Goal: Task Accomplishment & Management: Use online tool/utility

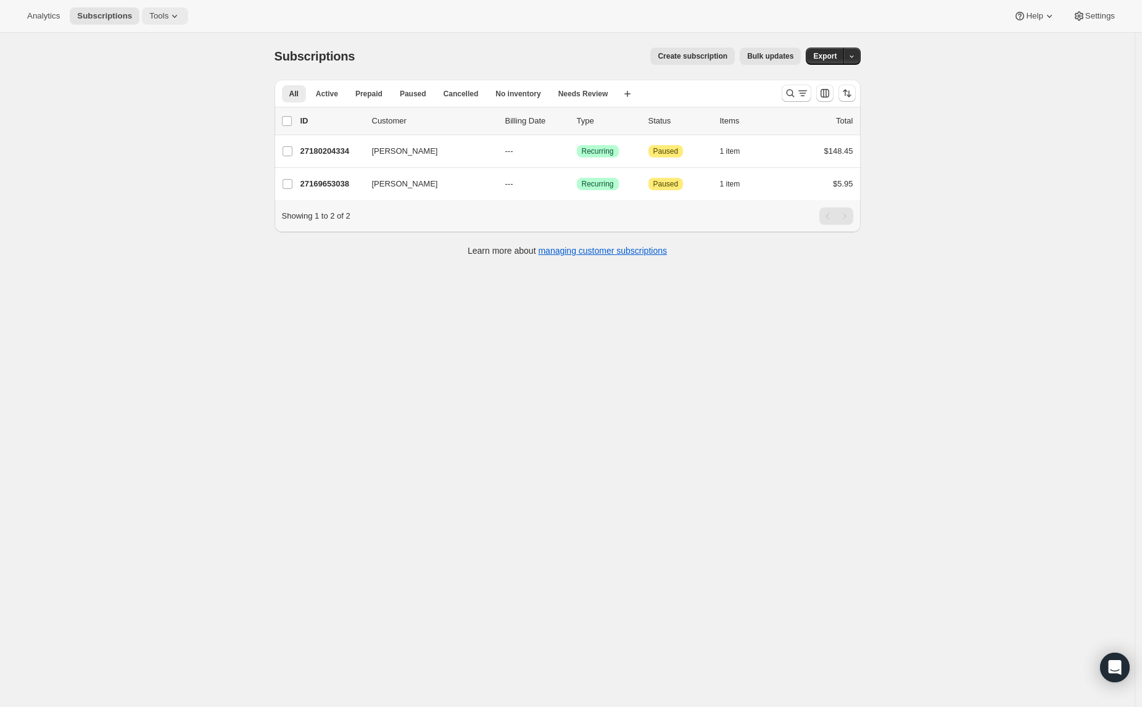
click at [168, 16] on span "Tools" at bounding box center [158, 16] width 19 height 10
click at [168, 85] on span "Bundles" at bounding box center [174, 84] width 109 height 12
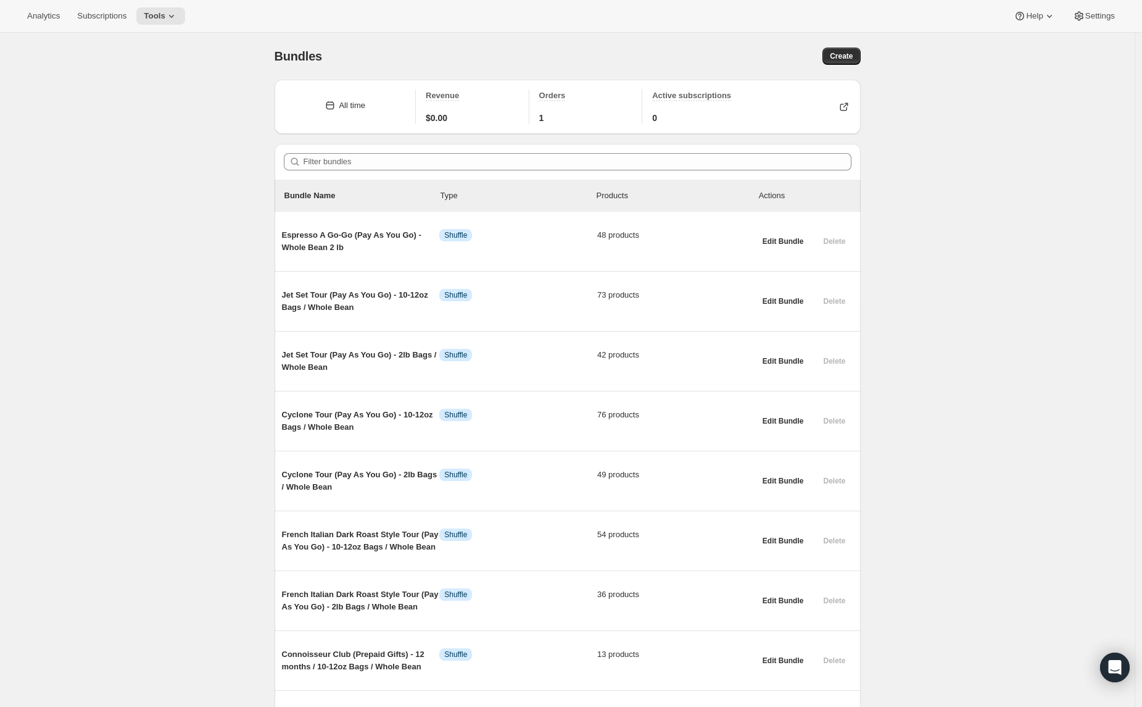
scroll to position [694, 0]
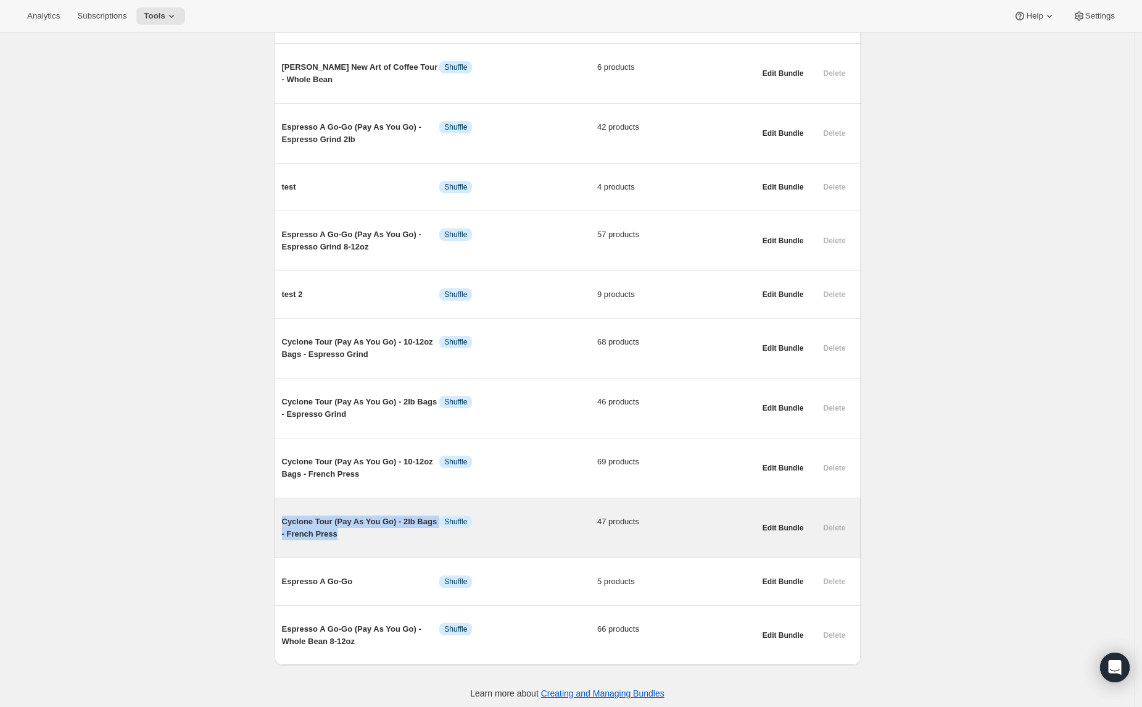
drag, startPoint x: 367, startPoint y: 544, endPoint x: 284, endPoint y: 538, distance: 82.9
click at [284, 538] on div "Cyclone Tour (Pay As You Go) - 2lb Bags - French Press Info Shuffle 47 products…" at bounding box center [568, 527] width 586 height 59
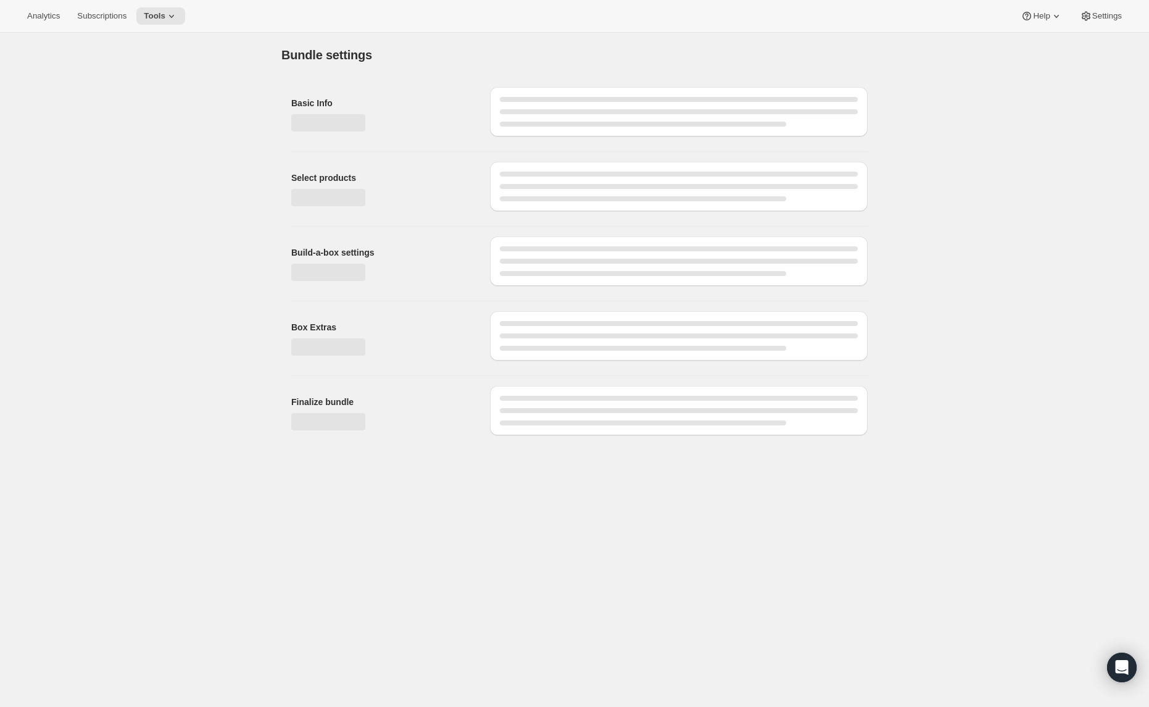
type input "Cyclone Tour (Pay As You Go) - 2lb Bags - French Press"
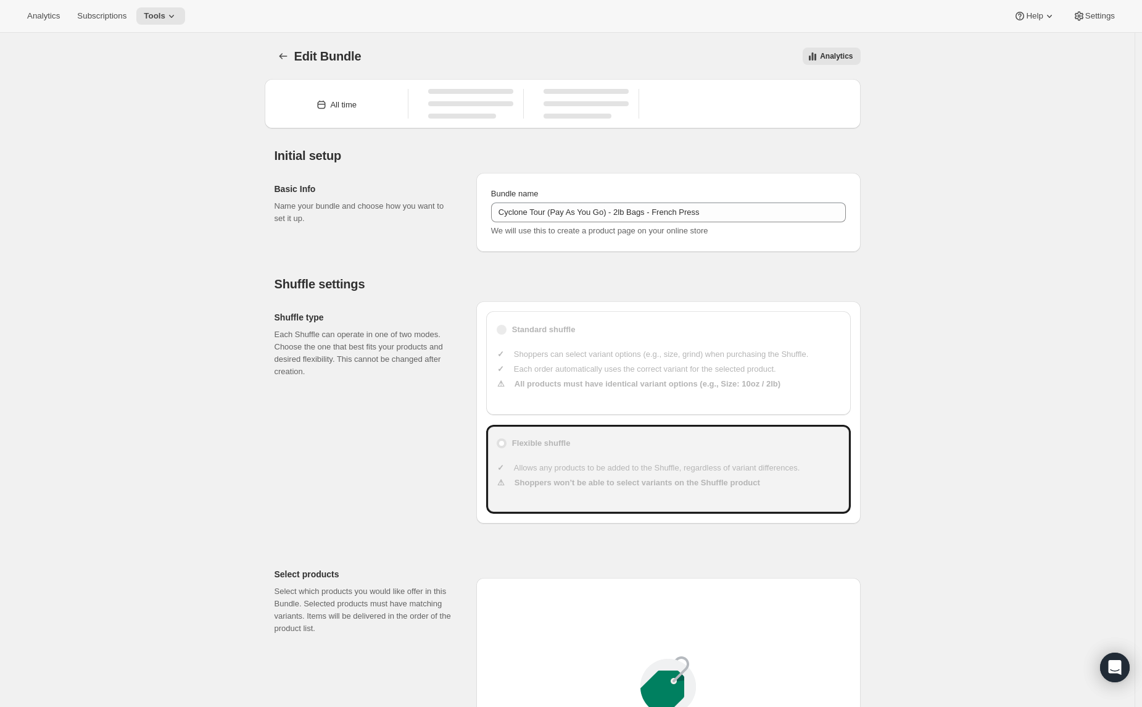
type input "49"
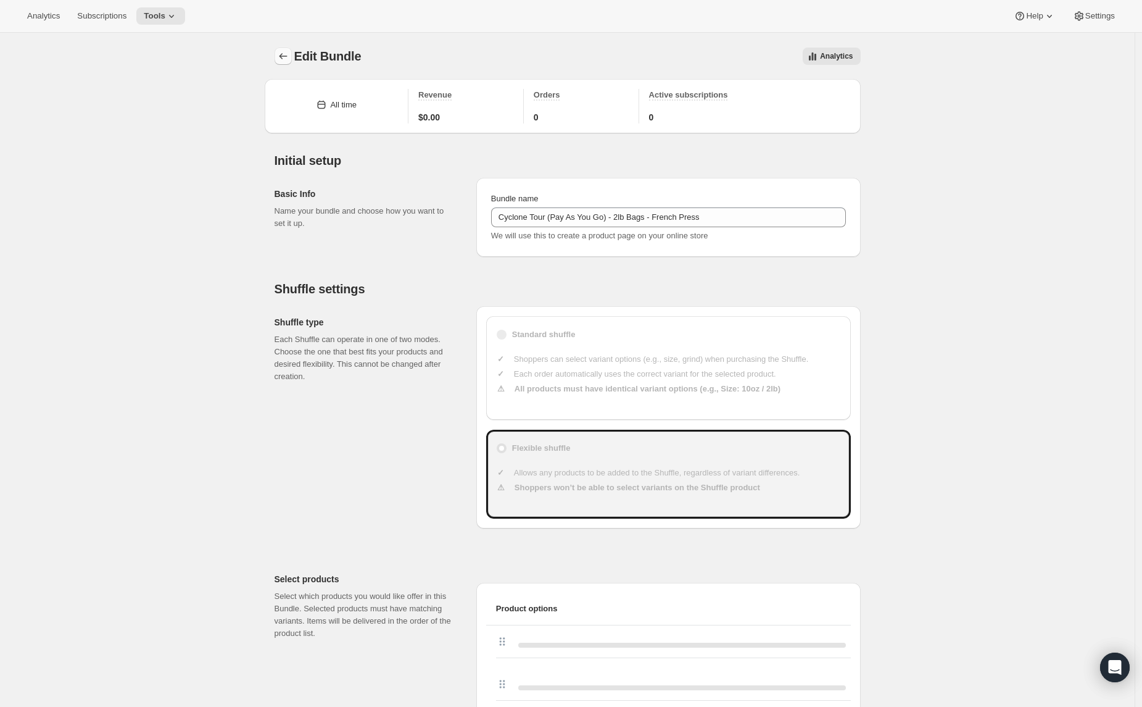
click at [281, 51] on icon "Bundles" at bounding box center [283, 56] width 12 height 12
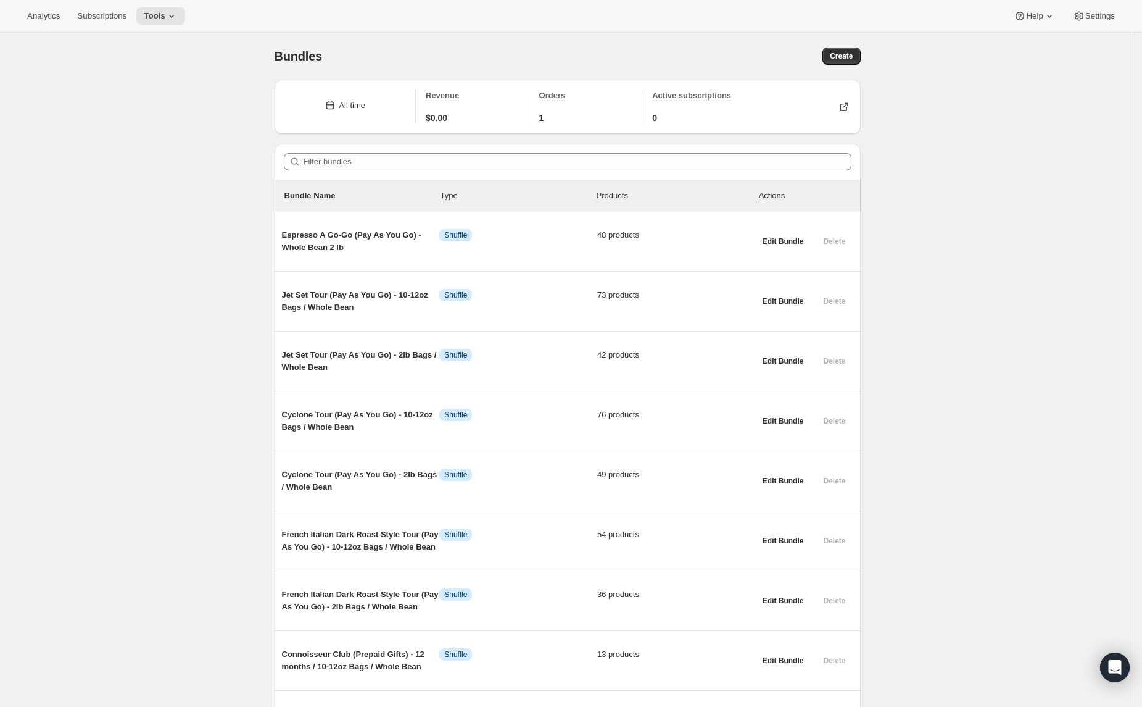
scroll to position [694, 0]
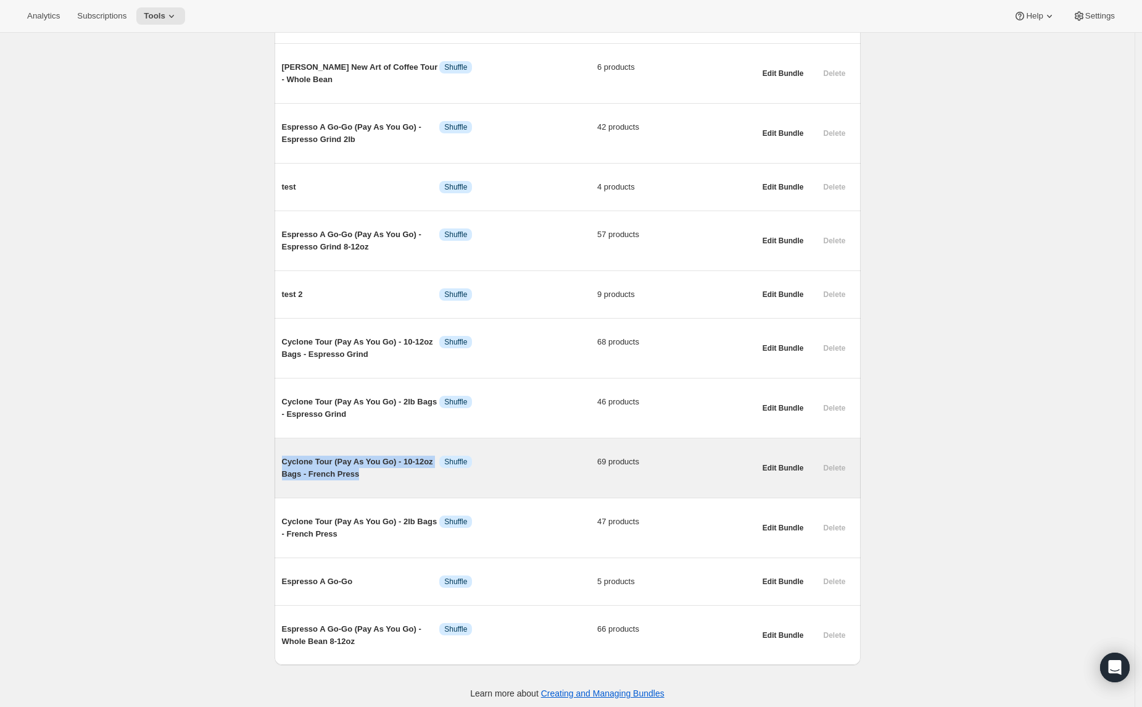
drag, startPoint x: 384, startPoint y: 491, endPoint x: 288, endPoint y: 474, distance: 97.7
click at [288, 474] on span "Cyclone Tour (Pay As You Go) - 10-12oz Bags - French Press" at bounding box center [361, 467] width 158 height 25
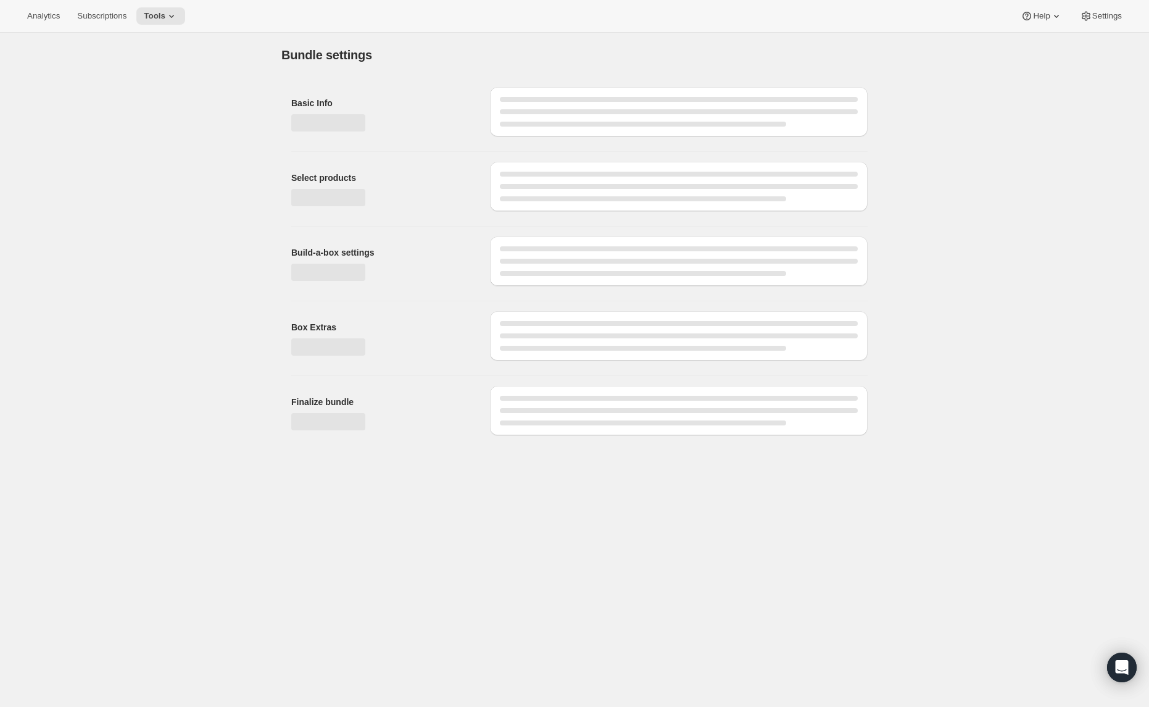
type input "Cyclone Tour (Pay As You Go) - 10-12oz Bags - French Press"
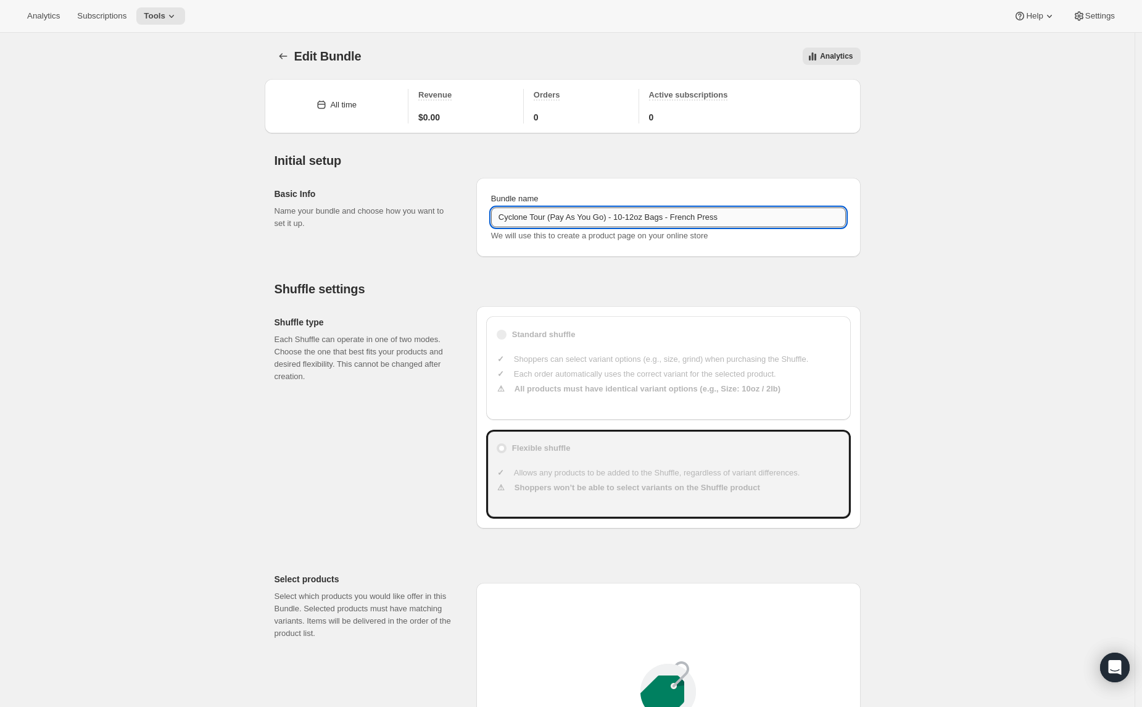
click at [634, 217] on input "Cyclone Tour (Pay As You Go) - 10-12oz Bags - French Press" at bounding box center [668, 217] width 355 height 20
type input "23"
click at [634, 217] on input "Cyclone Tour (Pay As You Go) - 10-12oz Bags - French Press" at bounding box center [668, 217] width 355 height 20
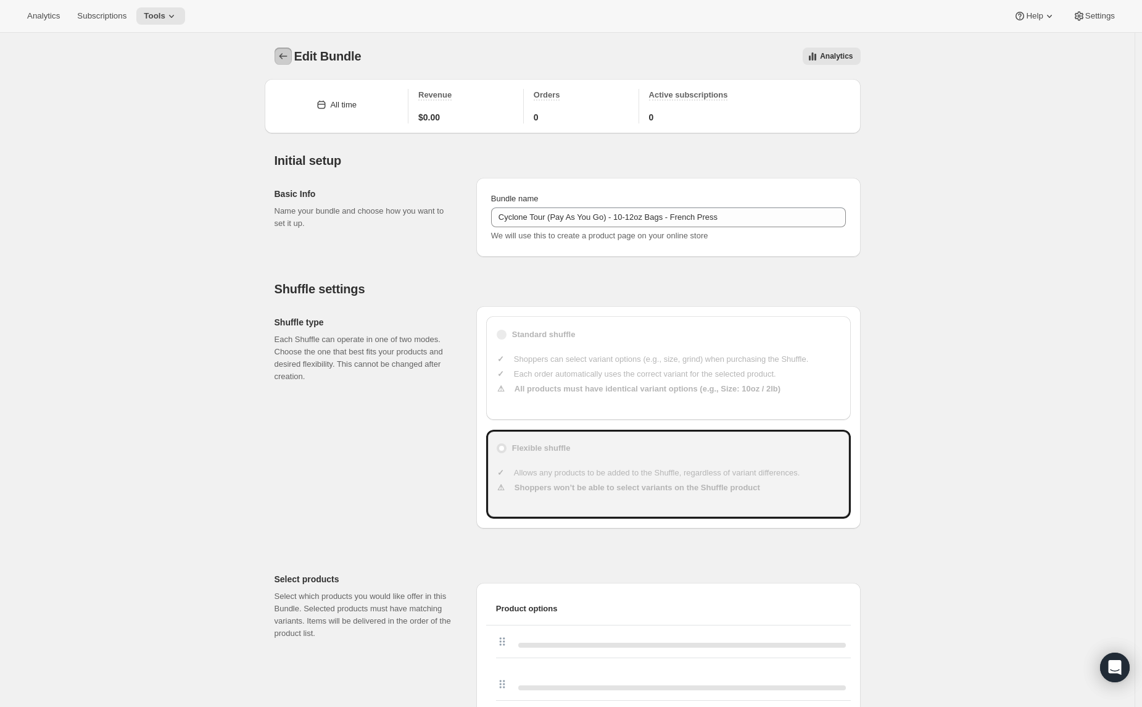
click at [278, 57] on button "Bundles" at bounding box center [283, 56] width 17 height 17
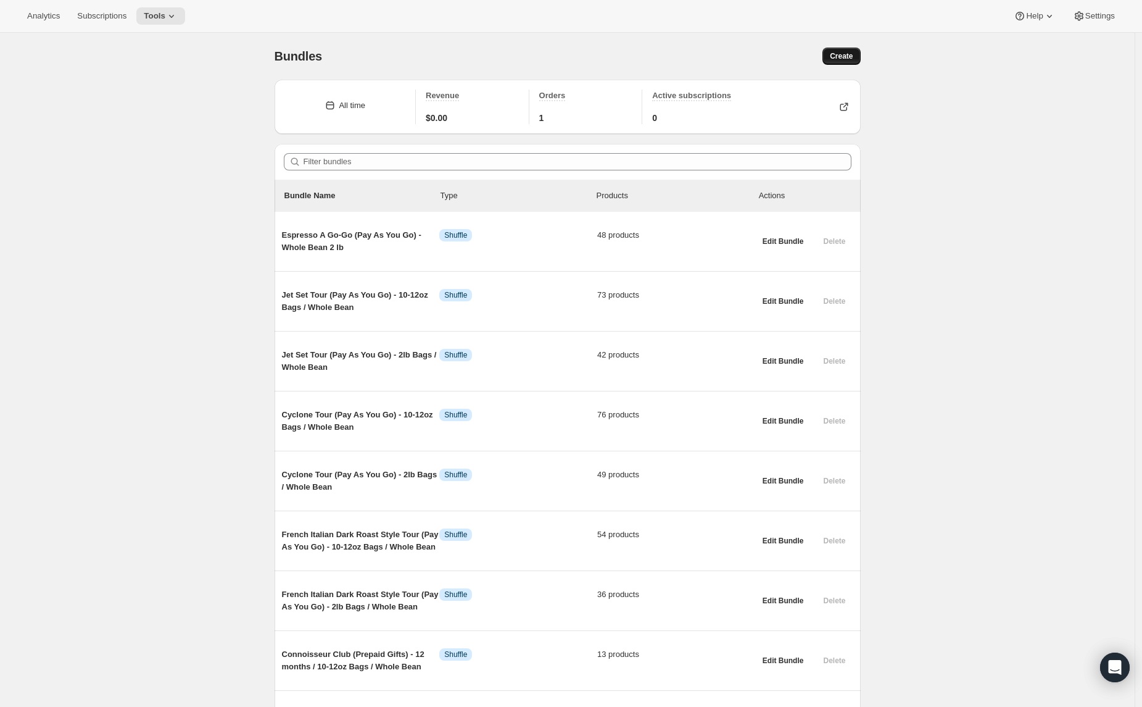
click at [844, 59] on span "Create" at bounding box center [841, 56] width 23 height 10
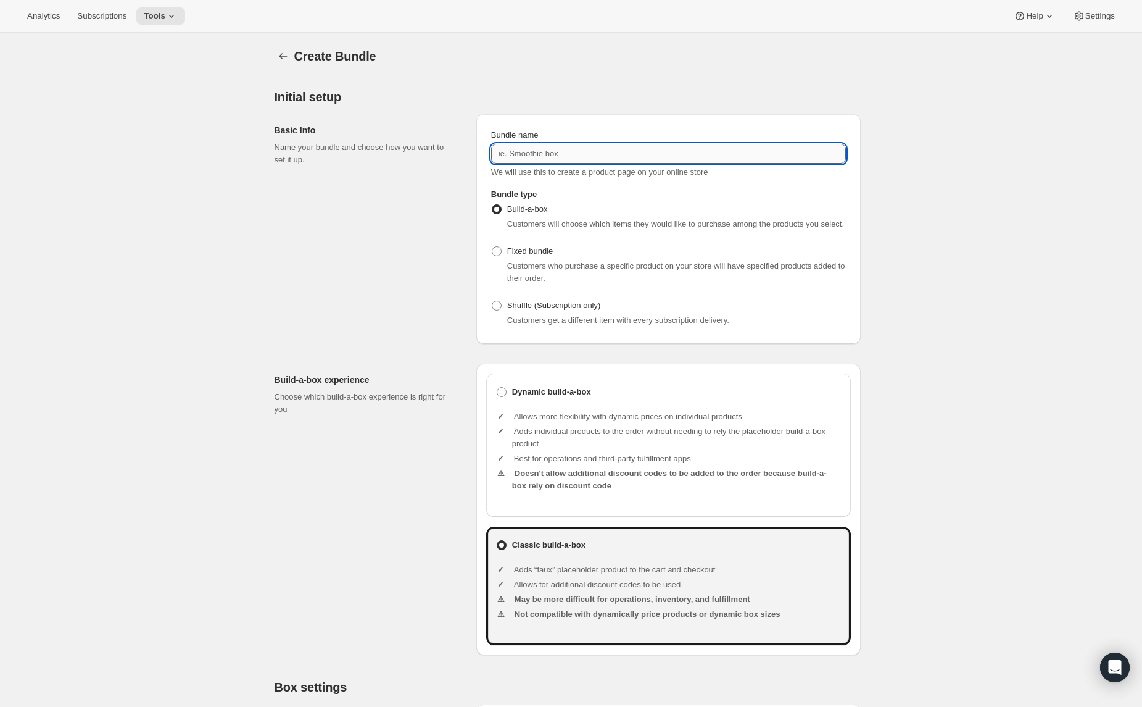
click at [520, 158] on input "Bundle name" at bounding box center [668, 154] width 355 height 20
paste input "Cyclone Tour (Pay As You Go) - 10-12oz Bags - French Press"
type input "Cyclone Tour (Pay As You Go) - 10-12oz Bags - Drip Grind"
click at [508, 314] on label "Shuffle (Subscription only)" at bounding box center [546, 305] width 110 height 17
click at [492, 301] on input "Shuffle (Subscription only)" at bounding box center [492, 301] width 1 height 1
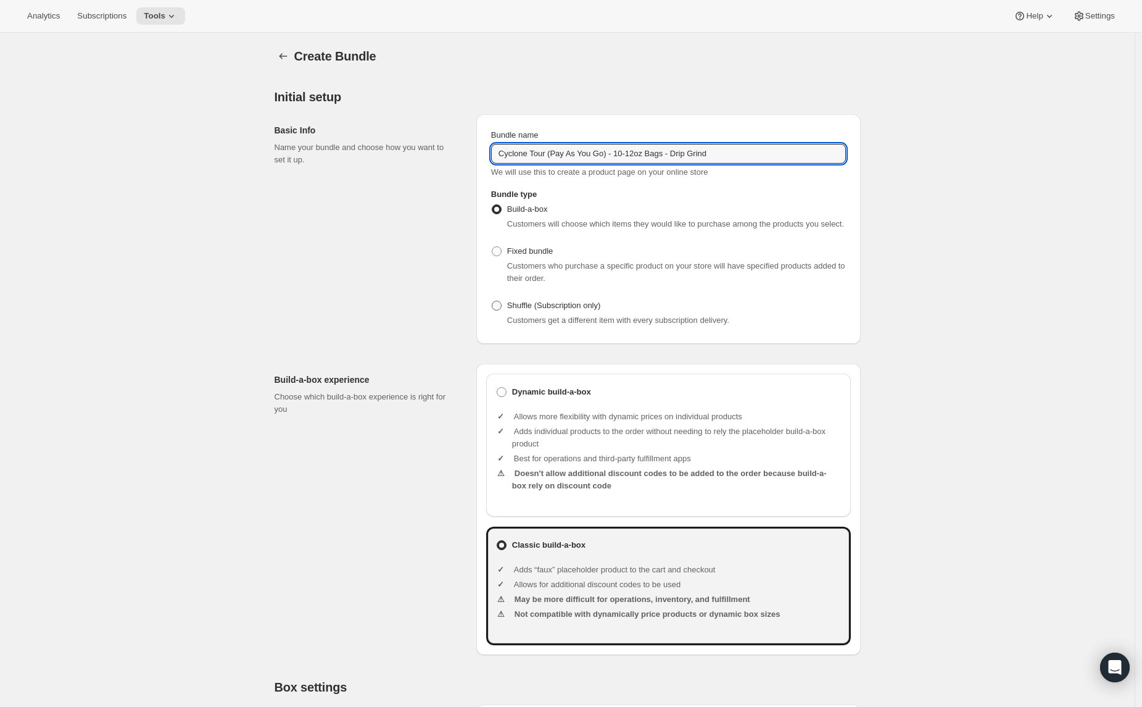
radio input "true"
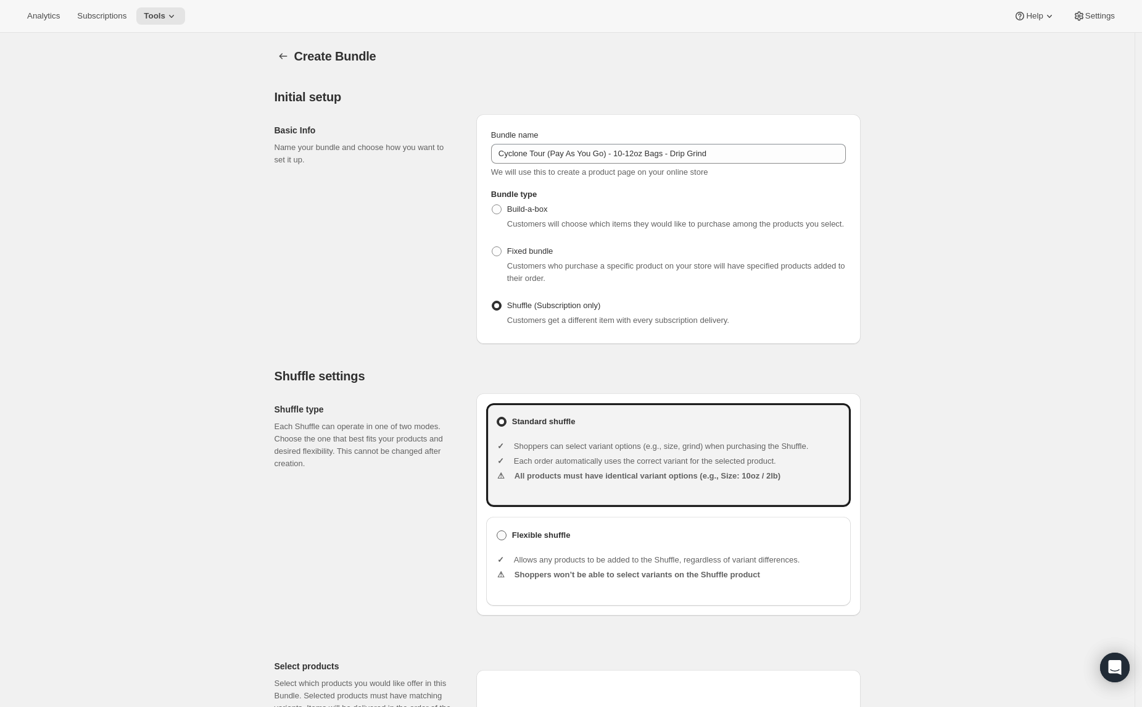
click at [507, 541] on span at bounding box center [501, 534] width 11 height 11
click at [497, 531] on input "Flexible shuffle" at bounding box center [497, 530] width 1 height 1
radio input "true"
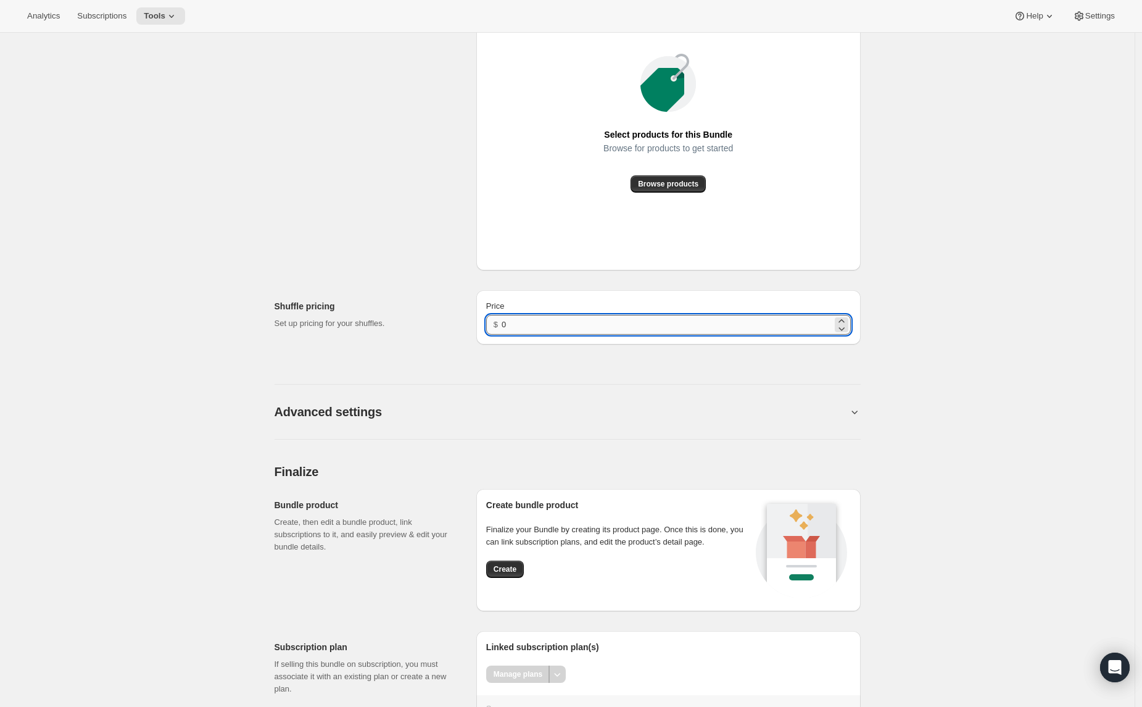
click at [545, 333] on input "0" at bounding box center [667, 325] width 330 height 20
click at [399, 304] on div "Shuffle pricing Set up pricing for your shuffles." at bounding box center [371, 317] width 192 height 54
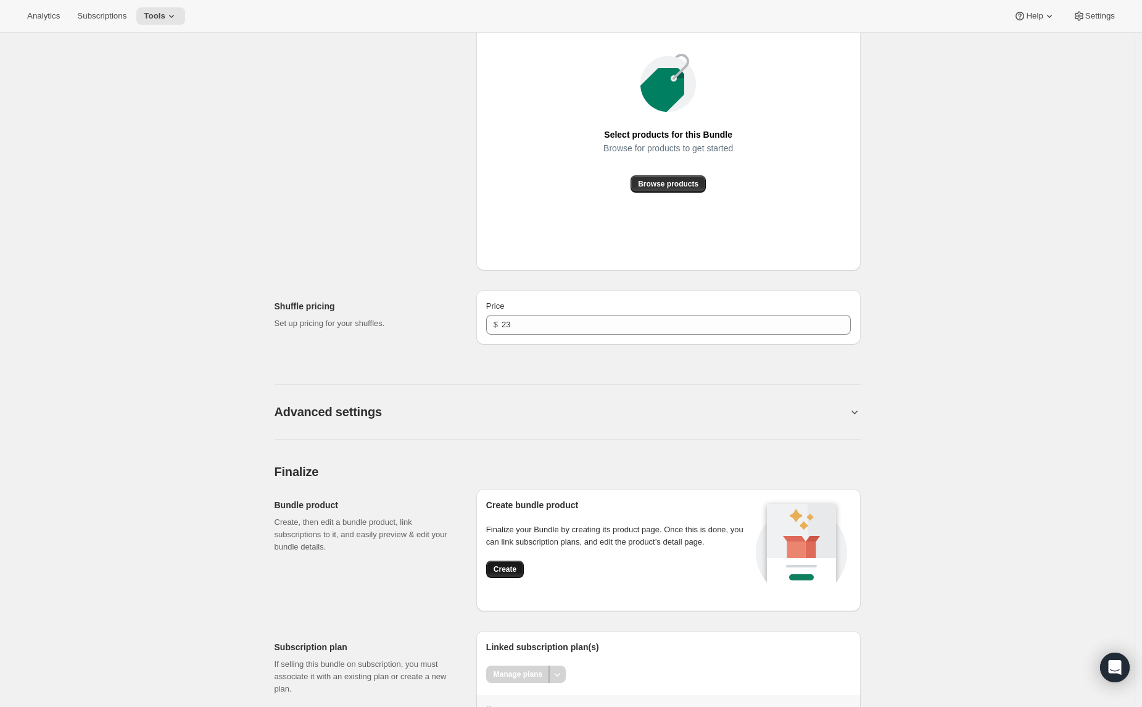
click at [511, 578] on button "Create" at bounding box center [505, 568] width 38 height 17
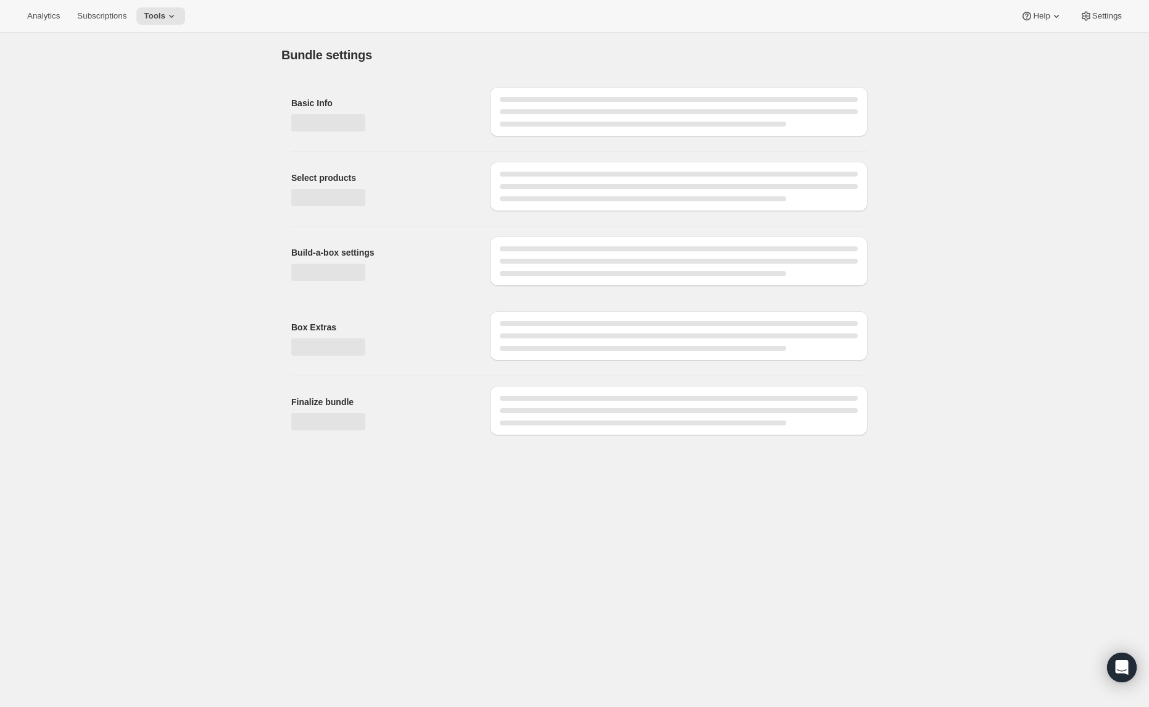
type input "0"
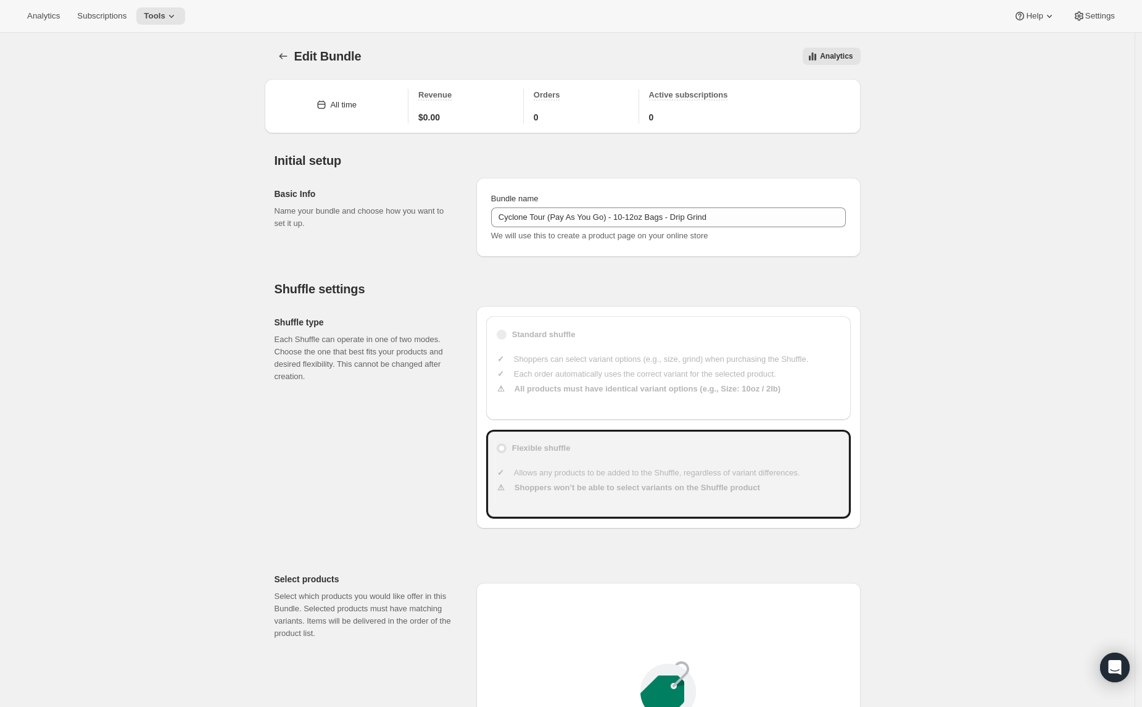
click at [1135, 557] on div "Edit Bundle. This page is ready Edit Bundle Analytics More actions Analytics Al…" at bounding box center [567, 705] width 1135 height 1345
click at [1135, 558] on div "Edit Bundle. This page is ready Edit Bundle Analytics More actions Analytics Al…" at bounding box center [567, 705] width 1135 height 1345
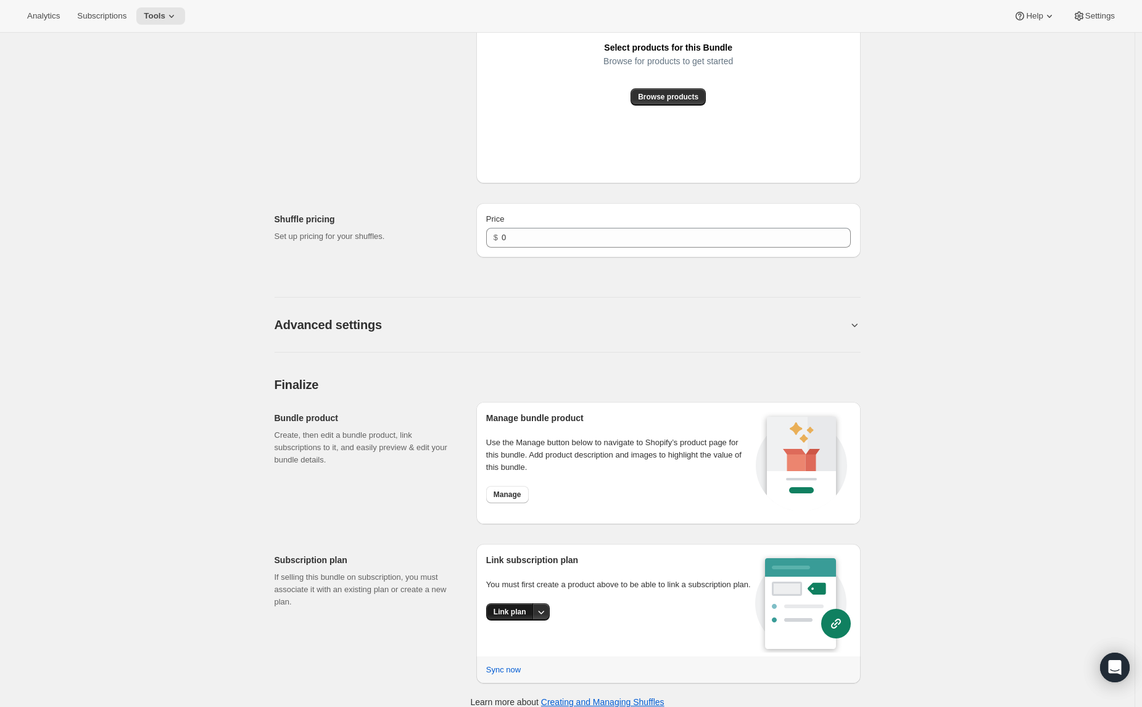
click at [505, 616] on button "Link plan" at bounding box center [510, 611] width 48 height 17
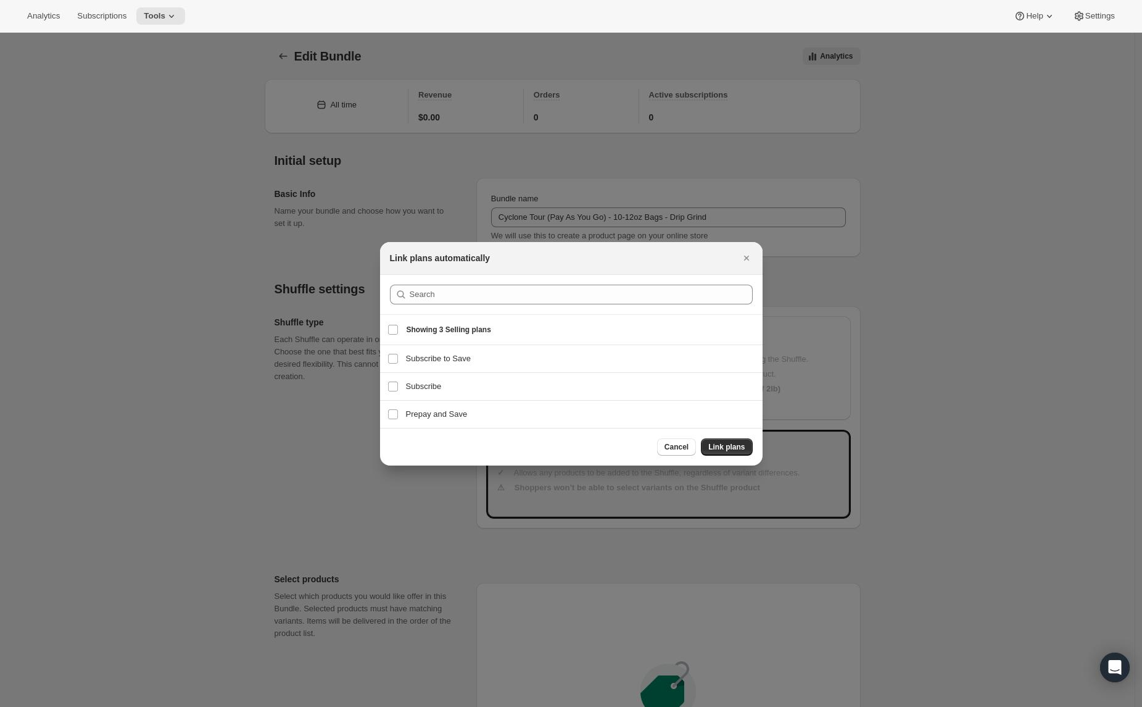
scroll to position [0, 0]
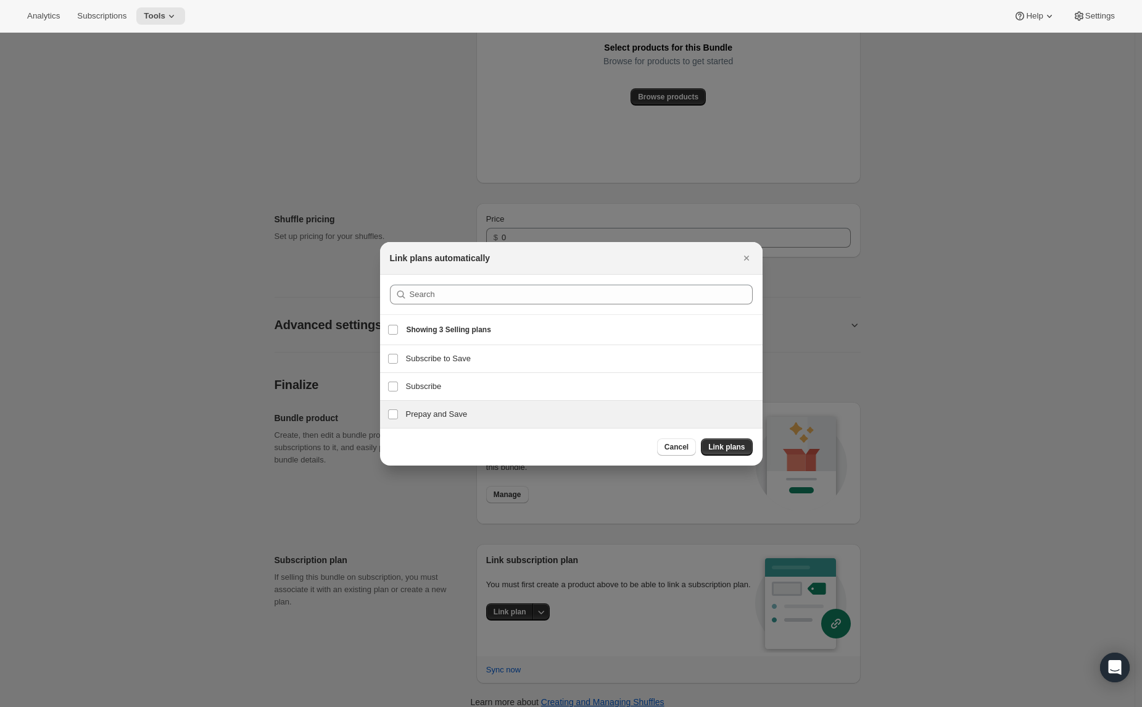
click at [412, 418] on h3 "Prepay and Save" at bounding box center [580, 414] width 349 height 12
checkbox input "true"
click at [406, 389] on h3 "Subscribe" at bounding box center [580, 386] width 349 height 12
checkbox input "true"
click at [720, 451] on button "Link plans" at bounding box center [726, 446] width 51 height 17
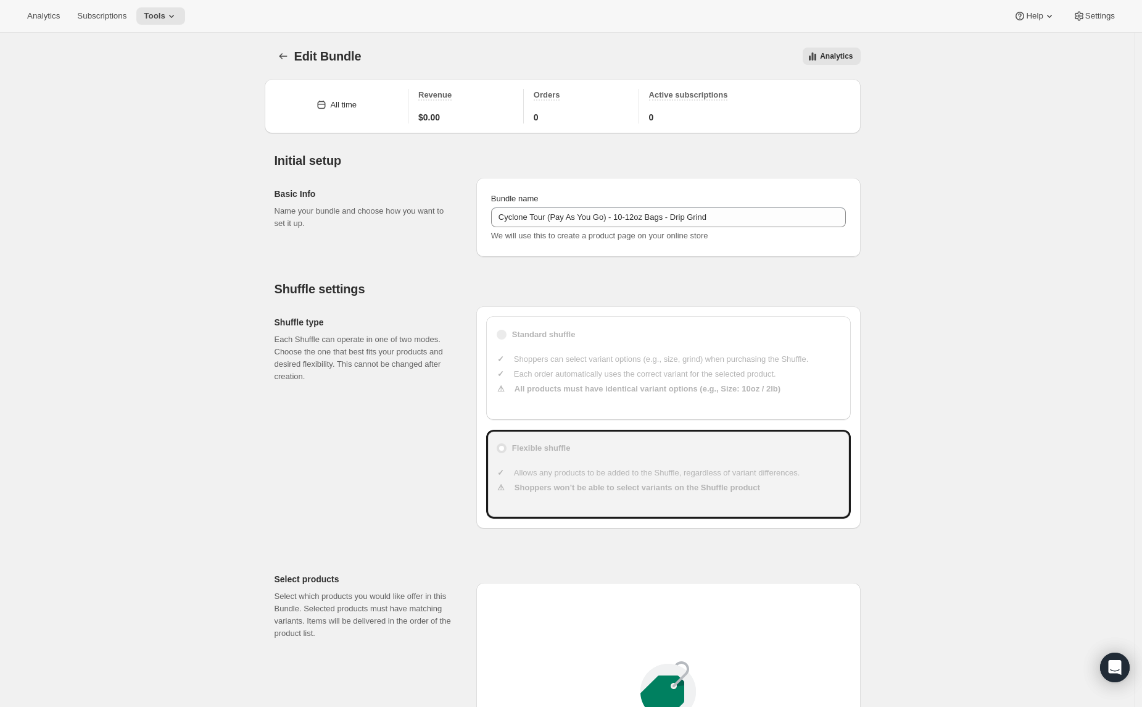
scroll to position [694, 0]
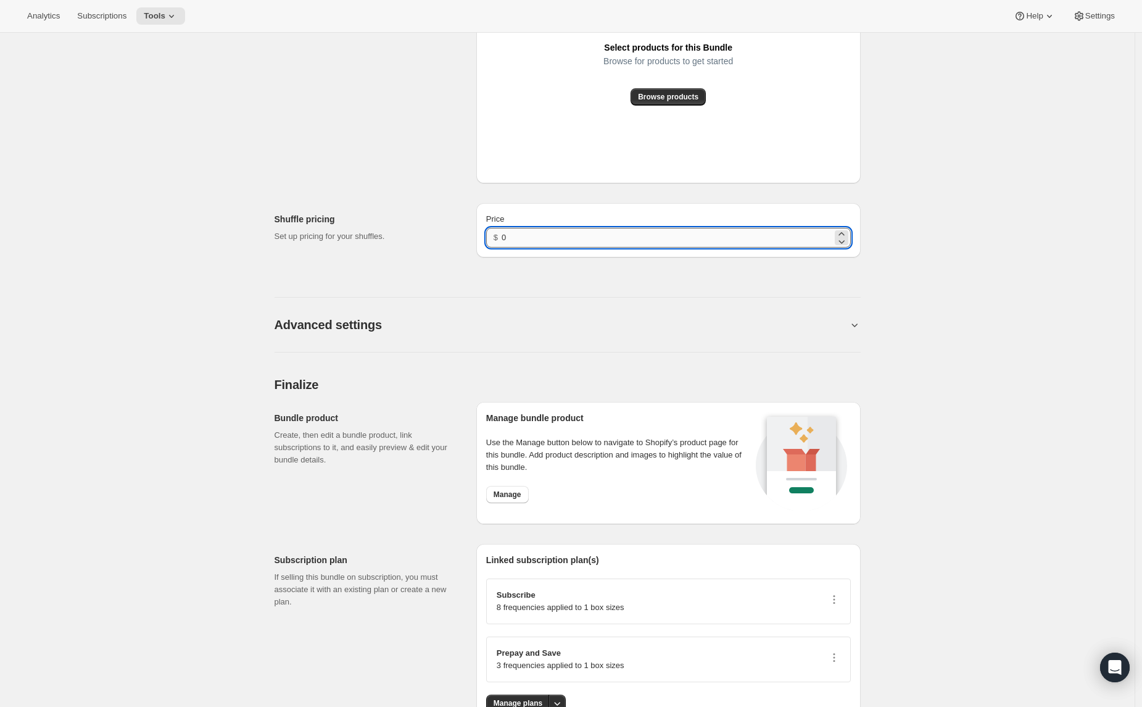
click at [526, 234] on input "0" at bounding box center [667, 238] width 330 height 20
type input "23"
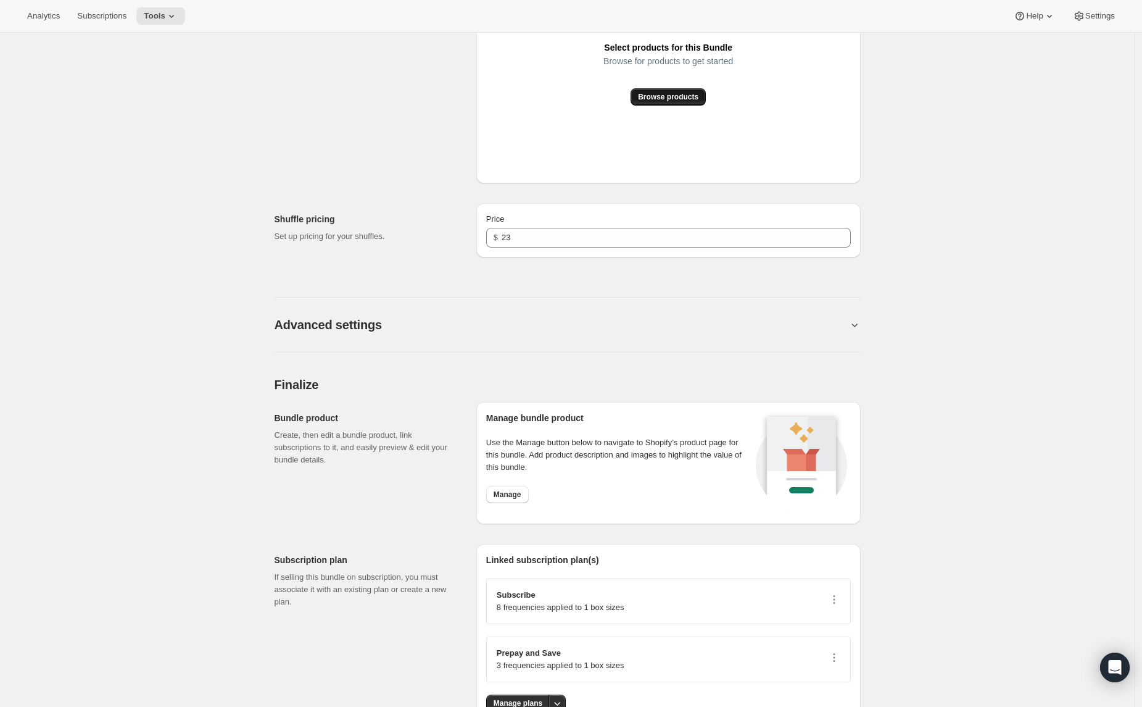
click at [650, 96] on span "Browse products" at bounding box center [668, 97] width 60 height 10
click at [1135, 313] on div "Edit Bundle. This page is ready Edit Bundle Analytics More actions Analytics Al…" at bounding box center [567, 44] width 1135 height 1412
click at [1135, 312] on main "Edit Bundle. This page is ready Edit Bundle Analytics More actions Analytics Al…" at bounding box center [567, 63] width 1135 height 1450
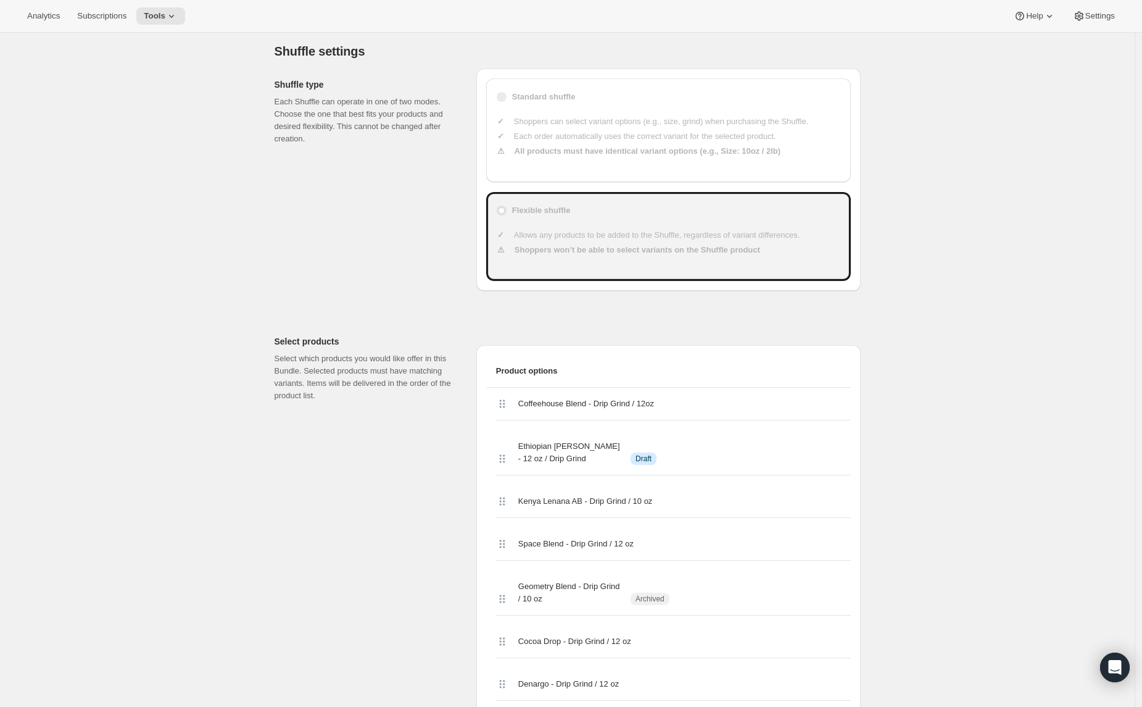
scroll to position [0, 0]
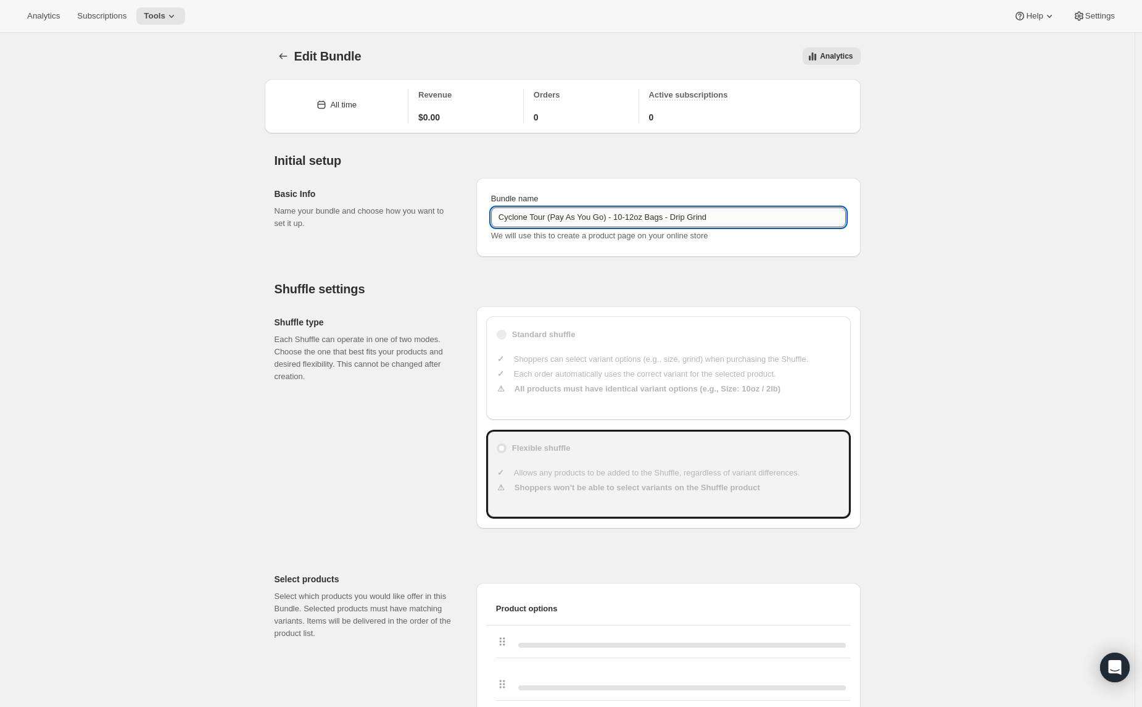
click at [630, 221] on input "Cyclone Tour (Pay As You Go) - 10-12oz Bags - Drip Grind" at bounding box center [668, 217] width 355 height 20
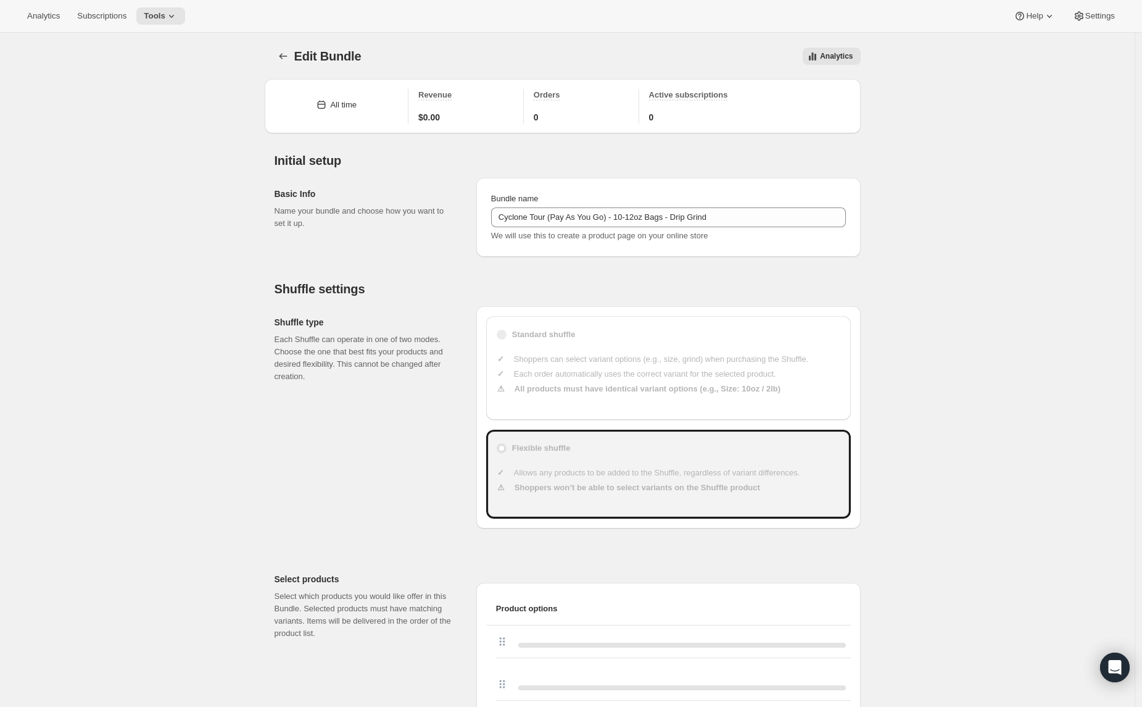
scroll to position [694, 0]
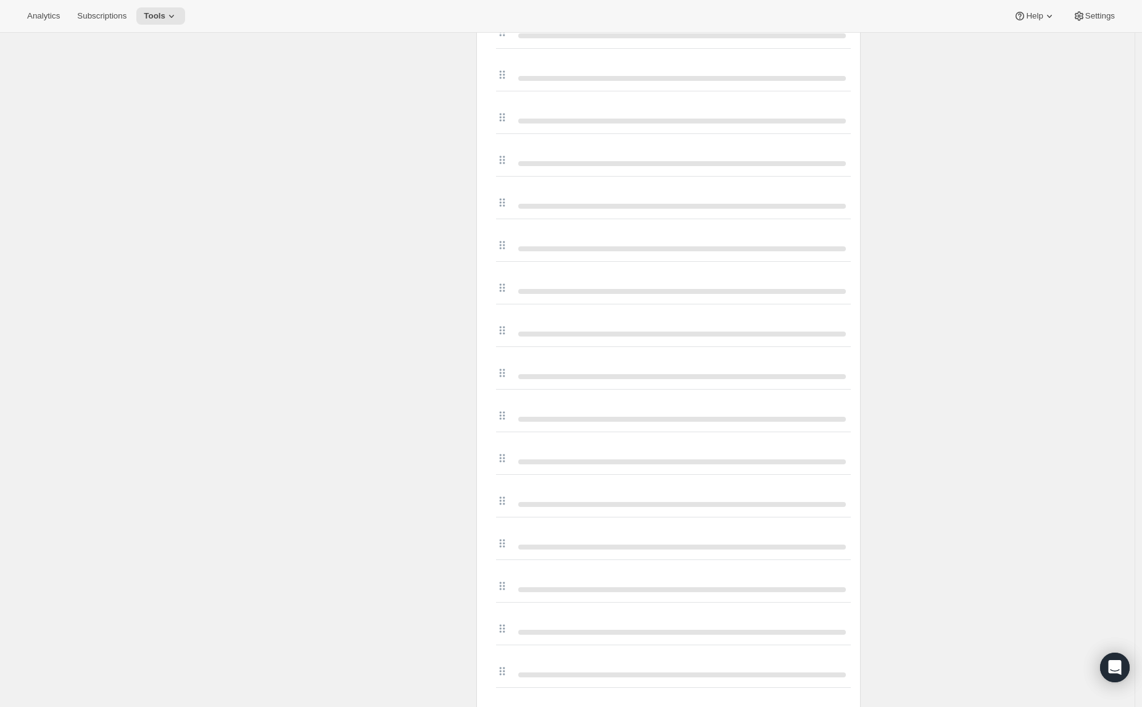
drag, startPoint x: 1141, startPoint y: 208, endPoint x: 1147, endPoint y: 235, distance: 27.7
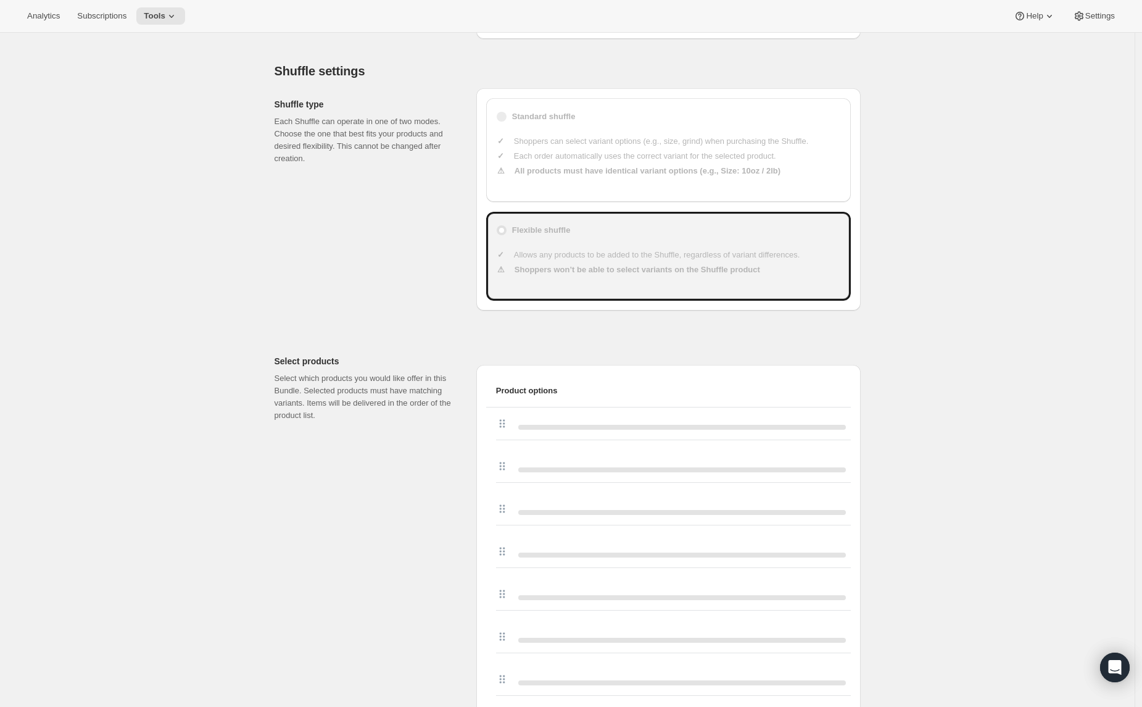
scroll to position [47, 0]
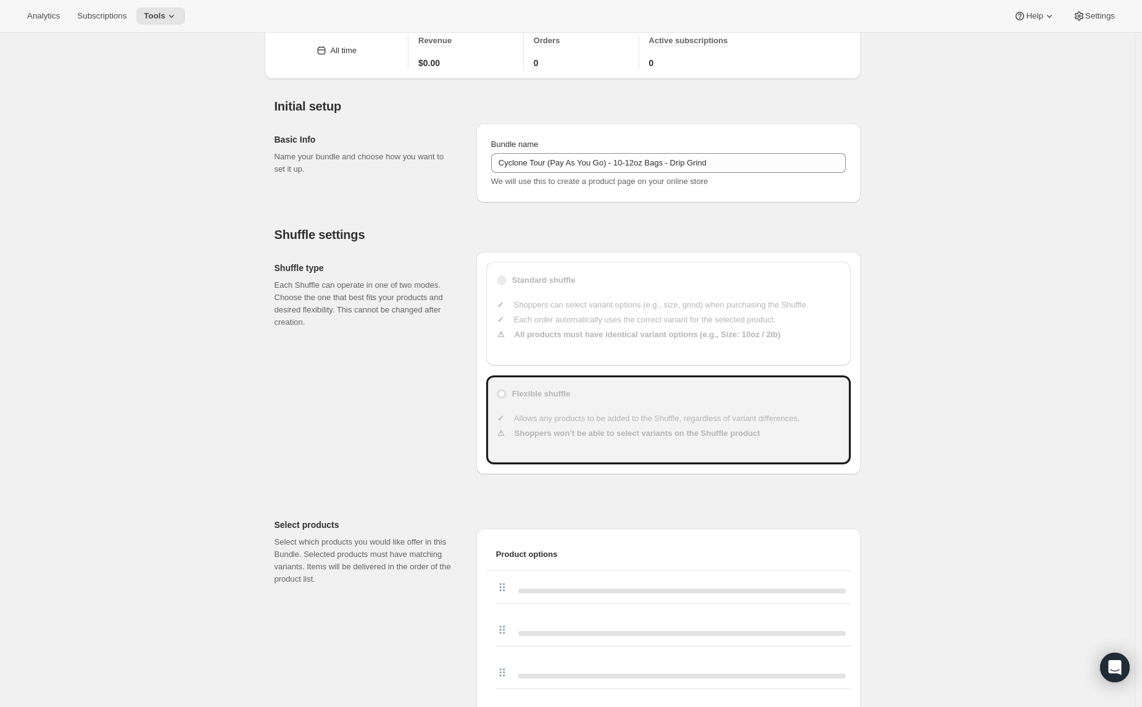
scroll to position [0, 0]
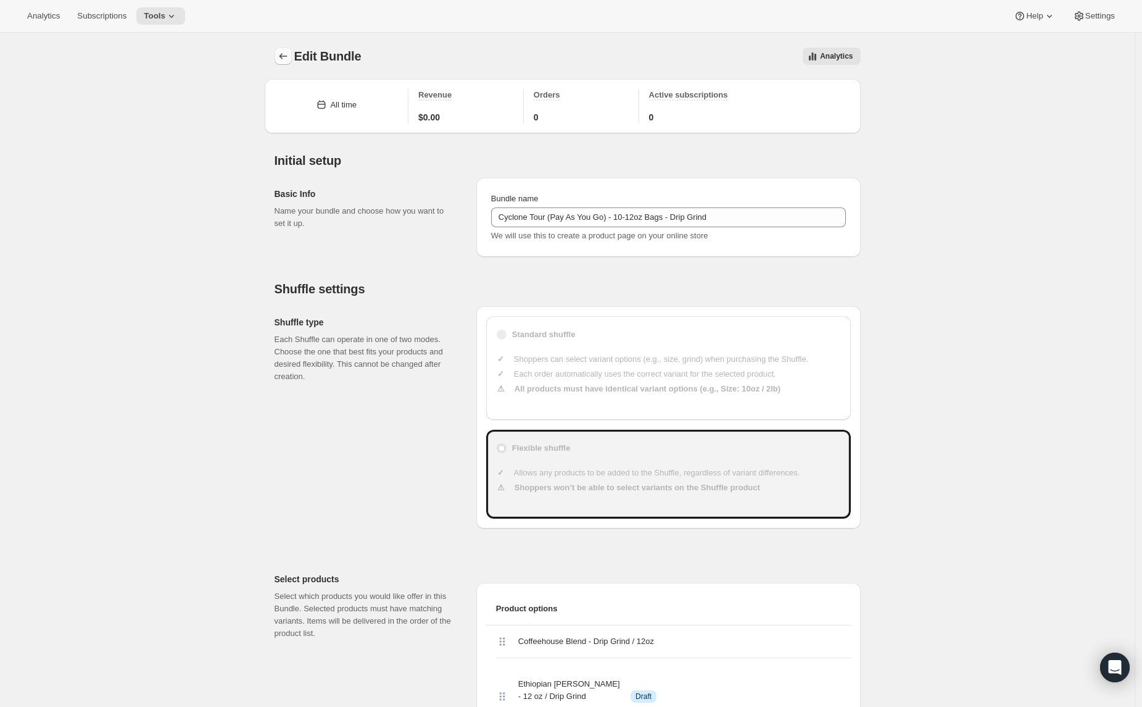
click at [279, 59] on button "Bundles" at bounding box center [283, 56] width 17 height 17
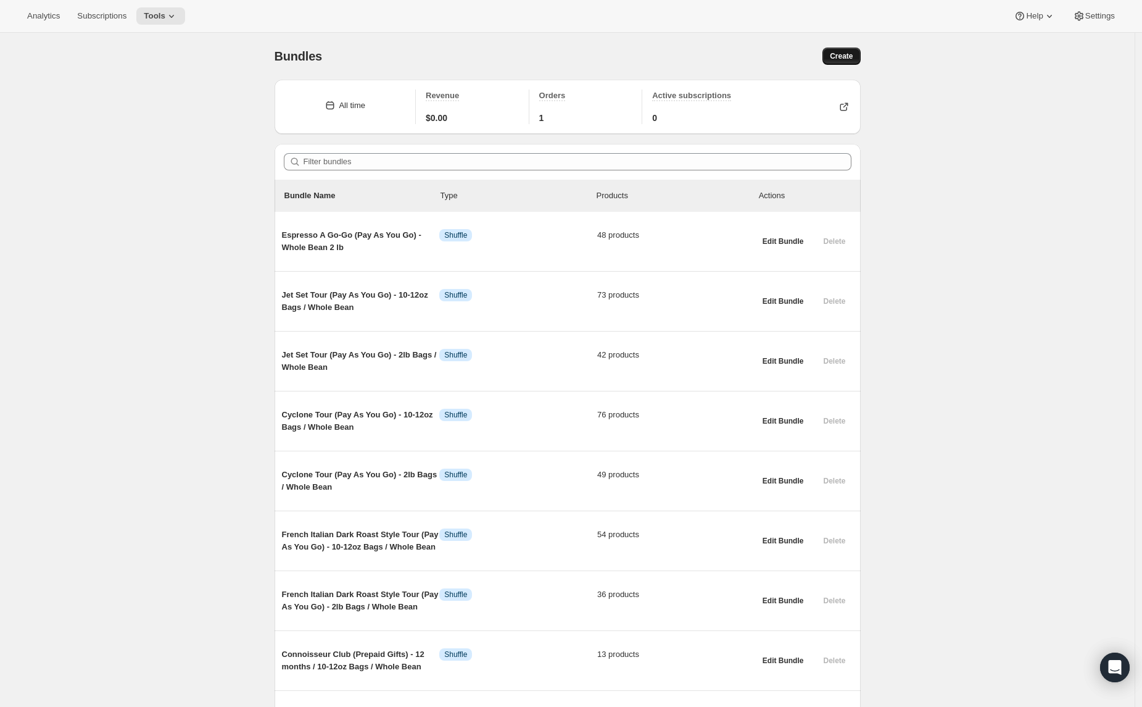
click at [847, 57] on span "Create" at bounding box center [841, 56] width 23 height 10
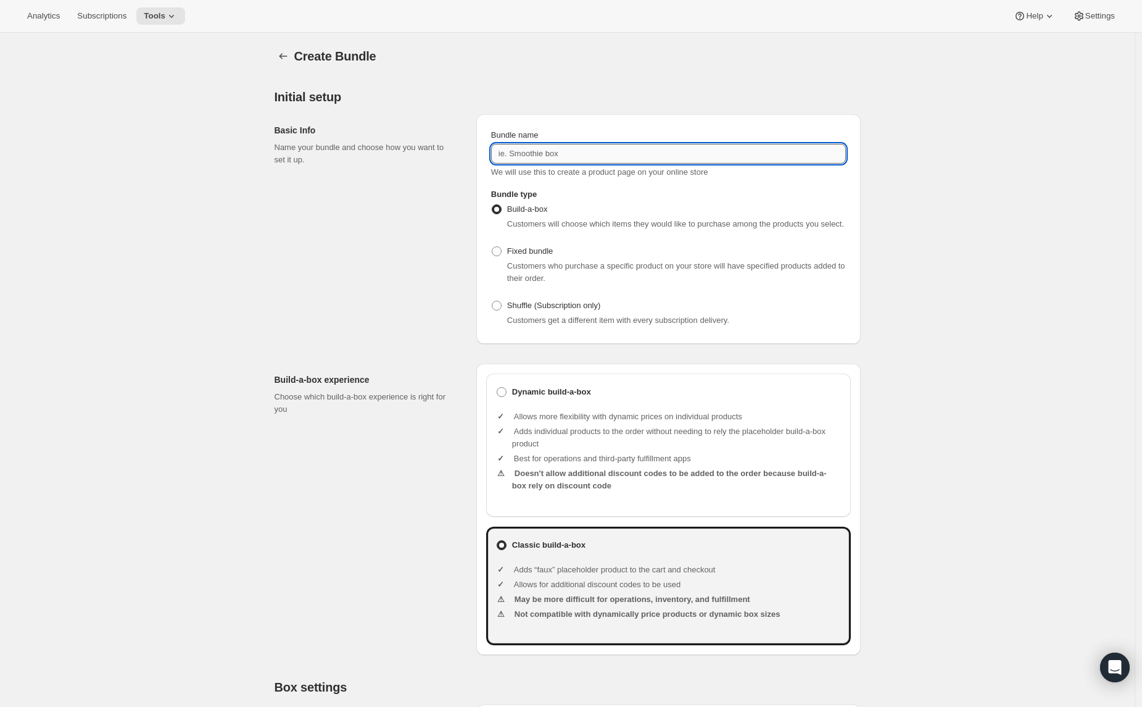
click at [600, 149] on input "Bundle name" at bounding box center [668, 154] width 355 height 20
paste input "Cyclone Tour (Pay As You Go) - 10-12oz Bags - Drip Grind"
click at [653, 153] on input "Cyclone Tour (Pay As You Go) - 10-12oz Bags - Drip Grind" at bounding box center [668, 154] width 355 height 20
type input "Cyclone Tour (Pay As You Go) - 2lb Bags - Drip Grind"
drag, startPoint x: 512, startPoint y: 297, endPoint x: 507, endPoint y: 323, distance: 26.4
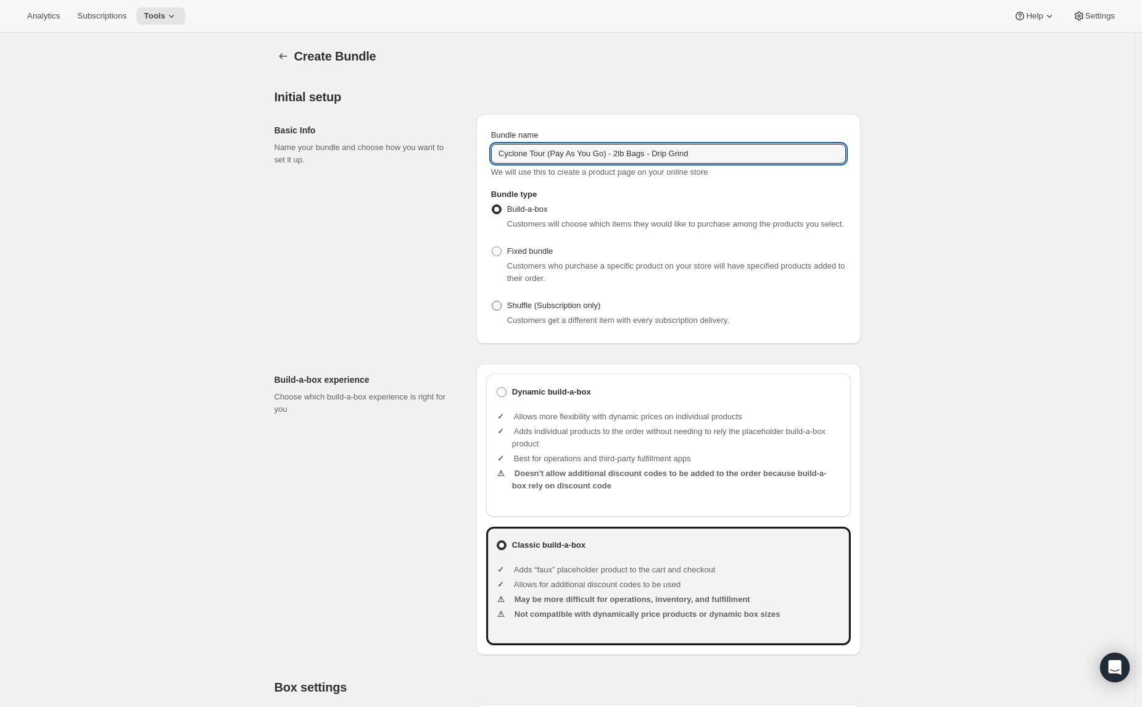
click at [512, 287] on div "Fixed bundle Customers who purchase a specific product on your store will have …" at bounding box center [668, 265] width 355 height 44
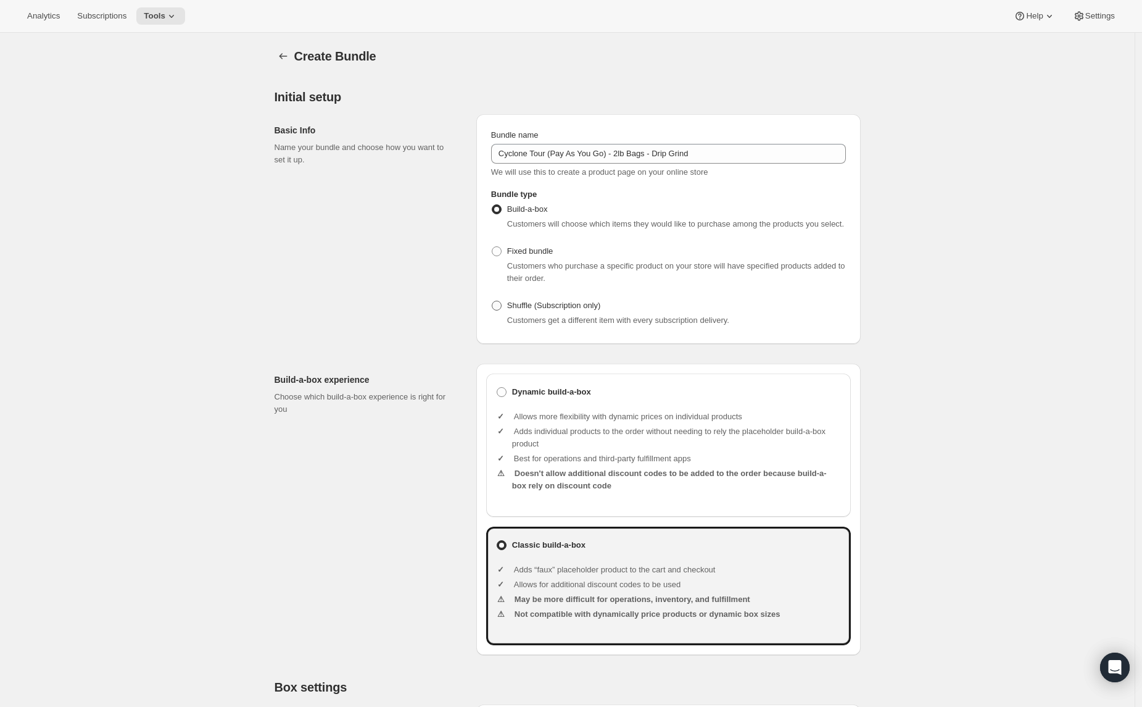
click at [507, 314] on label "Shuffle (Subscription only)" at bounding box center [546, 305] width 110 height 17
click at [492, 301] on input "Shuffle (Subscription only)" at bounding box center [492, 301] width 1 height 1
radio input "true"
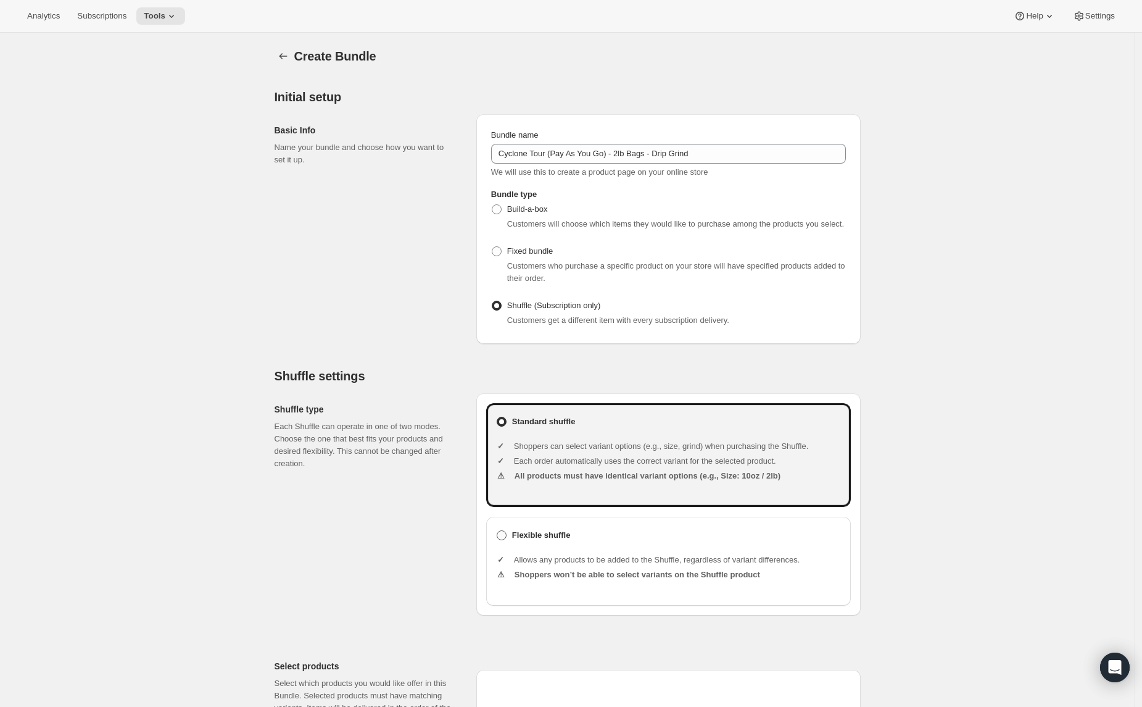
click at [502, 540] on span at bounding box center [502, 535] width 10 height 10
click at [497, 531] on input "Flexible shuffle" at bounding box center [497, 530] width 1 height 1
radio input "true"
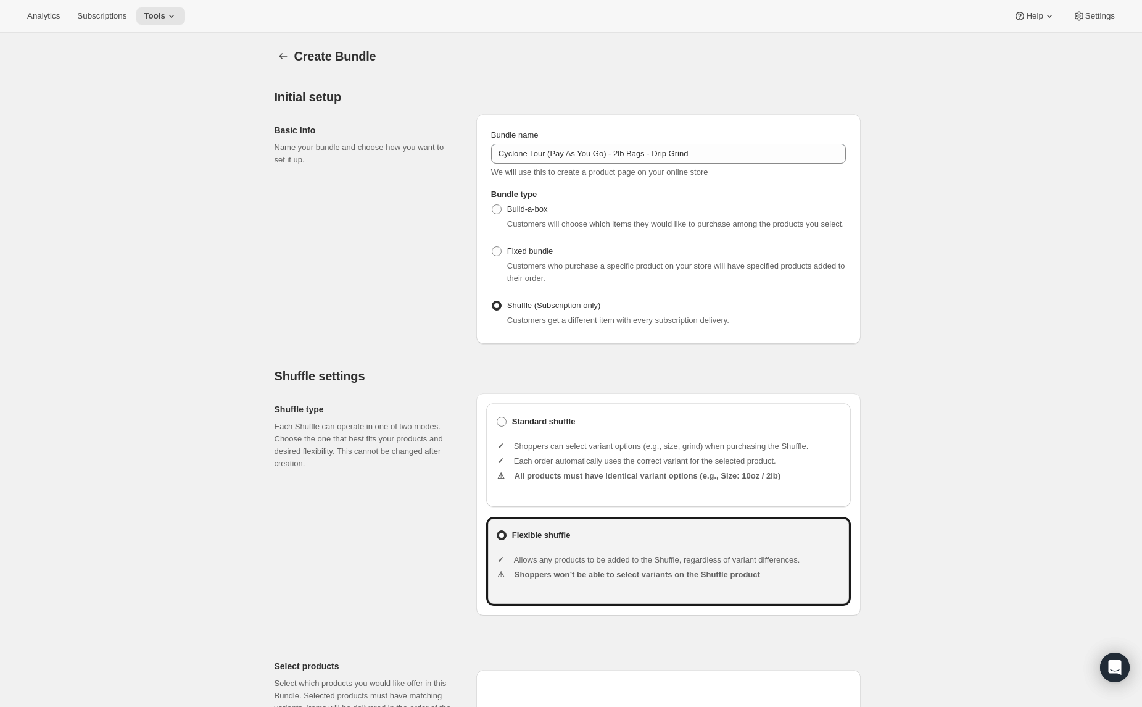
scroll to position [694, 0]
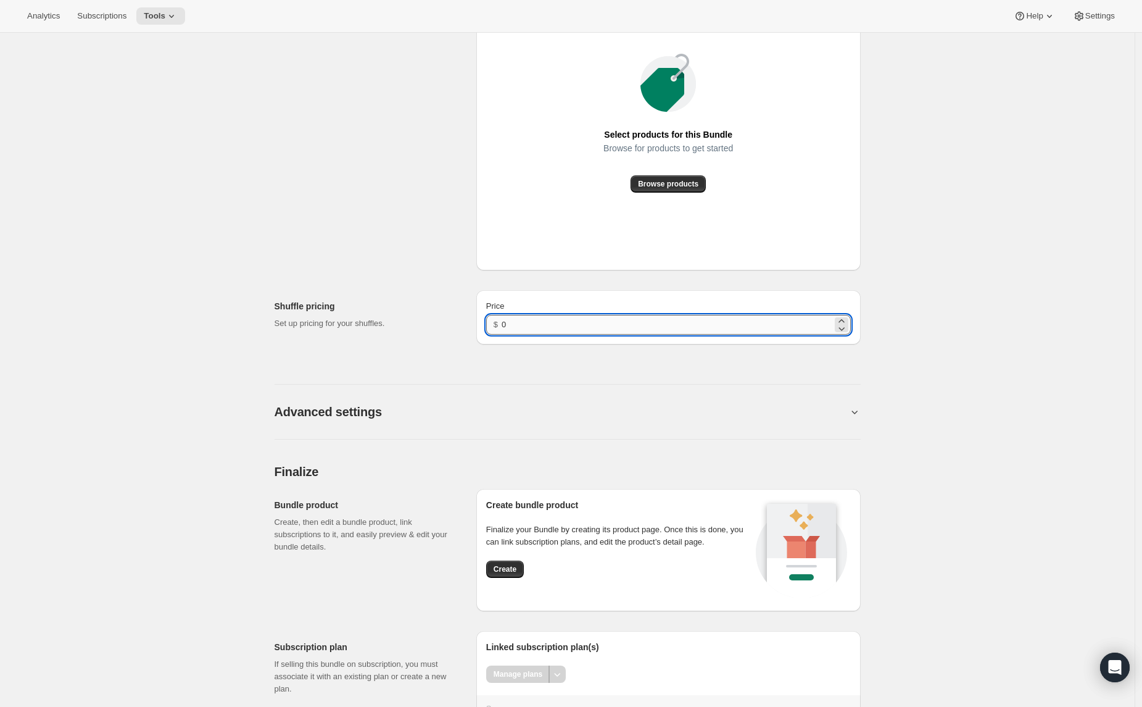
click at [515, 334] on input "0" at bounding box center [667, 325] width 330 height 20
drag, startPoint x: 449, startPoint y: 436, endPoint x: 476, endPoint y: 481, distance: 52.4
click at [449, 436] on div "Advanced settings" at bounding box center [568, 404] width 586 height 70
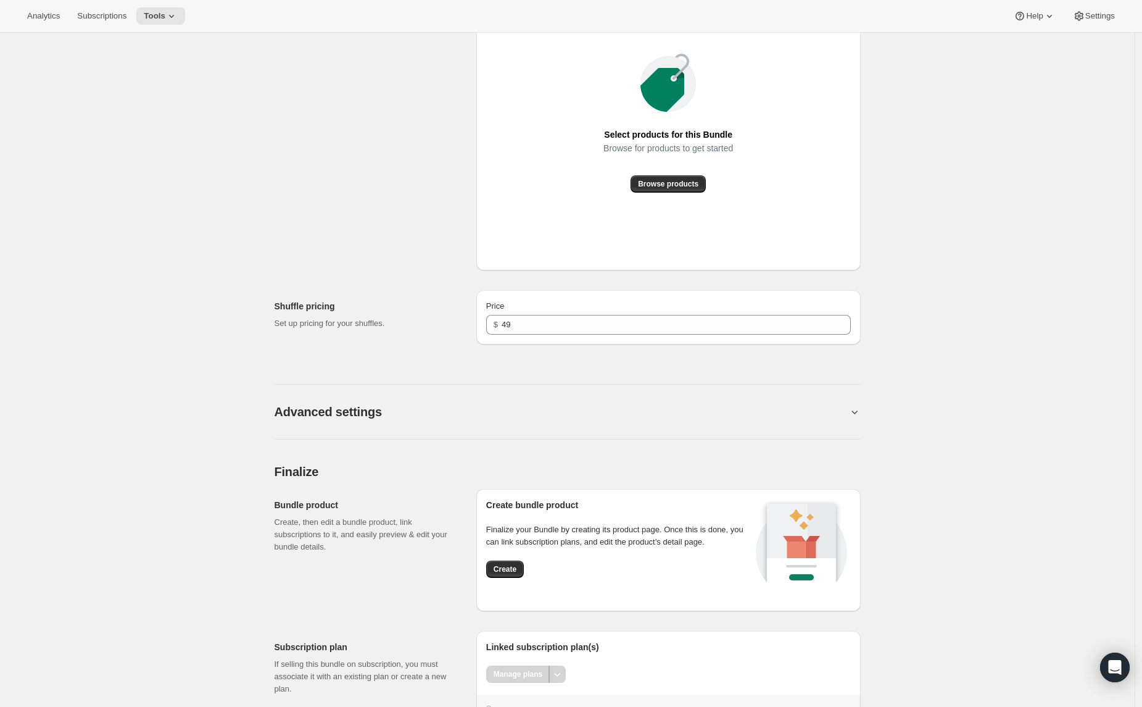
click at [506, 578] on button "Create" at bounding box center [505, 568] width 38 height 17
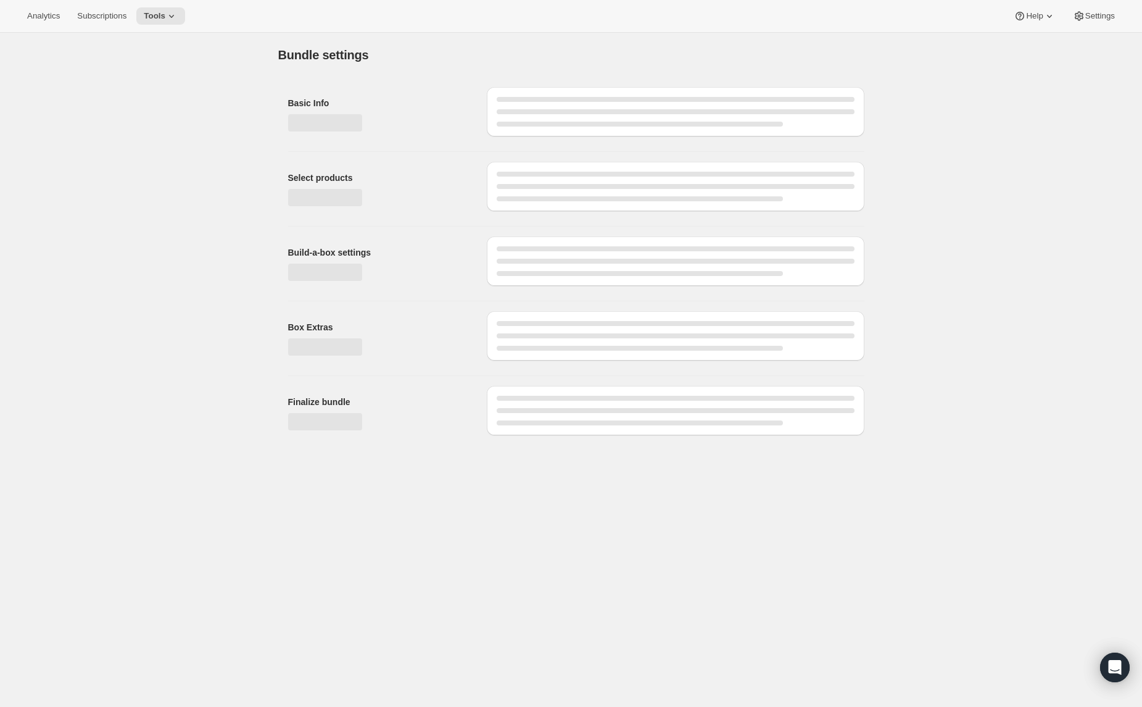
scroll to position [0, 0]
type input "0"
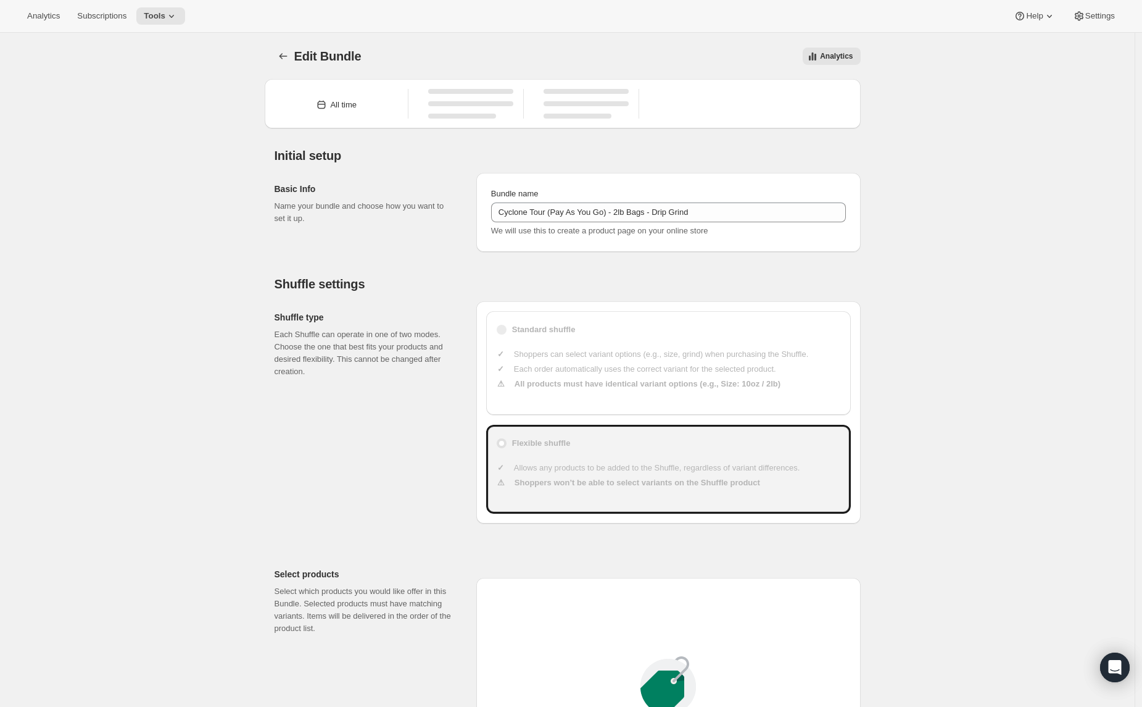
scroll to position [699, 0]
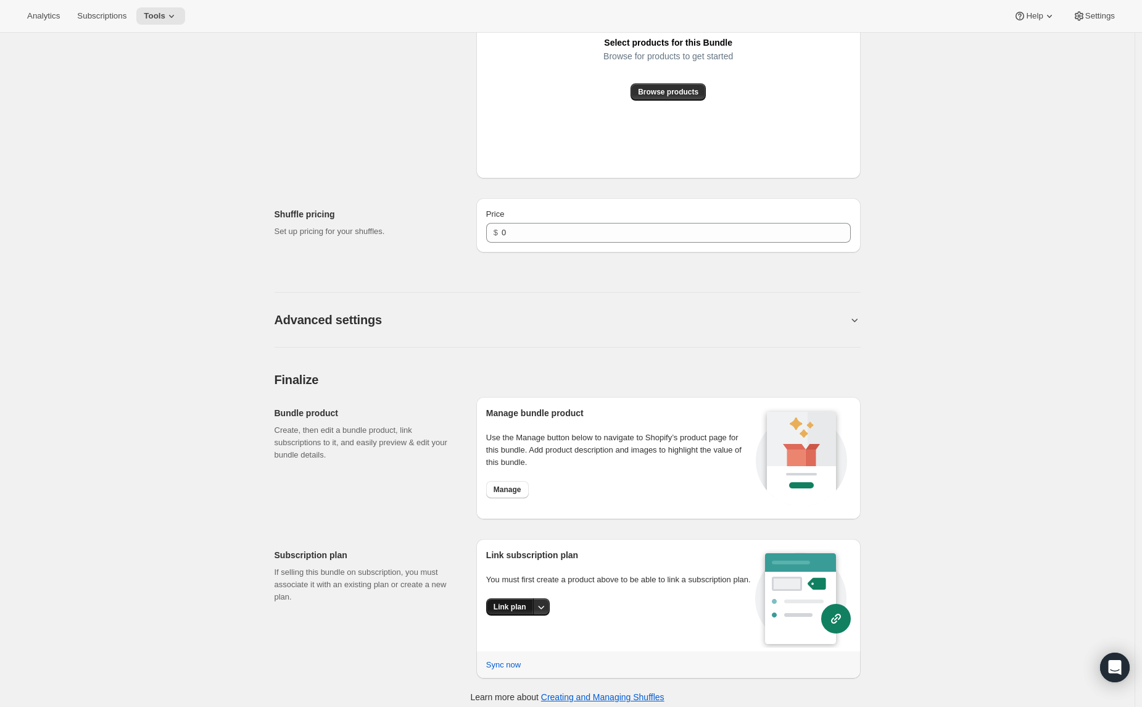
click at [513, 612] on span "Link plan" at bounding box center [510, 607] width 33 height 10
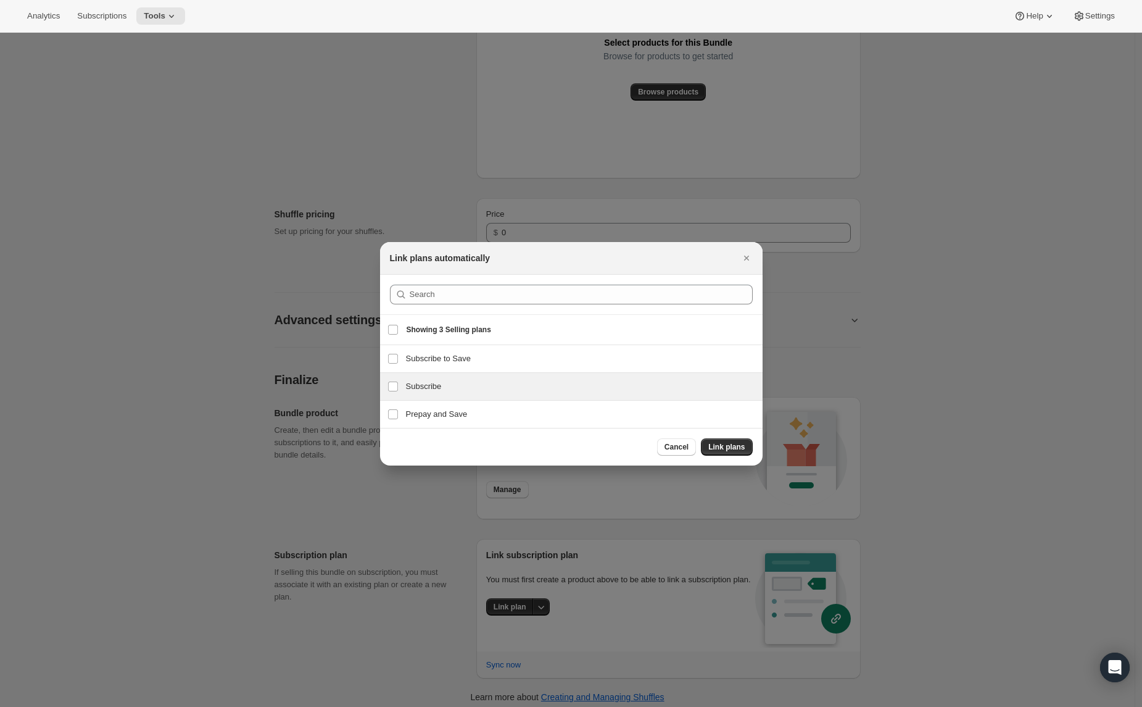
click at [421, 391] on h3 "Subscribe" at bounding box center [580, 386] width 349 height 12
checkbox input "true"
click at [420, 420] on div "Prepay and Save Prepay and Save" at bounding box center [571, 413] width 383 height 27
checkbox input "true"
click at [705, 446] on button "Link plans" at bounding box center [726, 446] width 51 height 17
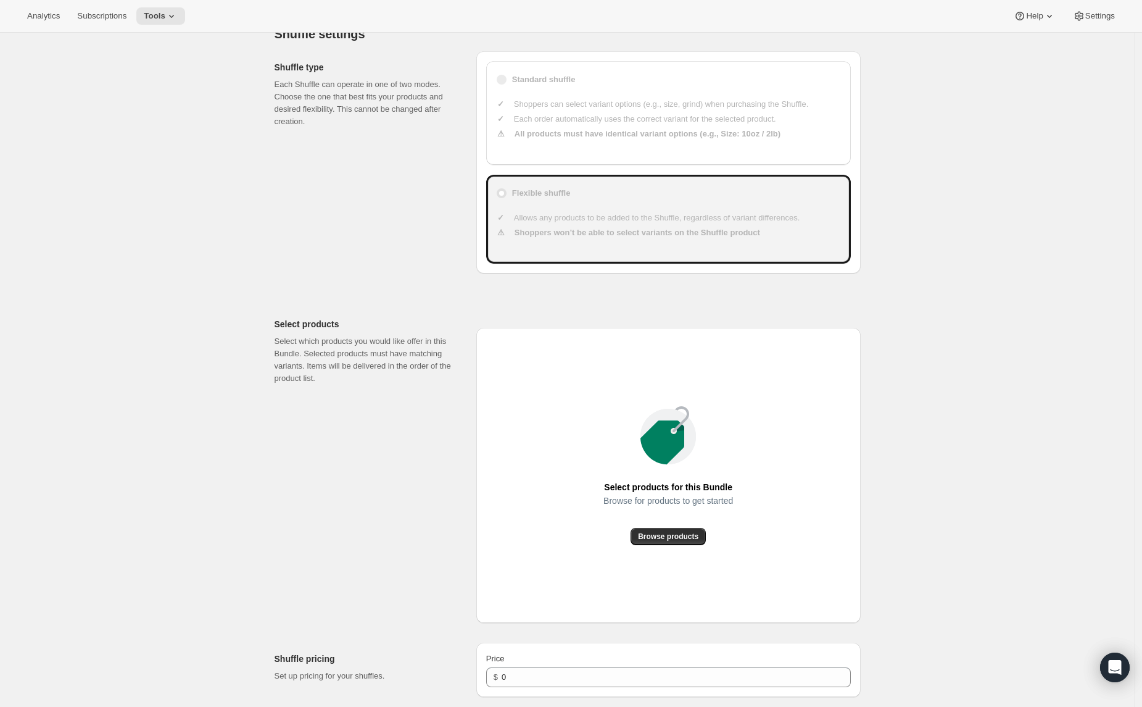
scroll to position [255, 0]
drag, startPoint x: 679, startPoint y: 533, endPoint x: 603, endPoint y: 562, distance: 81.3
click at [599, 563] on div "Select products for this Bundle Browse for products to get started Browse produ…" at bounding box center [668, 474] width 365 height 275
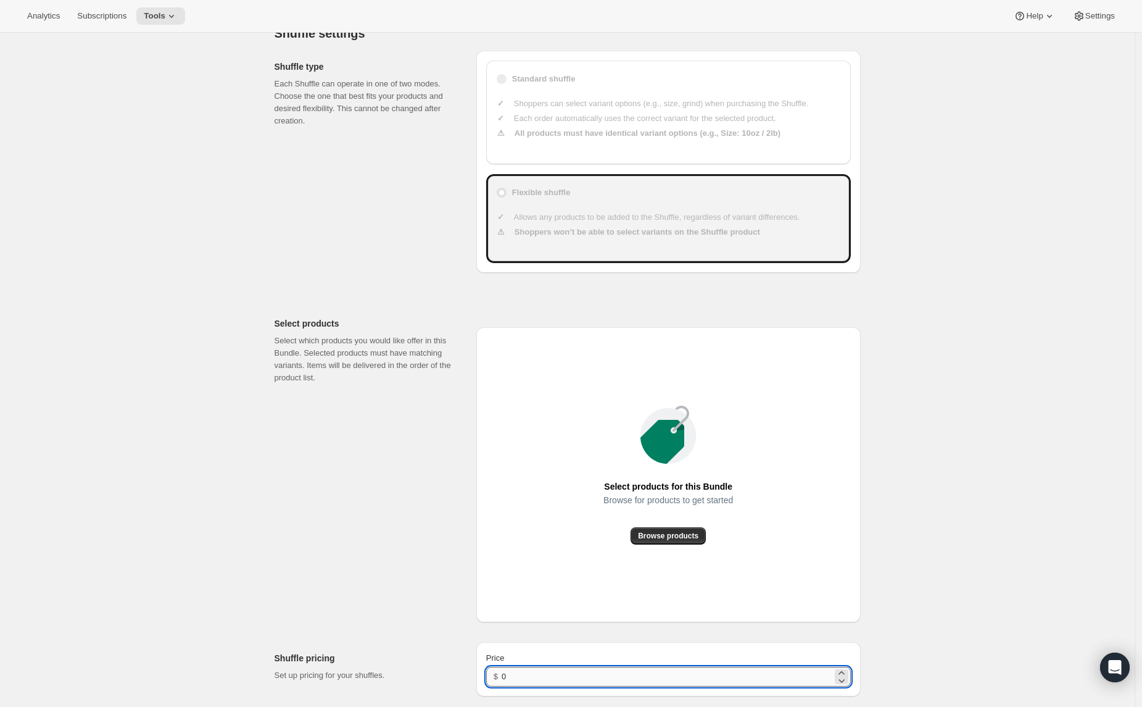
click at [525, 676] on input "0" at bounding box center [667, 676] width 330 height 20
type input "49"
click at [653, 542] on button "Browse products" at bounding box center [668, 535] width 75 height 17
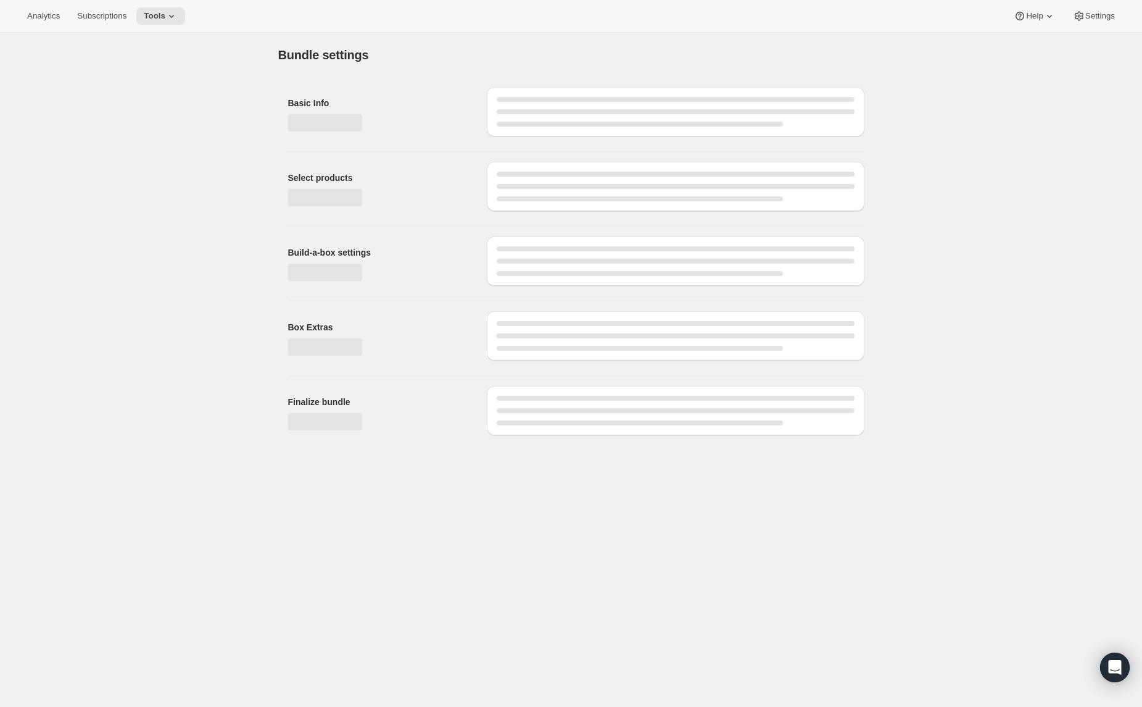
scroll to position [0, 0]
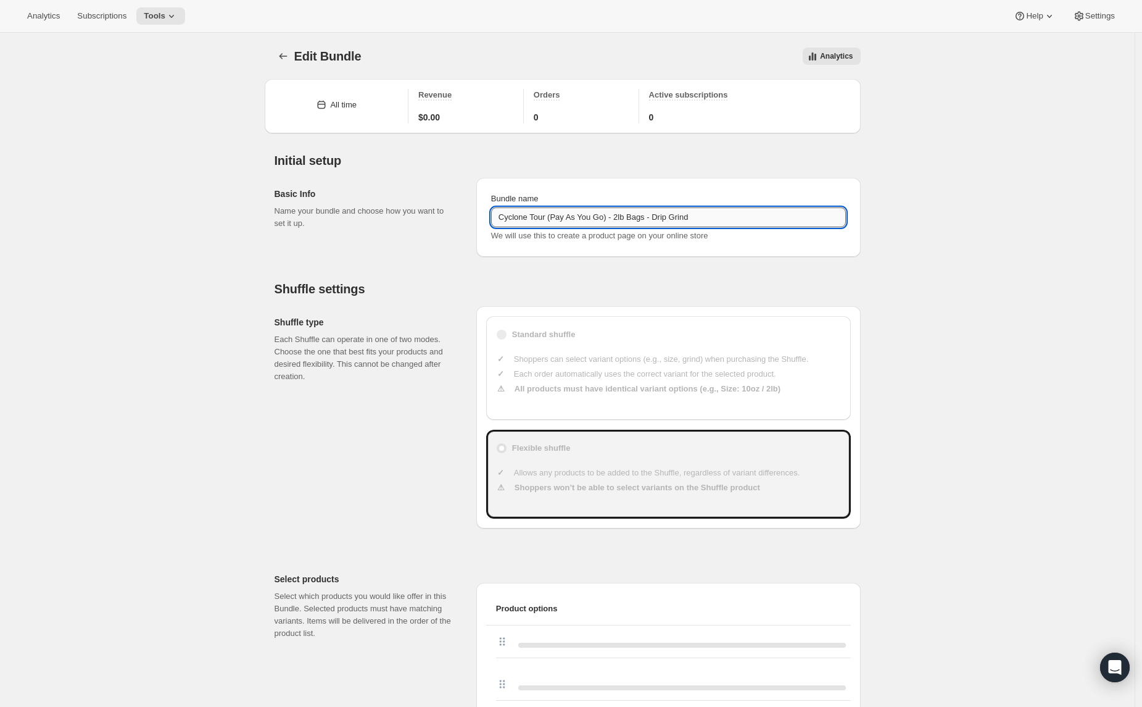
click at [528, 222] on input "Cyclone Tour (Pay As You Go) - 2lb Bags - Drip Grind" at bounding box center [668, 217] width 355 height 20
click at [292, 57] on button "Bundles" at bounding box center [283, 56] width 17 height 17
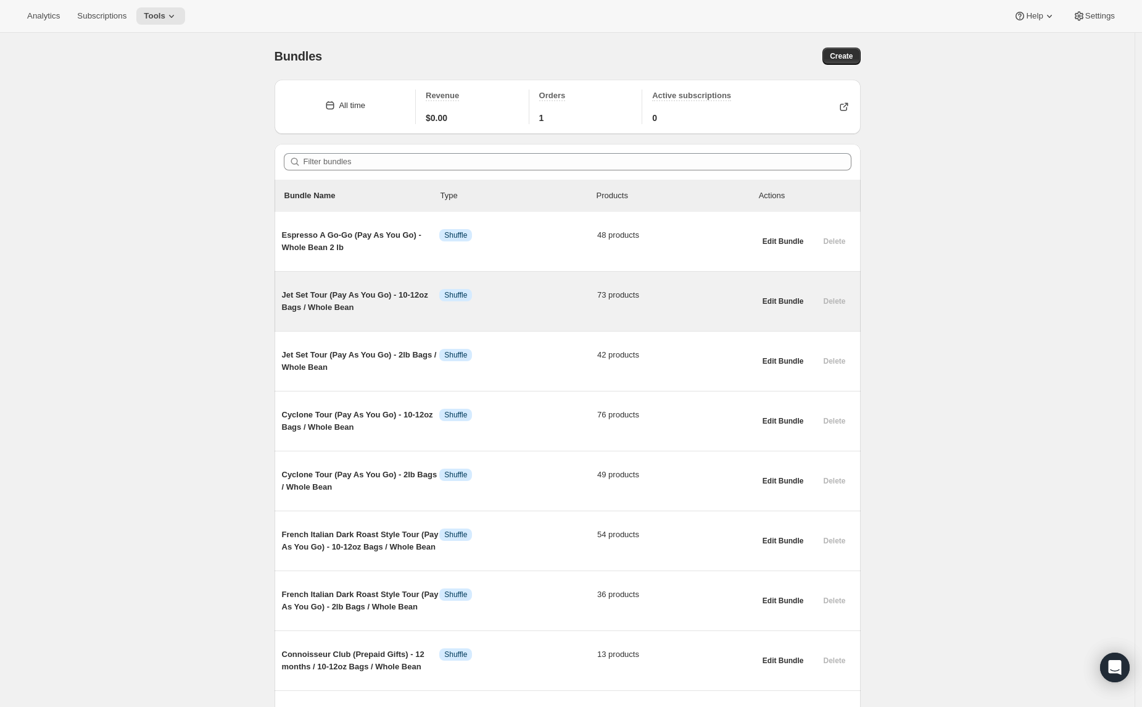
click at [391, 284] on div "Jet Set Tour (Pay As You Go) - 10-12oz Bags / Whole Bean Info Shuffle 73 produc…" at bounding box center [518, 301] width 473 height 44
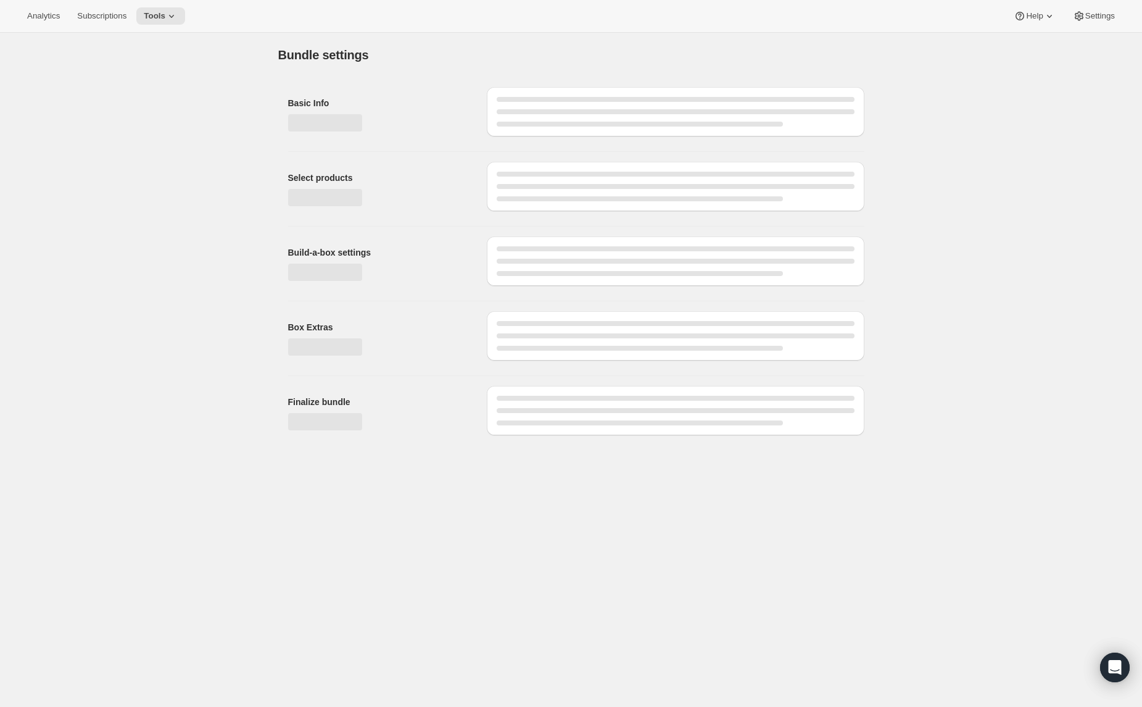
type input "Jet Set Tour (Pay As You Go) - 10-12oz Bags / Whole Bean"
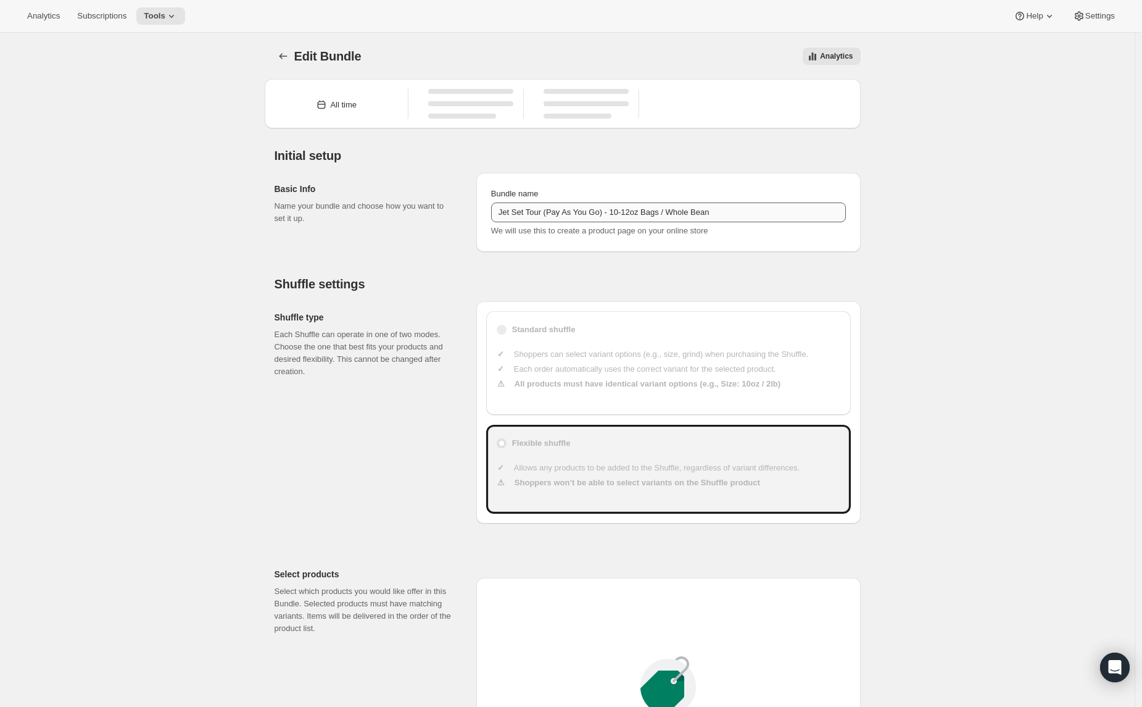
type input "20"
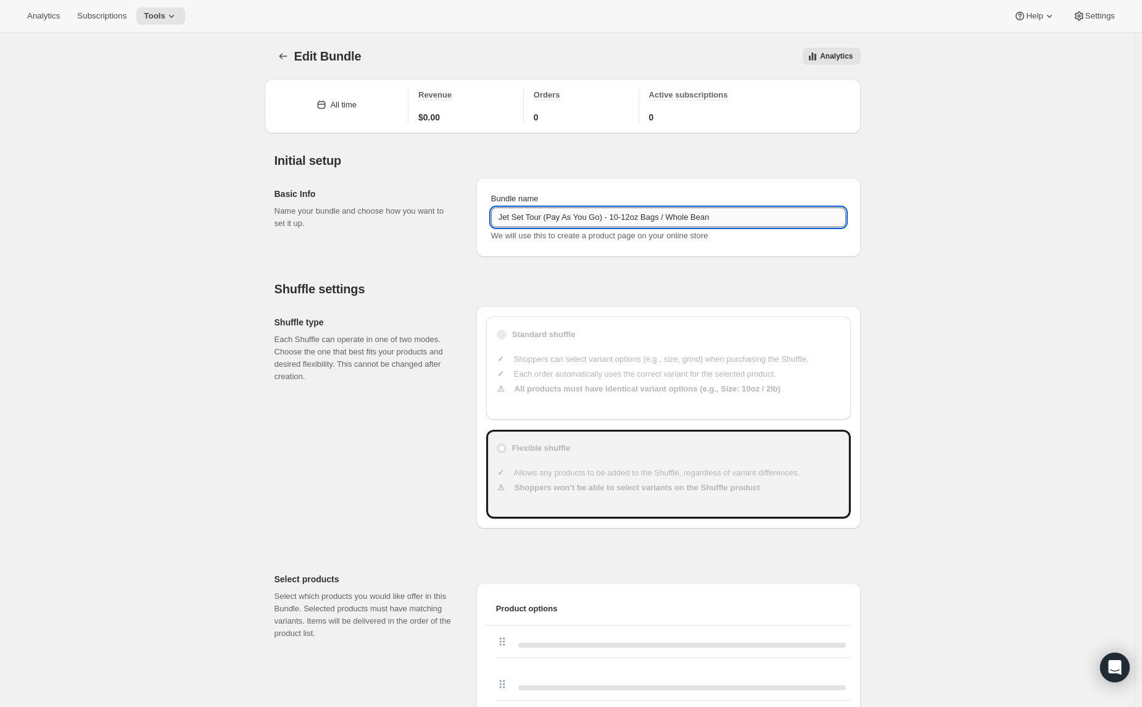
click at [523, 215] on input "Jet Set Tour (Pay As You Go) - 10-12oz Bags / Whole Bean" at bounding box center [668, 217] width 355 height 20
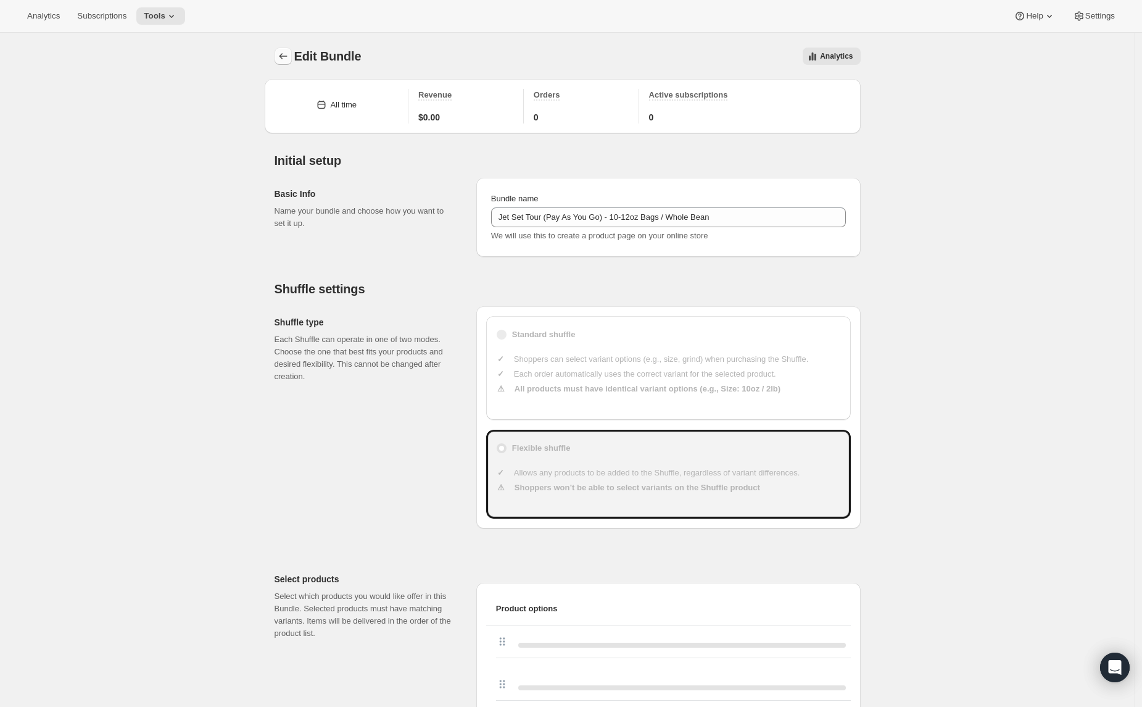
click at [279, 59] on button "Bundles" at bounding box center [283, 56] width 17 height 17
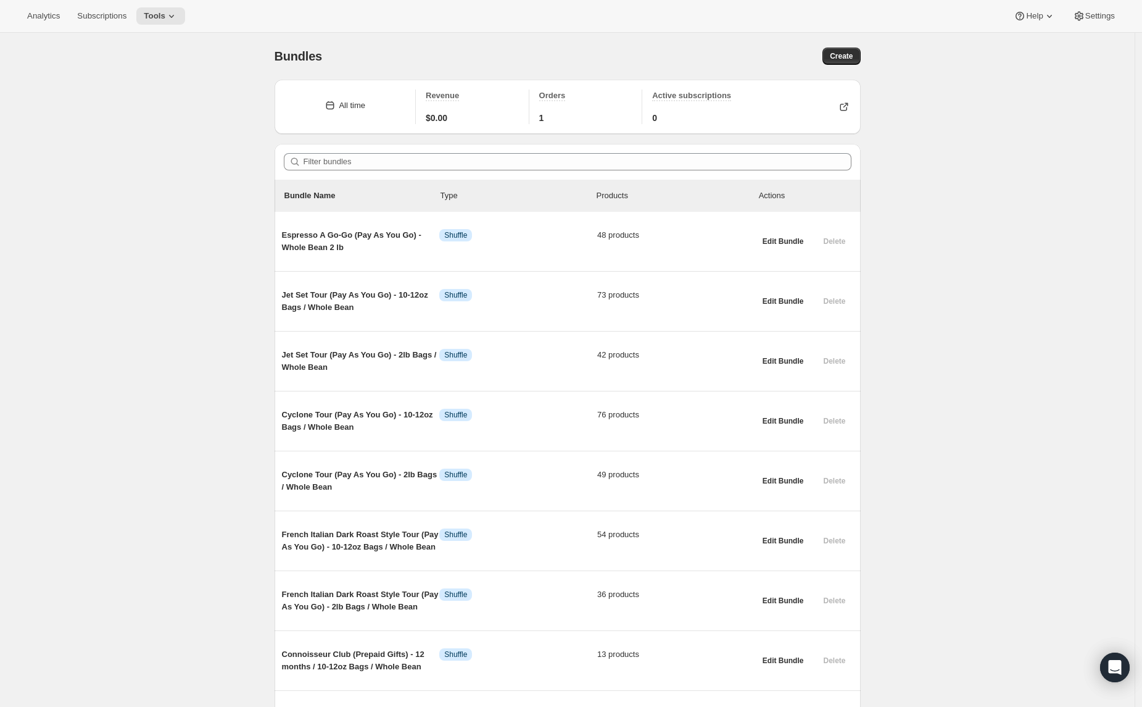
click at [853, 51] on button "Create" at bounding box center [842, 56] width 38 height 17
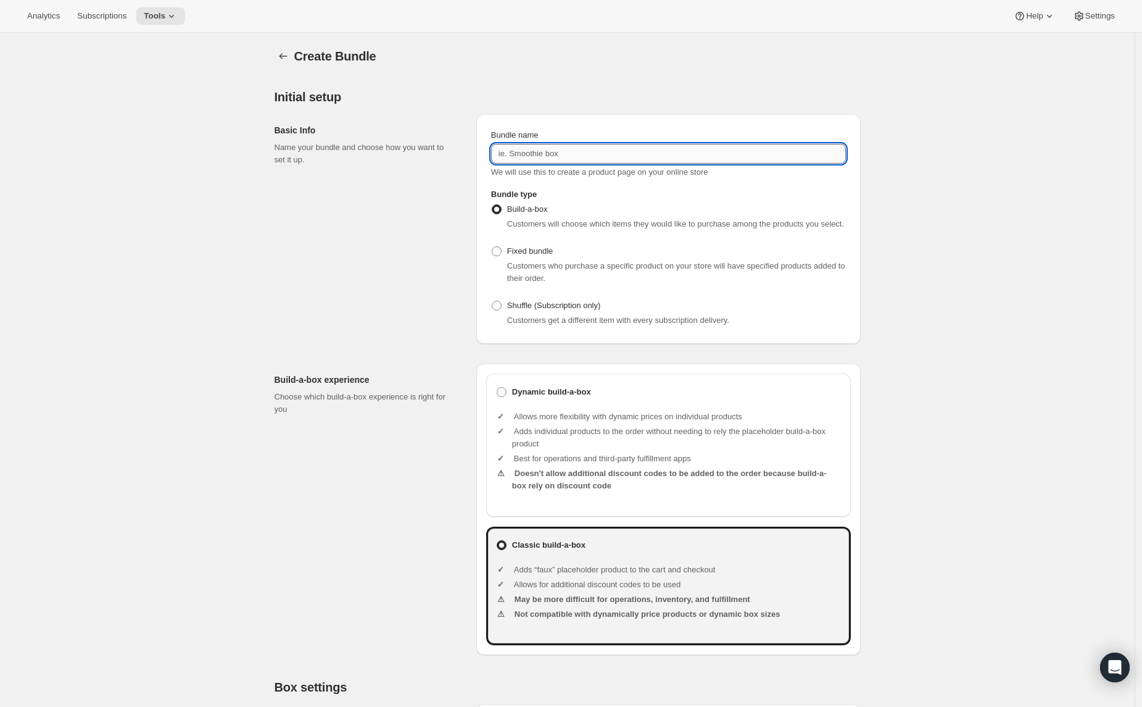
click at [645, 157] on input "Bundle name" at bounding box center [668, 154] width 355 height 20
paste input "Jet Set Tour (Pay As You Go) - 10-12oz Bags / Whole Bean"
drag, startPoint x: 679, startPoint y: 152, endPoint x: 726, endPoint y: 152, distance: 47.5
click at [726, 152] on input "Jet Set Tour (Pay As You Go) - 10-12oz Bags / Whole Bean" at bounding box center [668, 154] width 355 height 20
drag, startPoint x: 705, startPoint y: 154, endPoint x: 676, endPoint y: 159, distance: 30.0
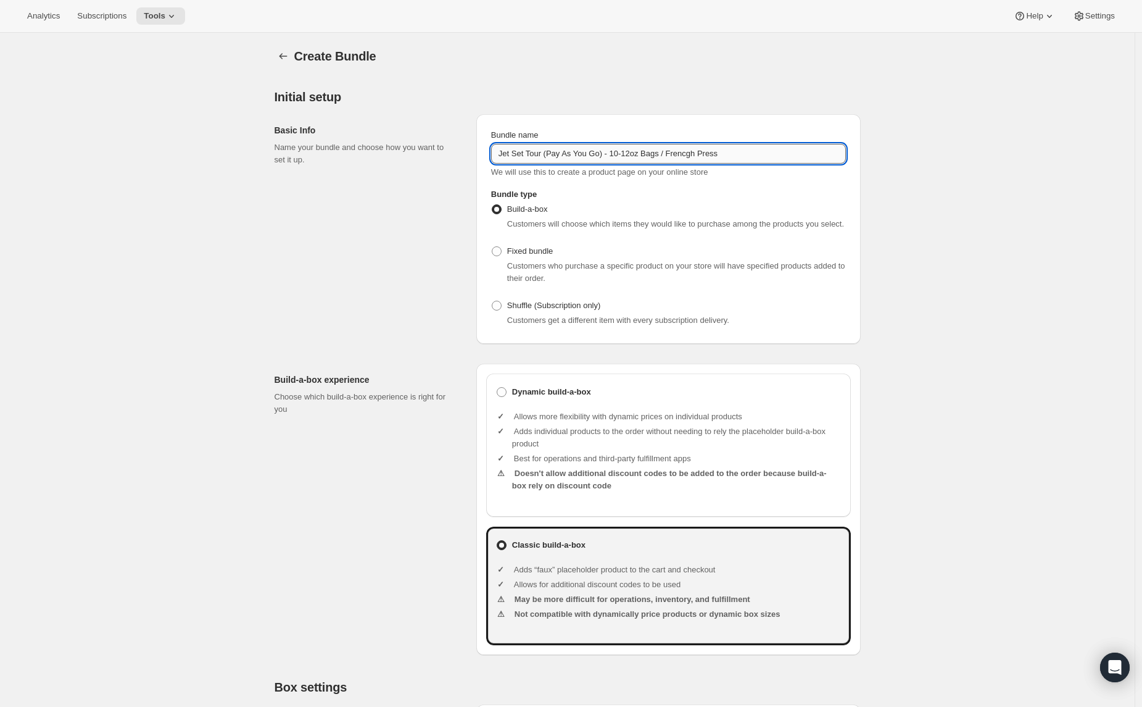
click at [705, 155] on input "Jet Set Tour (Pay As You Go) - 10-12oz Bags / Frencgh Press" at bounding box center [668, 154] width 355 height 20
type input "Jet Set Tour (Pay As You Go) - 10-12oz Bags / French Press"
click at [556, 64] on div "Create Bundle" at bounding box center [577, 56] width 566 height 17
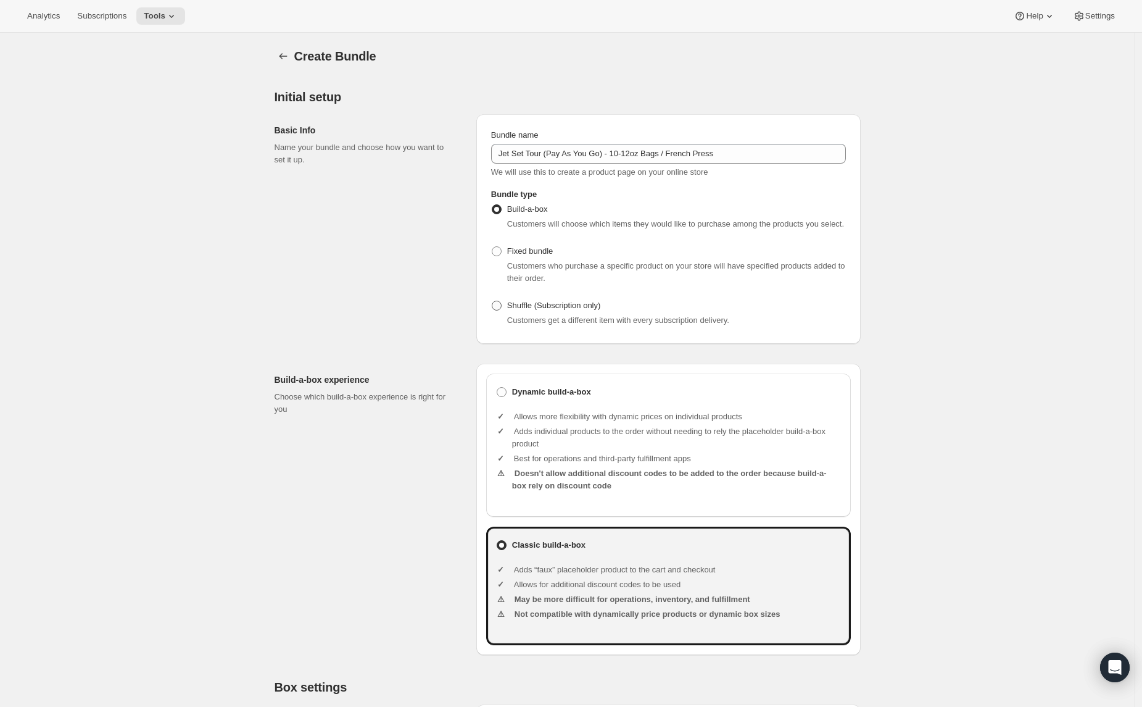
drag, startPoint x: 497, startPoint y: 332, endPoint x: 498, endPoint y: 321, distance: 10.6
click at [497, 326] on div "Customers get a different item with every subscription delivery." at bounding box center [668, 320] width 355 height 12
click at [499, 310] on span at bounding box center [497, 306] width 10 height 10
click at [492, 301] on input "Shuffle (Subscription only)" at bounding box center [492, 301] width 1 height 1
radio input "true"
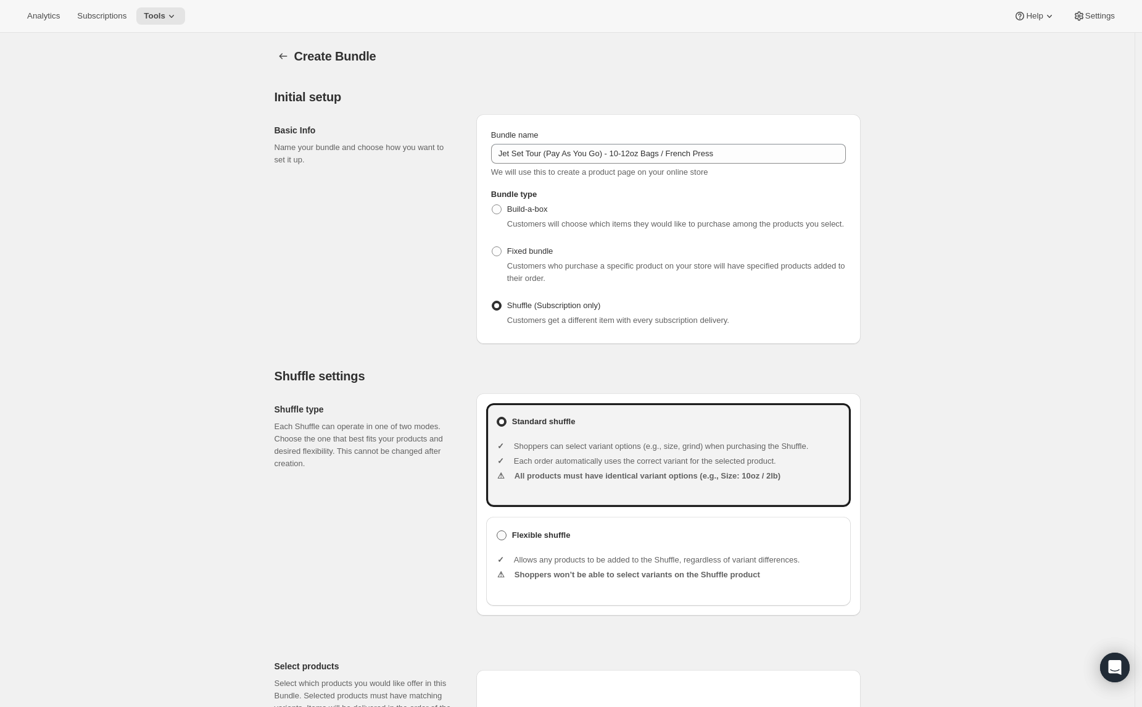
click at [507, 540] on span at bounding box center [502, 535] width 10 height 10
click at [497, 531] on input "Flexible shuffle" at bounding box center [497, 530] width 1 height 1
radio input "true"
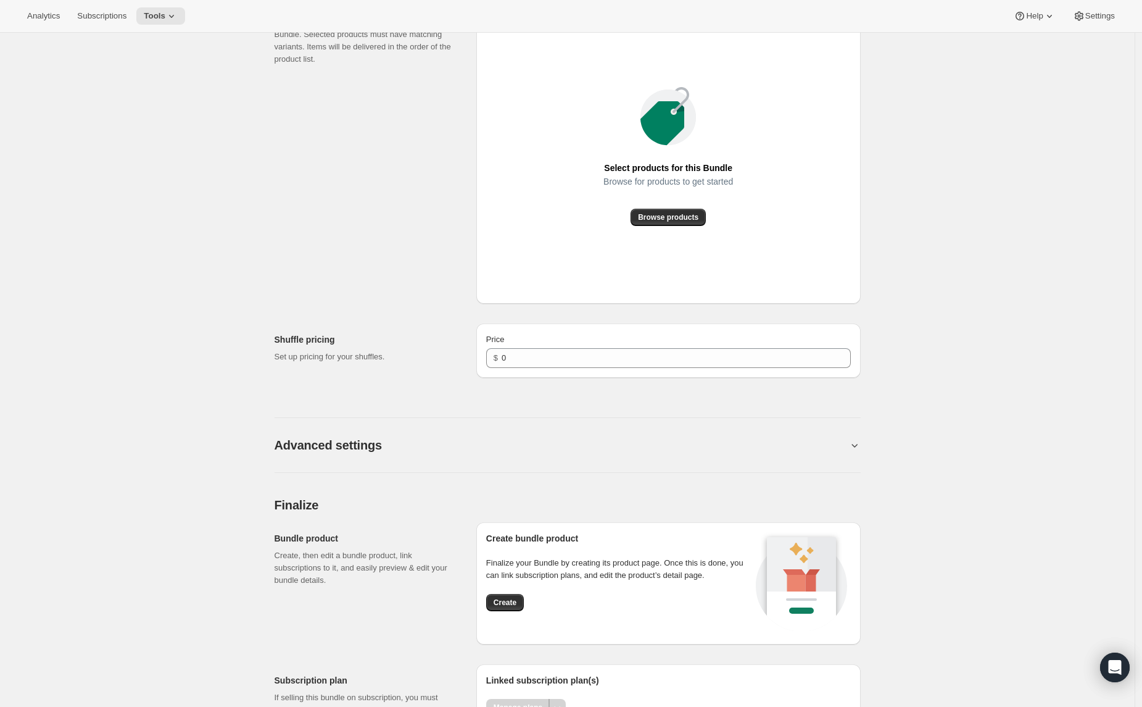
scroll to position [672, 0]
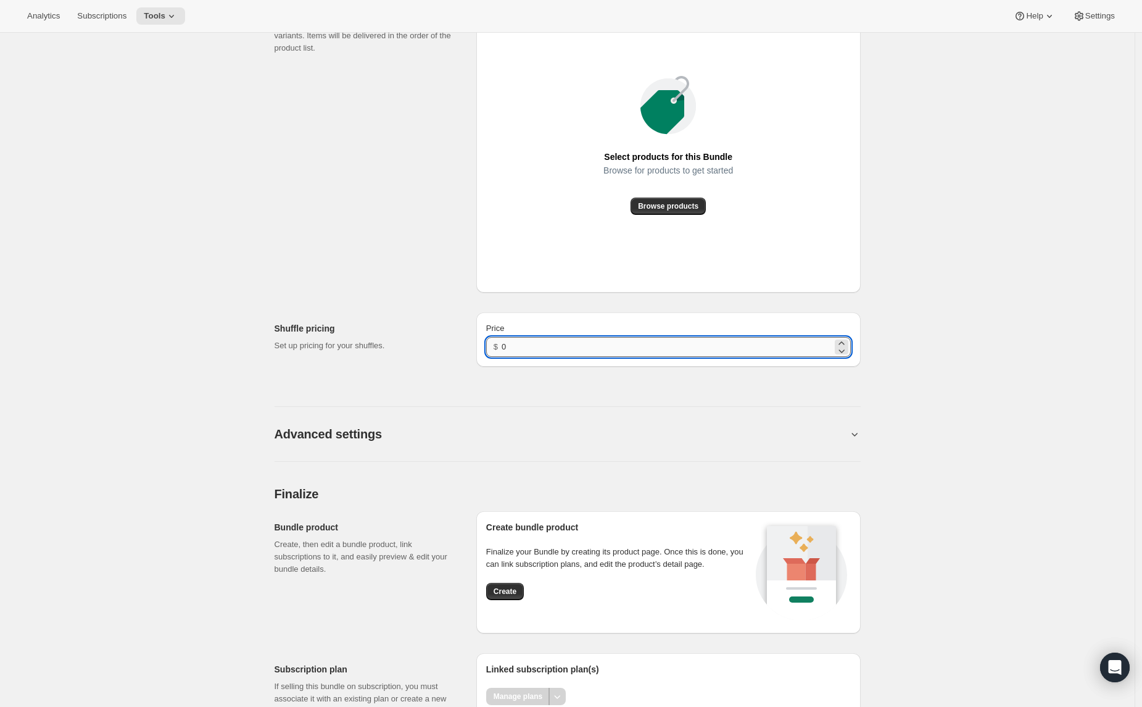
click at [524, 357] on input "0" at bounding box center [667, 347] width 330 height 20
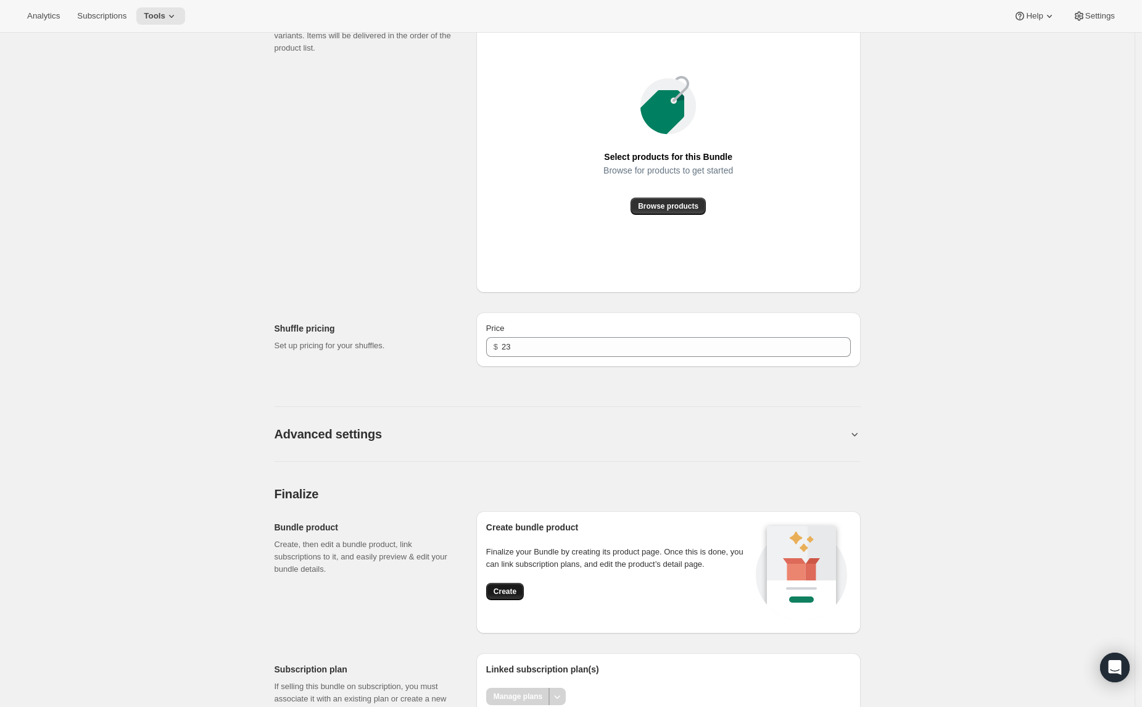
click at [508, 600] on button "Create" at bounding box center [505, 591] width 38 height 17
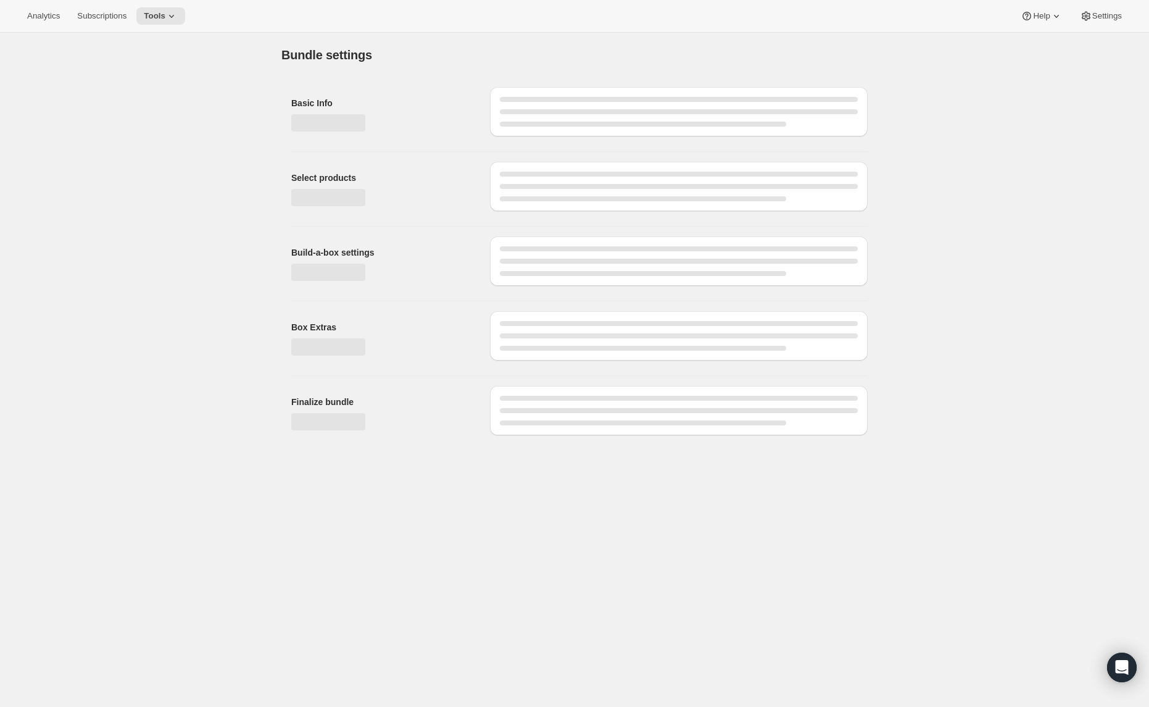
type input "0"
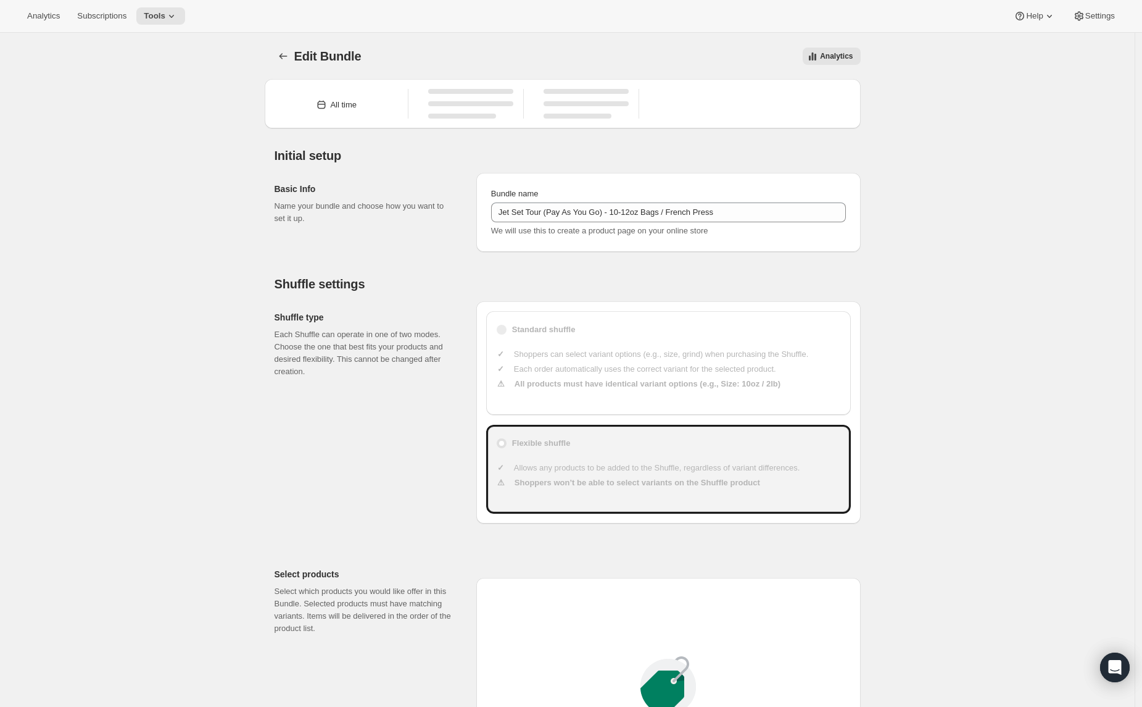
scroll to position [699, 0]
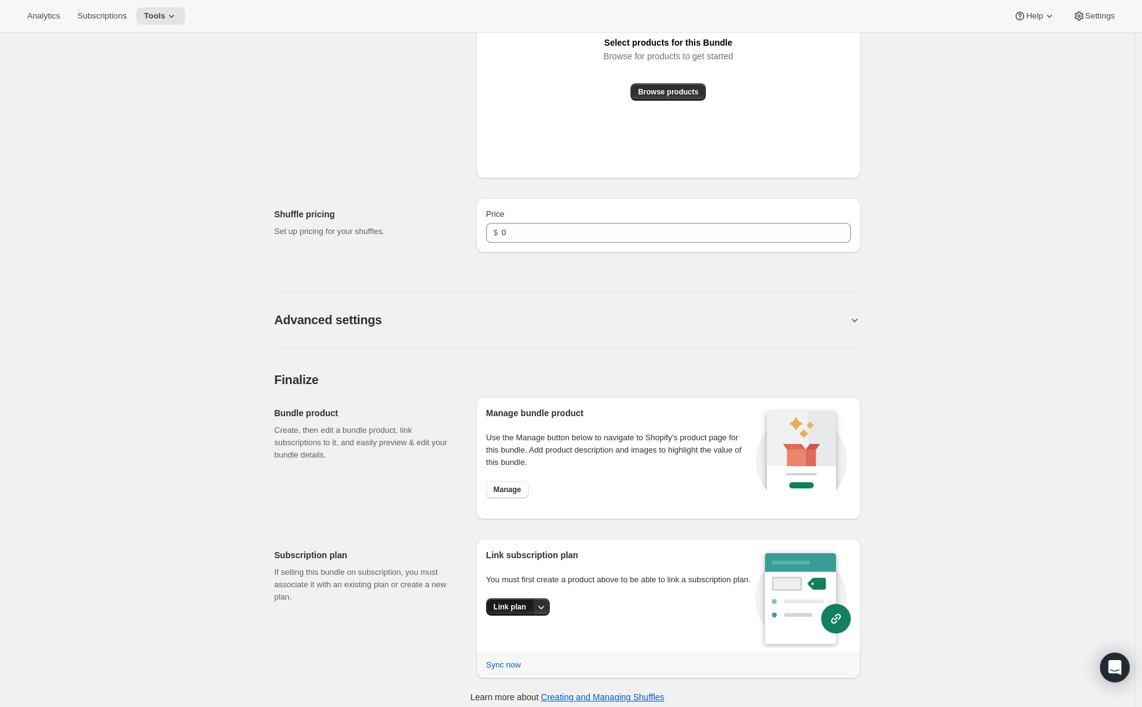
click at [493, 615] on button "Link plan" at bounding box center [510, 606] width 48 height 17
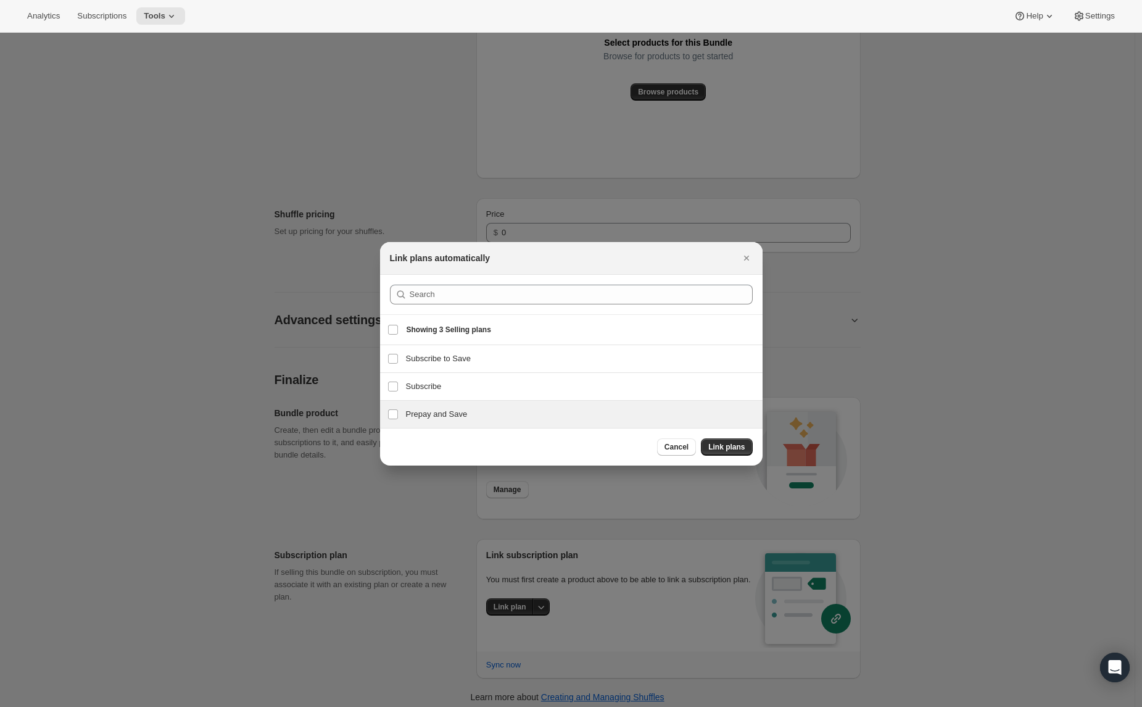
click at [422, 422] on div "Prepay and Save Prepay and Save" at bounding box center [571, 413] width 383 height 27
checkbox input "true"
click at [415, 385] on h3 "Subscribe" at bounding box center [580, 386] width 349 height 12
checkbox input "true"
click at [721, 446] on span "Link plans" at bounding box center [726, 447] width 36 height 10
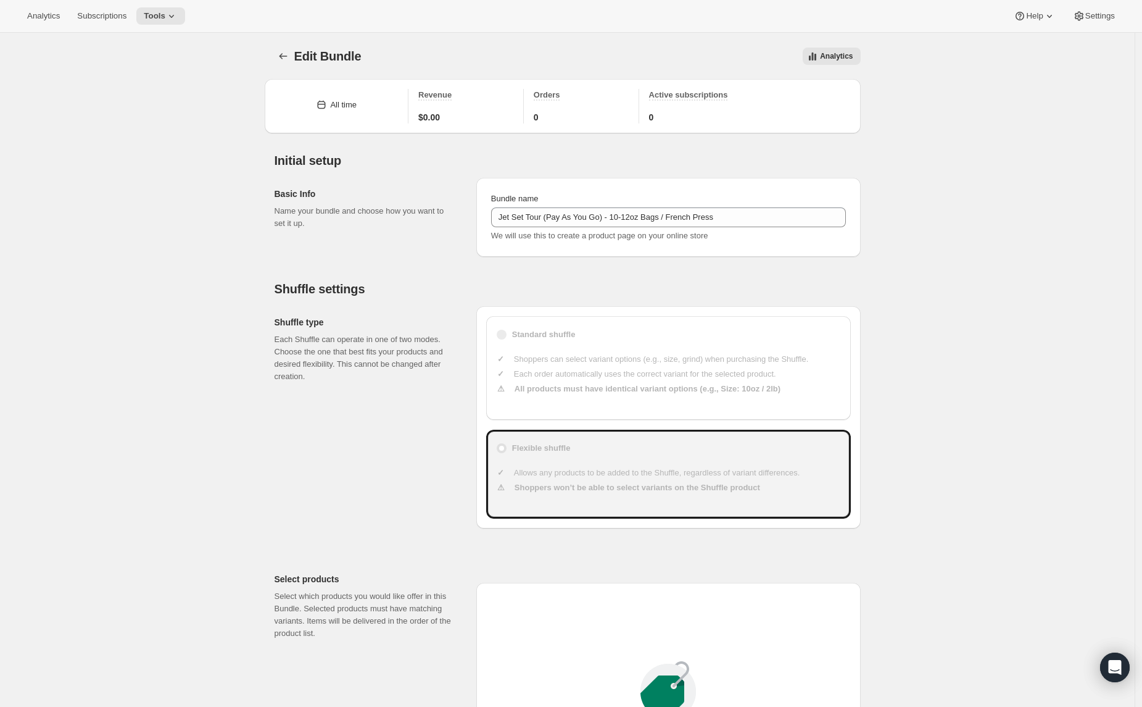
scroll to position [699, 0]
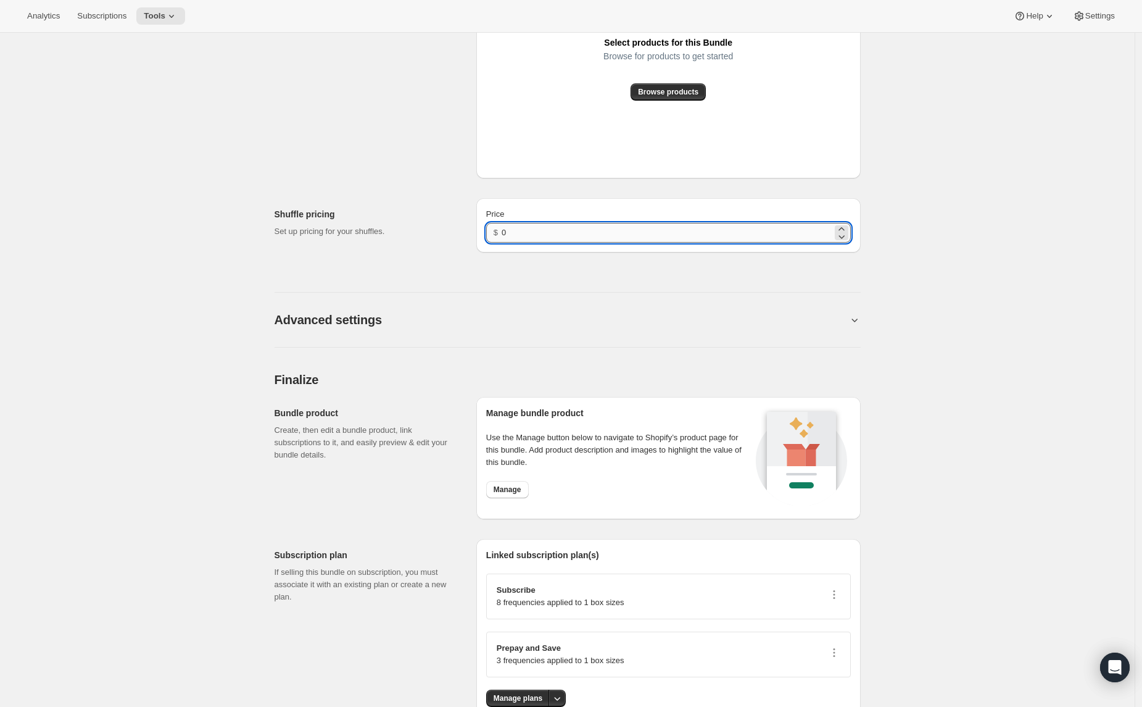
click at [519, 231] on input "0" at bounding box center [667, 233] width 330 height 20
type input "23"
click at [883, 294] on div "Edit Bundle. This page is ready Edit Bundle Analytics More actions Analytics Al…" at bounding box center [567, 40] width 1135 height 1412
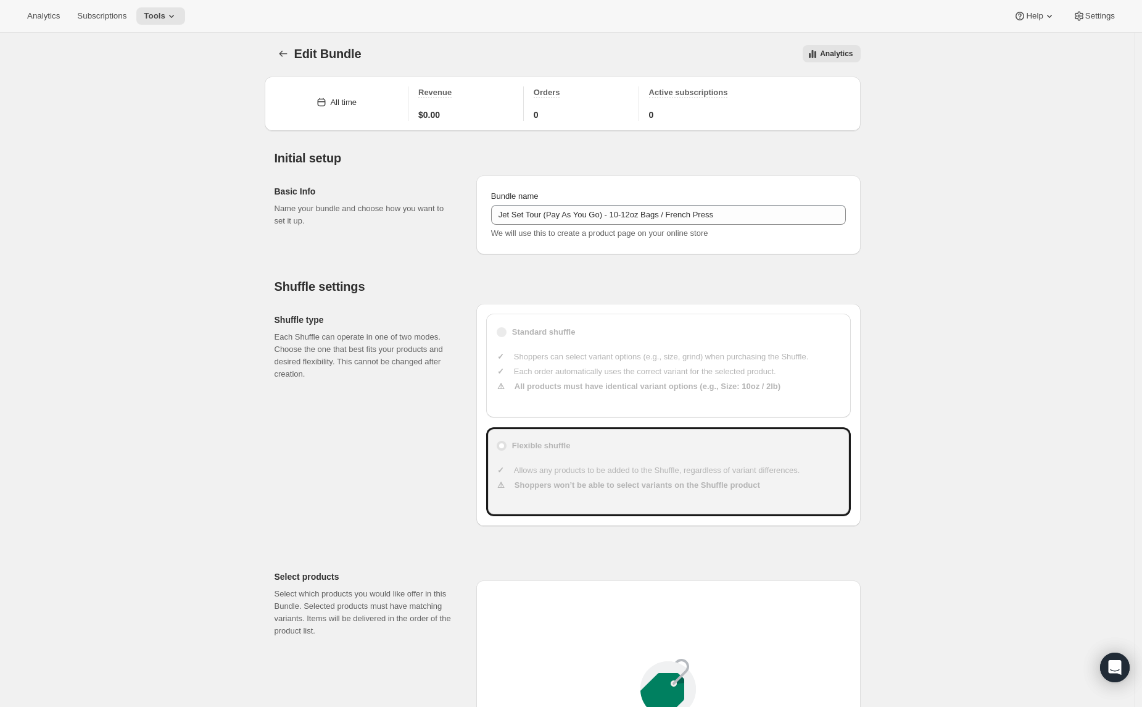
scroll to position [697, 0]
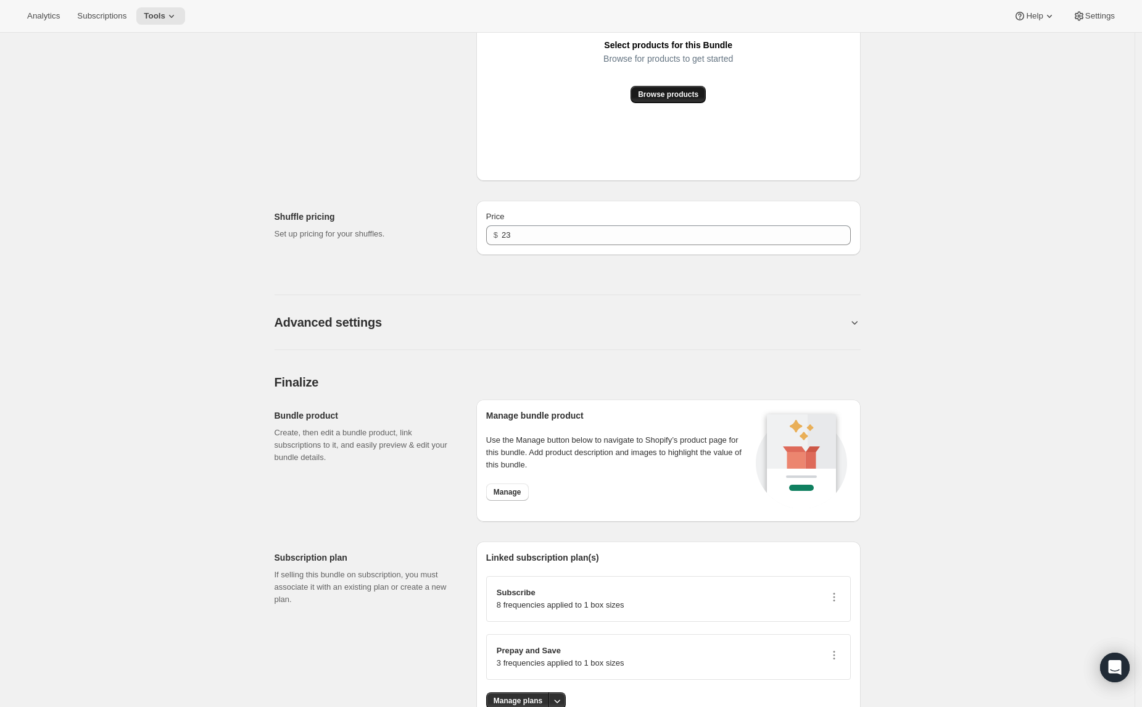
click at [648, 94] on span "Browse products" at bounding box center [668, 94] width 60 height 10
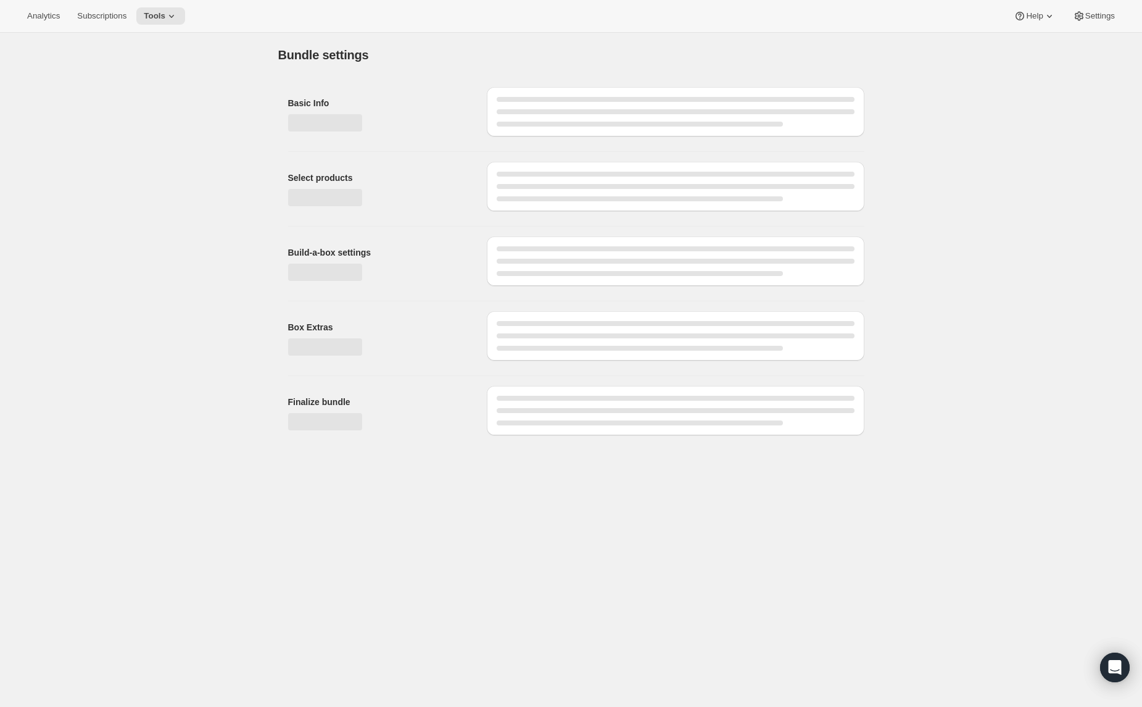
scroll to position [0, 0]
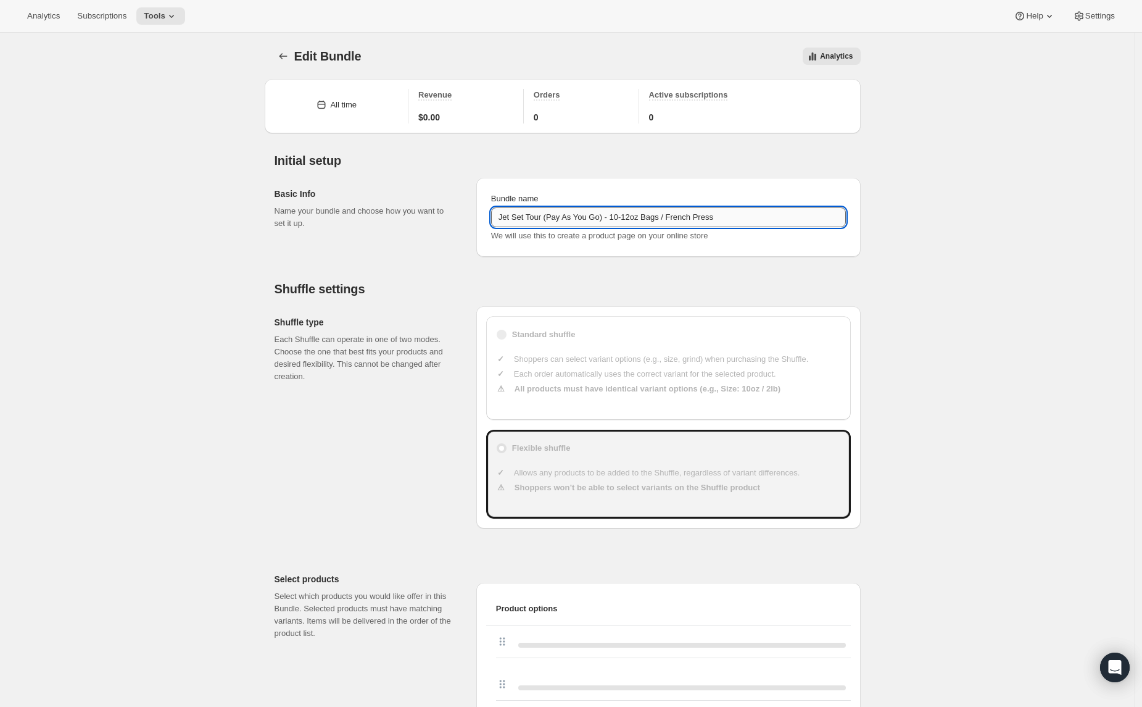
click at [671, 217] on input "Jet Set Tour (Pay As You Go) - 10-12oz Bags / French Press" at bounding box center [668, 217] width 355 height 20
click at [672, 217] on input "Jet Set Tour (Pay As You Go) - 10-12oz Bags / French Press" at bounding box center [668, 217] width 355 height 20
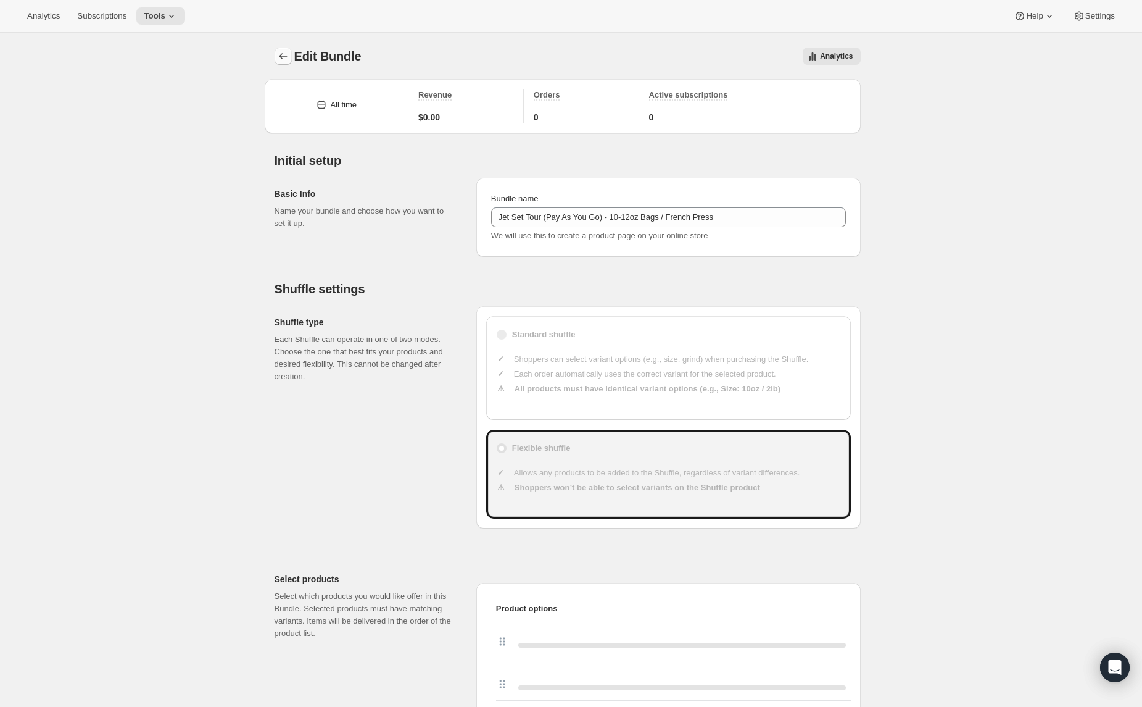
click at [282, 55] on icon "Bundles" at bounding box center [283, 56] width 12 height 12
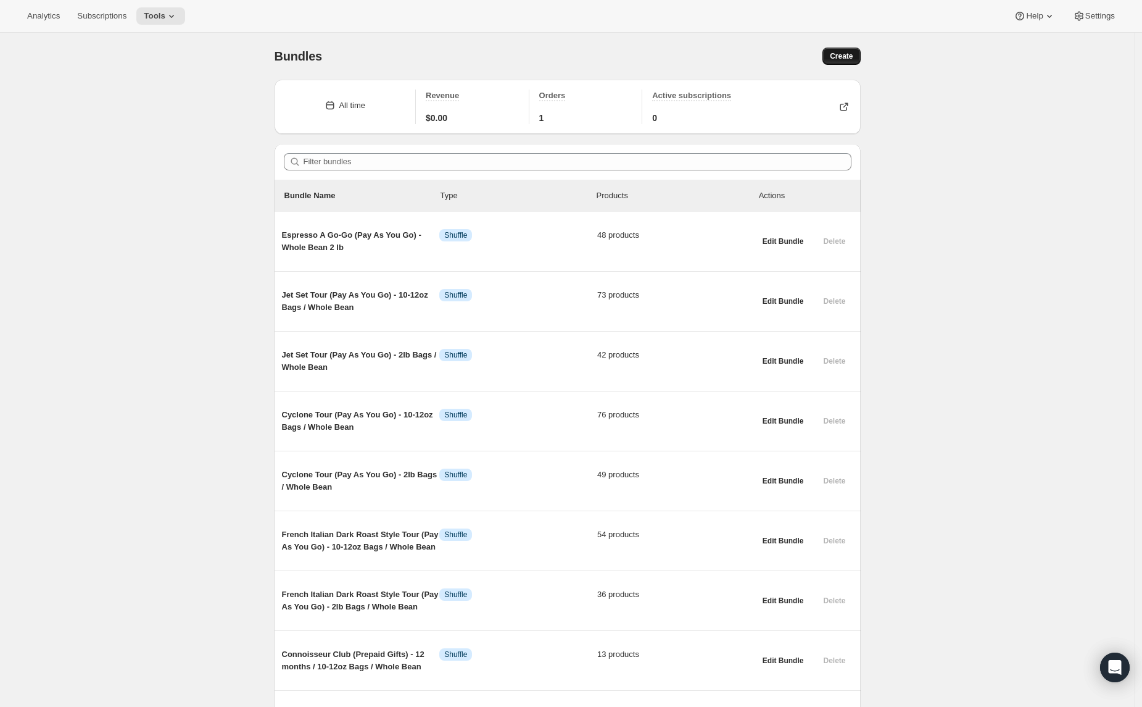
click at [837, 61] on button "Create" at bounding box center [842, 56] width 38 height 17
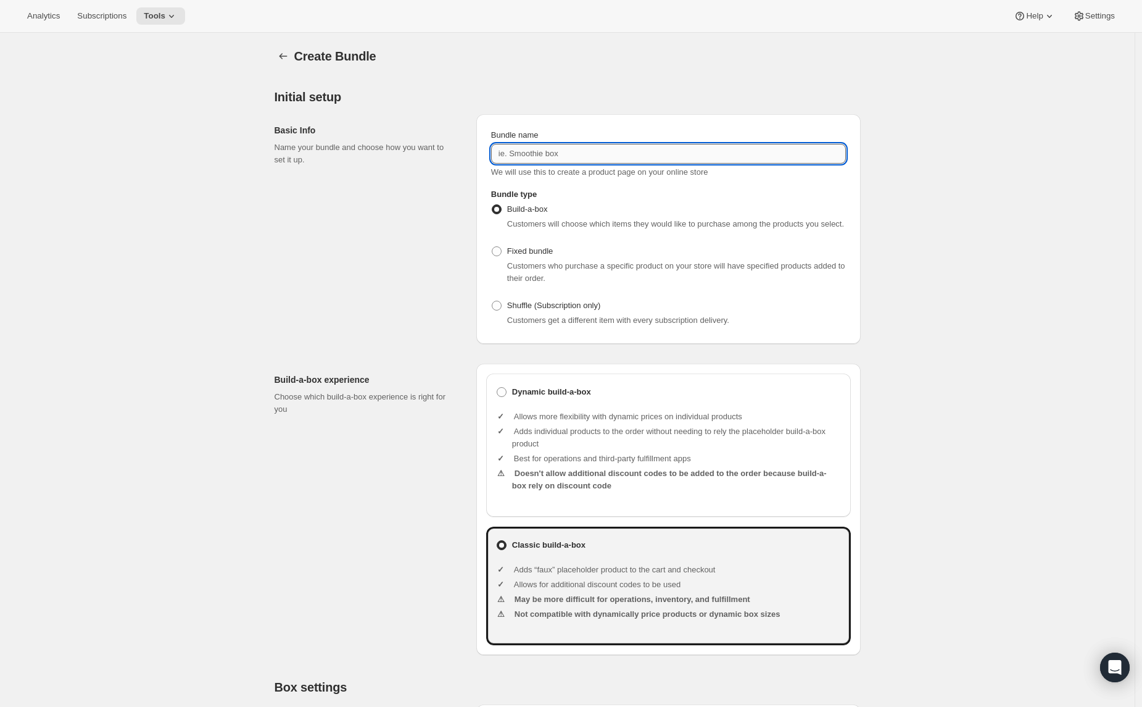
click at [520, 157] on input "Bundle name" at bounding box center [668, 154] width 355 height 20
paste input "Jet Set Tour (Pay As You Go) - 10-12oz Bags / French Press"
drag, startPoint x: 649, startPoint y: 155, endPoint x: 594, endPoint y: 164, distance: 55.6
click at [649, 155] on input "Jet Set Tour (Pay As You Go) - 10-12oz Bags / French Press" at bounding box center [668, 154] width 355 height 20
type input "Jet Set Tour (Pay As You Go) - 2lb Bags / French Press"
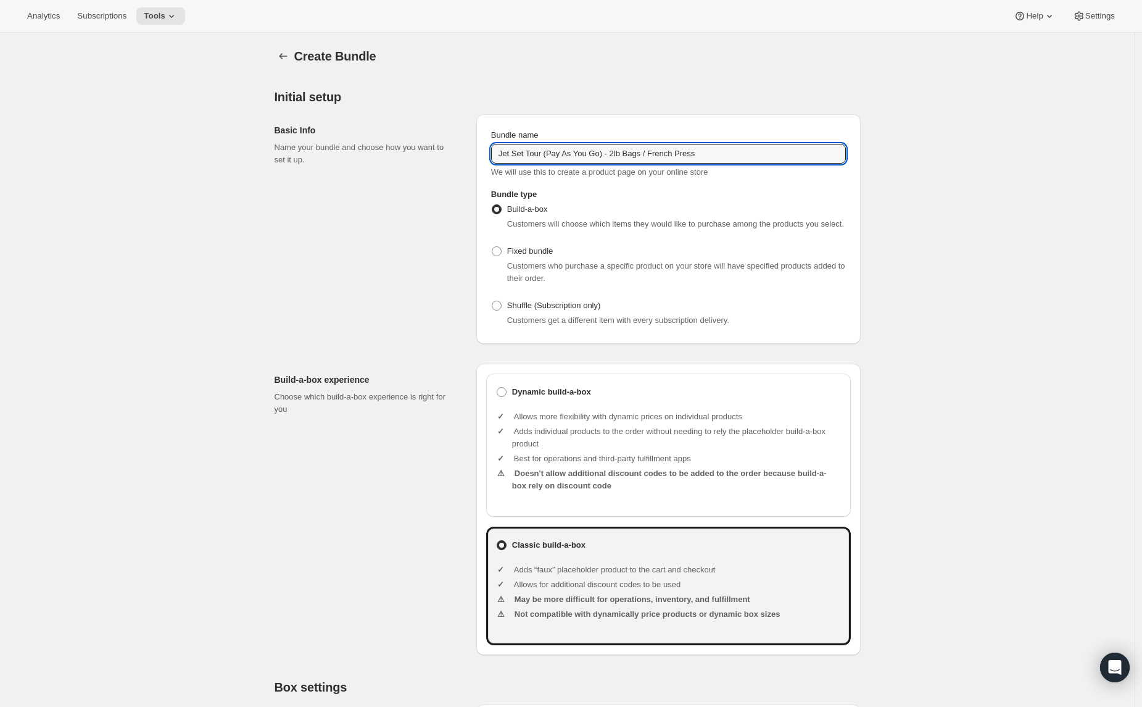
click at [536, 305] on div "Build-a-box Customers will choose which items they would like to purchase among…" at bounding box center [668, 265] width 355 height 128
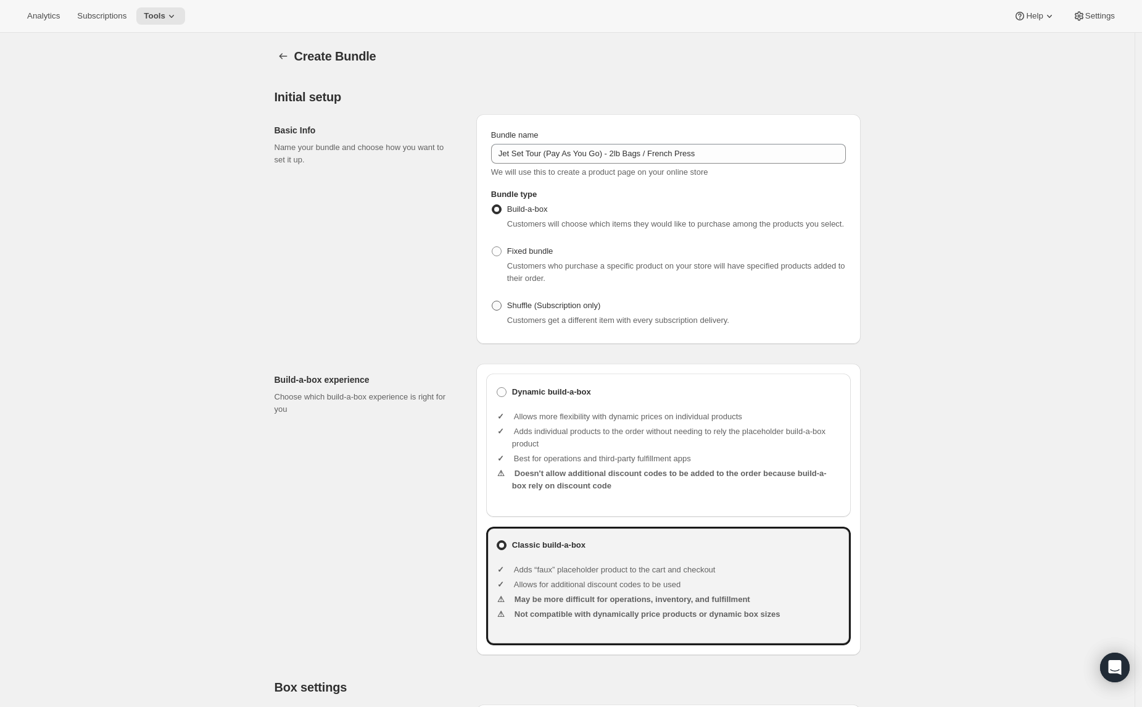
click at [537, 312] on span "Shuffle (Subscription only)" at bounding box center [554, 305] width 94 height 12
click at [492, 301] on input "Shuffle (Subscription only)" at bounding box center [492, 301] width 1 height 1
radio input "true"
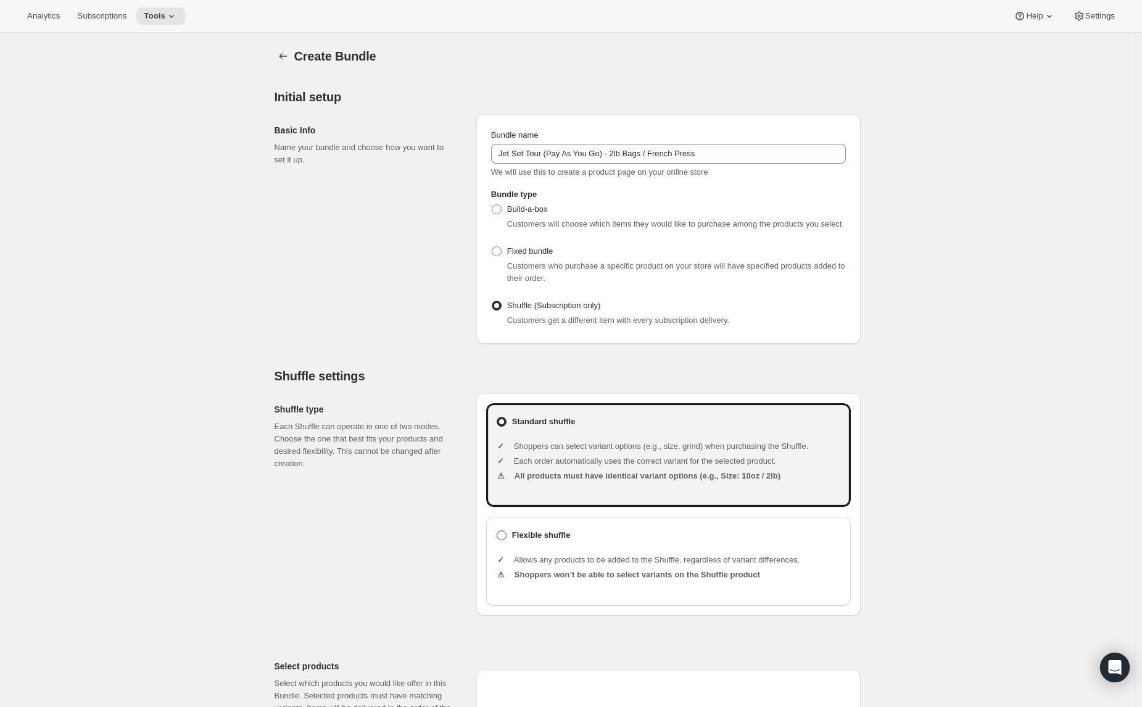
drag, startPoint x: 531, startPoint y: 541, endPoint x: 541, endPoint y: 541, distance: 9.9
click at [531, 541] on b "Flexible shuffle" at bounding box center [541, 535] width 59 height 12
click at [497, 531] on input "Flexible shuffle" at bounding box center [497, 530] width 1 height 1
radio input "true"
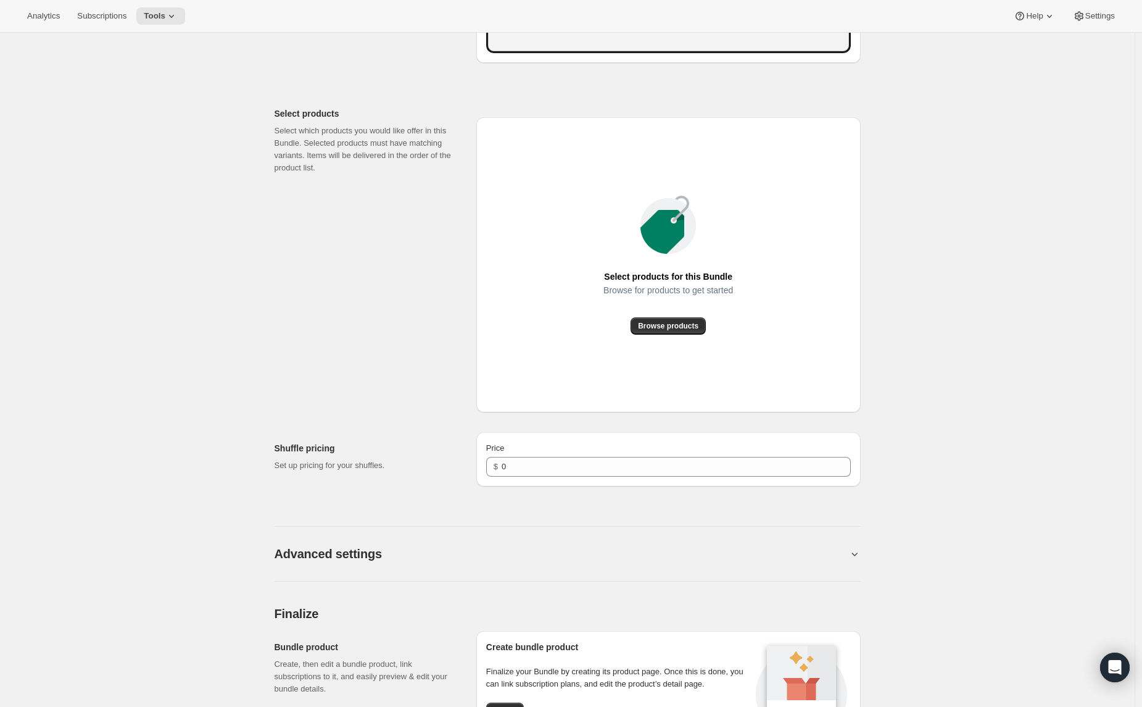
scroll to position [758, 0]
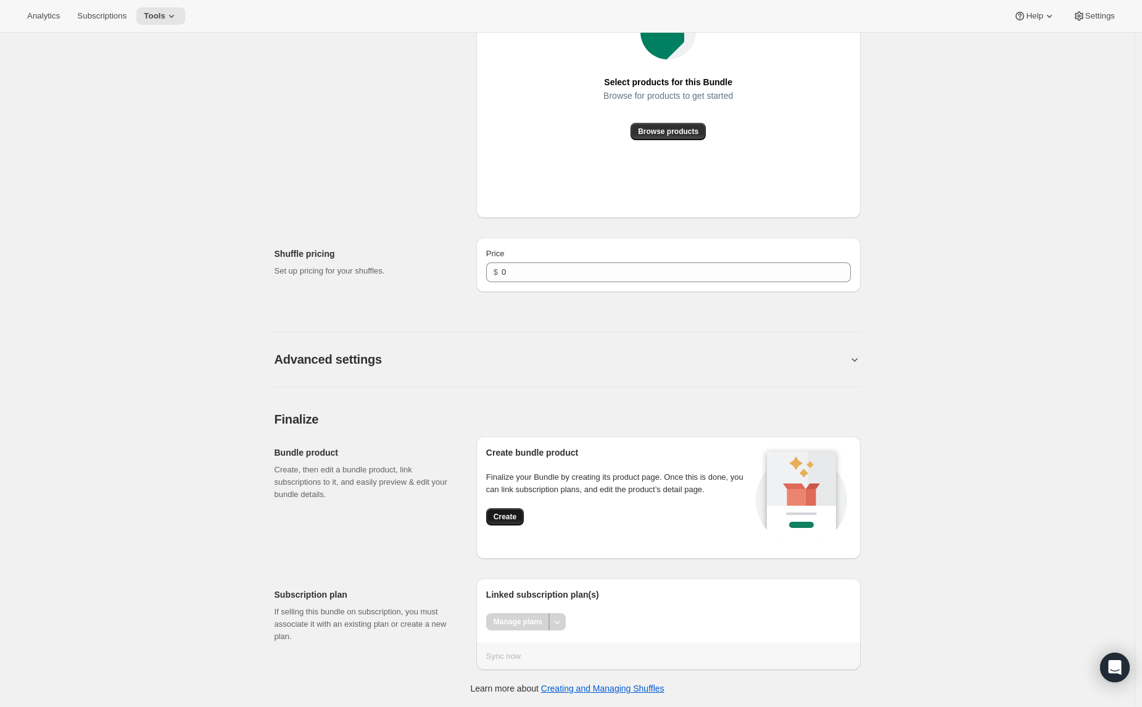
click at [503, 518] on span "Create" at bounding box center [505, 517] width 23 height 10
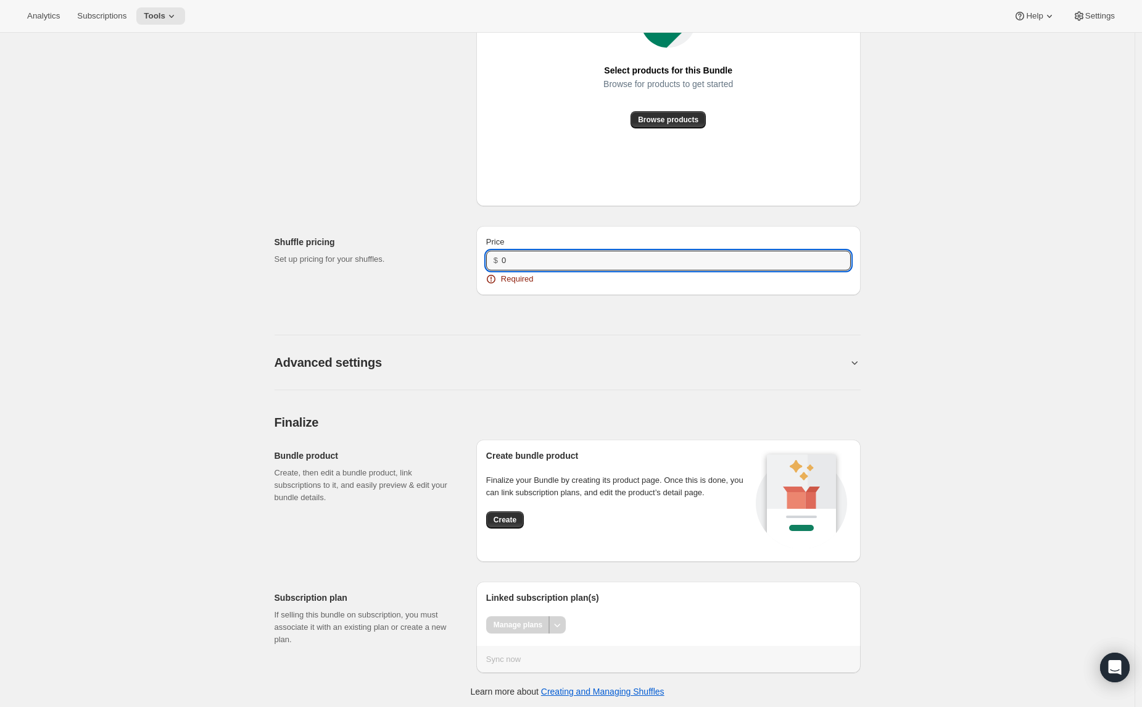
drag, startPoint x: 505, startPoint y: 273, endPoint x: 510, endPoint y: 285, distance: 13.1
click at [505, 270] on input "0" at bounding box center [667, 261] width 330 height 20
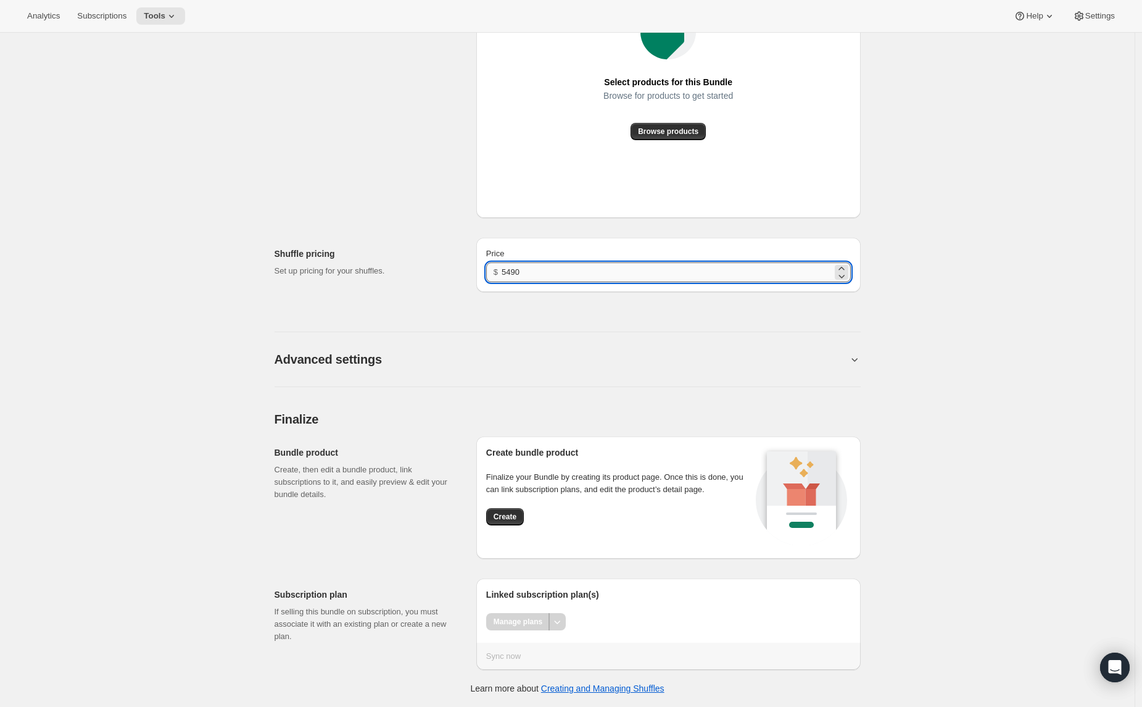
click at [512, 271] on input "5490" at bounding box center [667, 272] width 330 height 20
click at [533, 273] on input "490" at bounding box center [667, 272] width 330 height 20
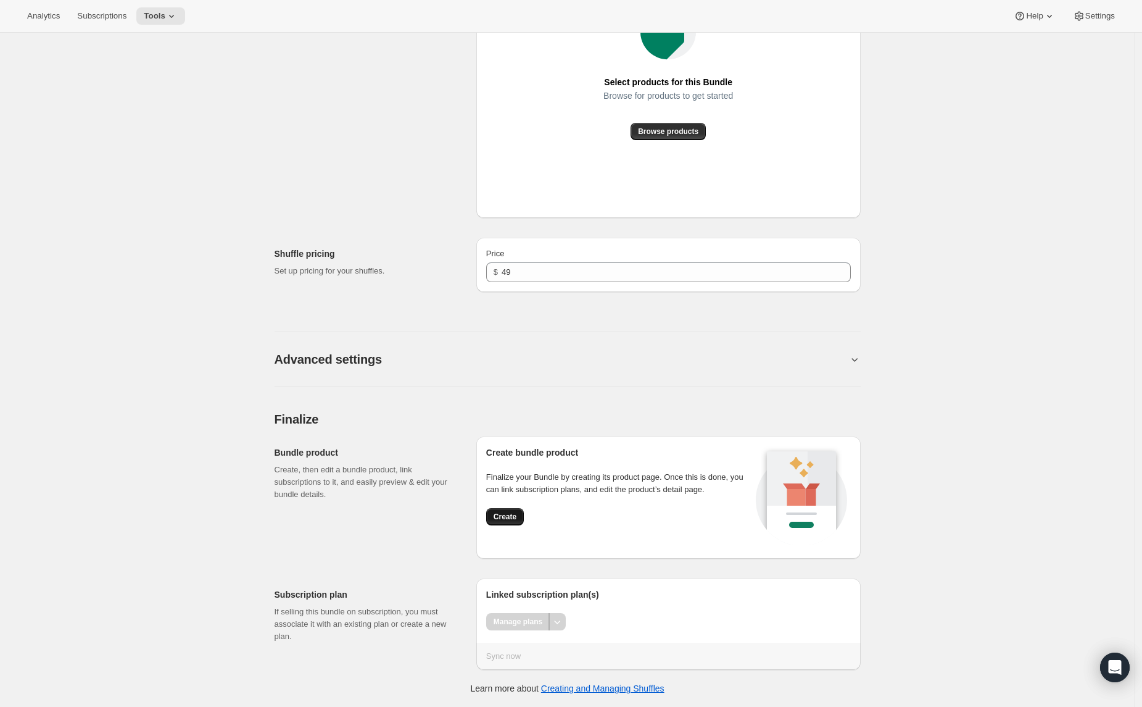
click at [517, 523] on button "Create" at bounding box center [505, 516] width 38 height 17
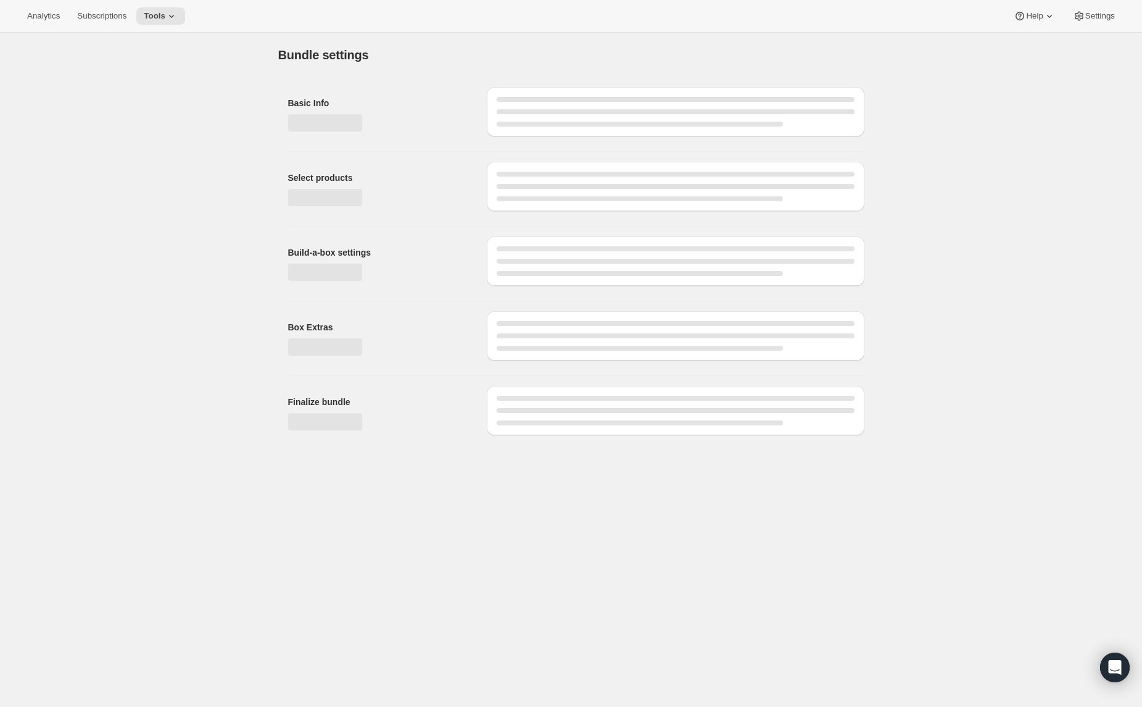
type input "0"
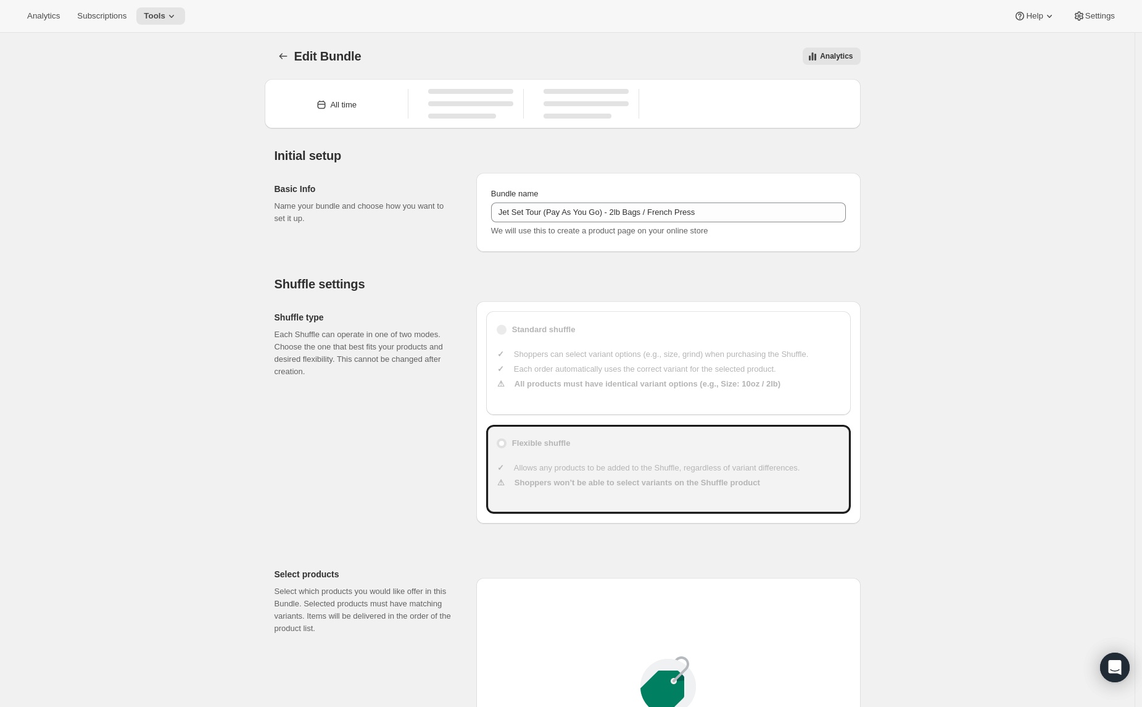
scroll to position [699, 0]
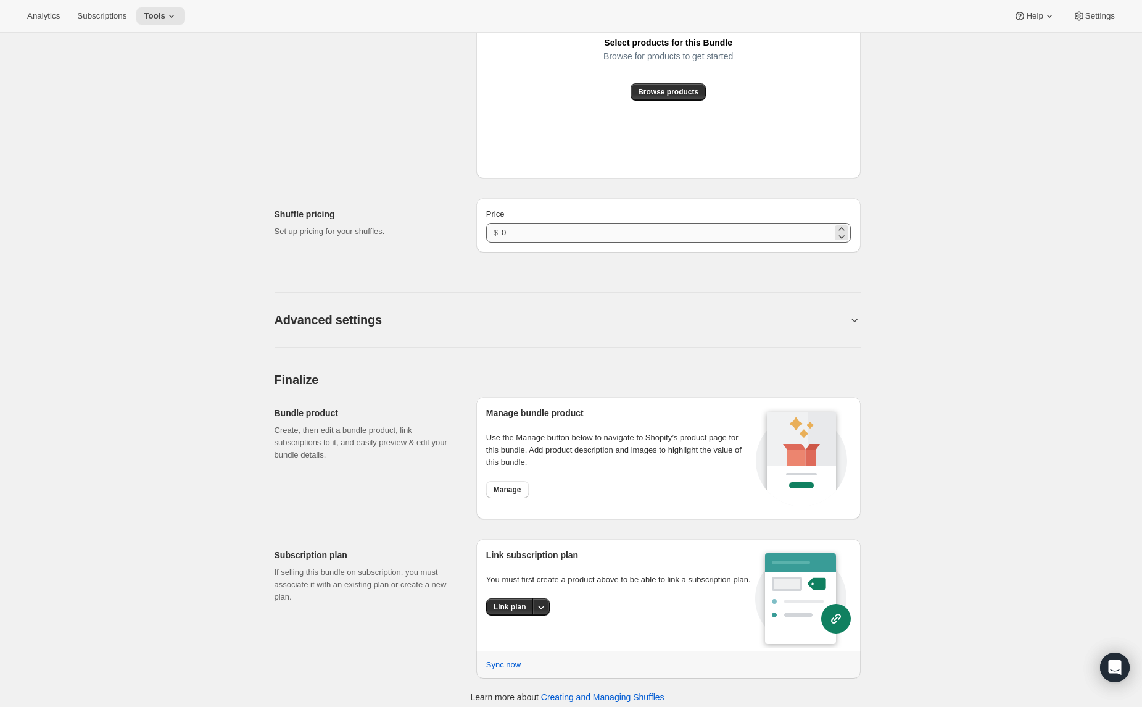
click at [549, 243] on div "Price $ 0" at bounding box center [668, 225] width 384 height 54
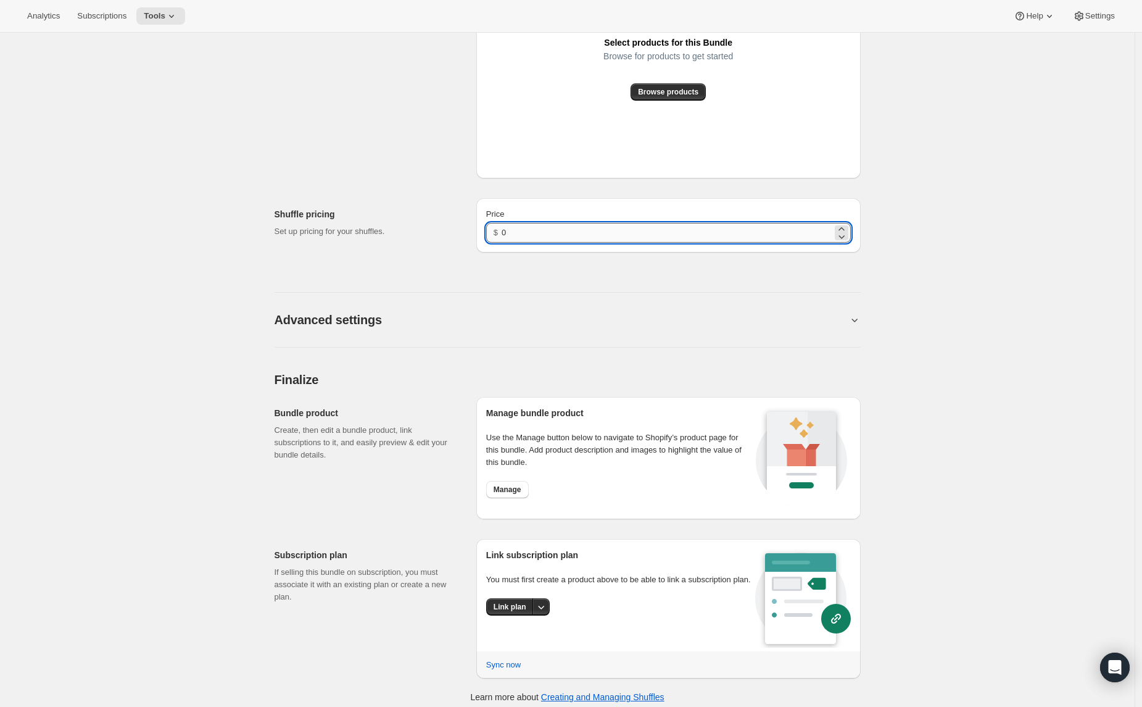
click at [537, 232] on input "0" at bounding box center [667, 233] width 330 height 20
type input "49"
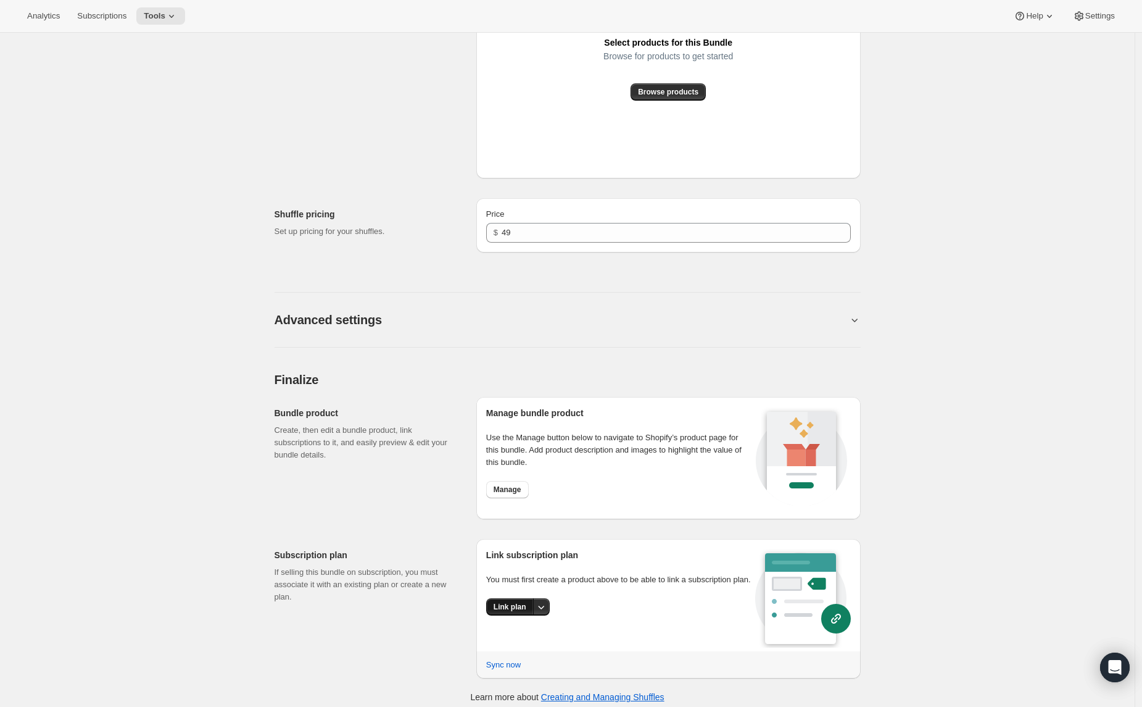
click at [526, 612] on span "Link plan" at bounding box center [510, 607] width 33 height 10
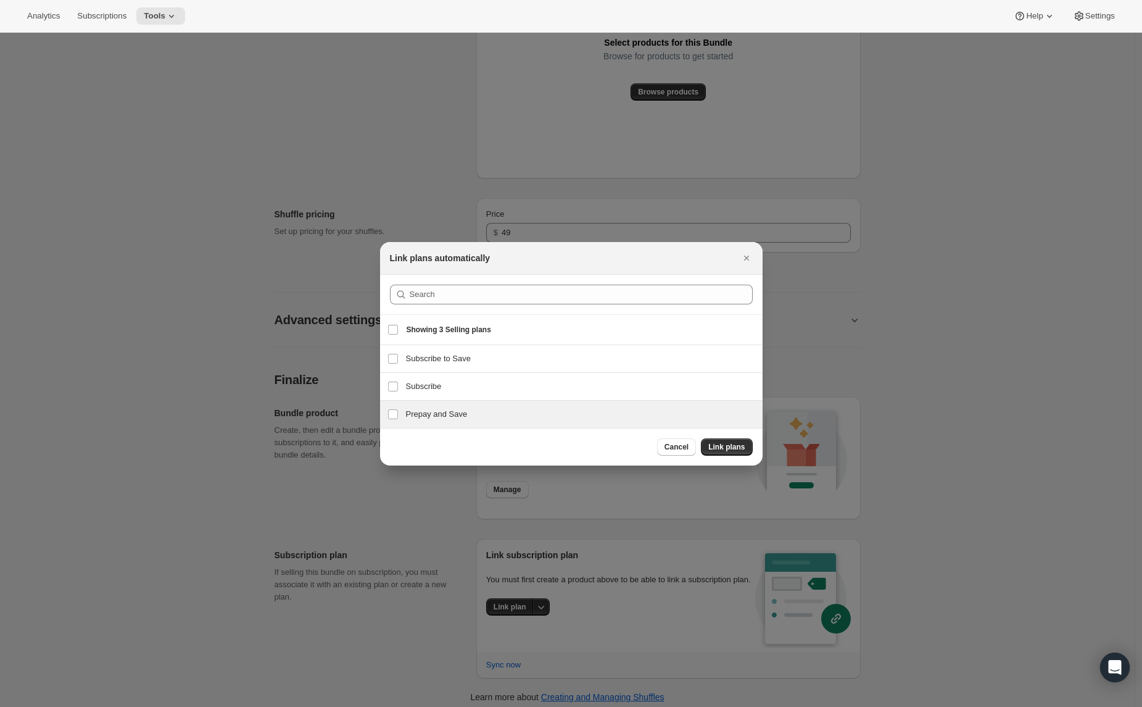
click at [444, 415] on h3 "Prepay and Save" at bounding box center [580, 414] width 349 height 12
checkbox input "true"
click at [429, 388] on h3 "Subscribe" at bounding box center [580, 386] width 349 height 12
checkbox input "true"
click at [727, 453] on button "Link plans" at bounding box center [726, 446] width 51 height 17
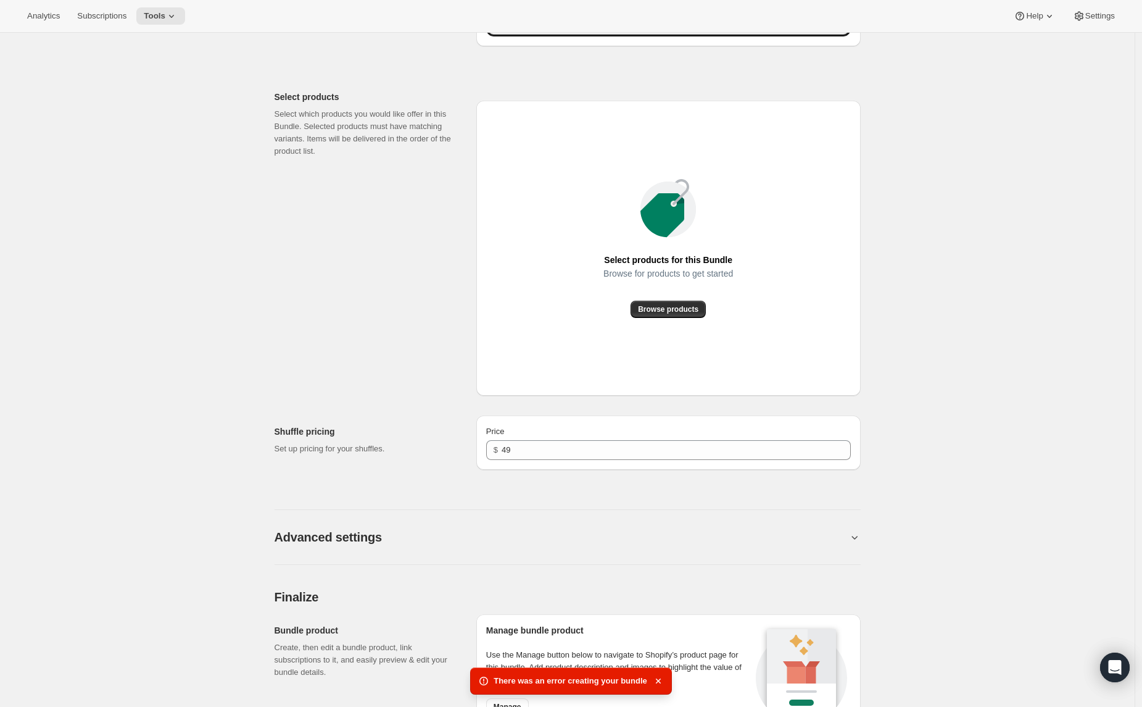
scroll to position [478, 0]
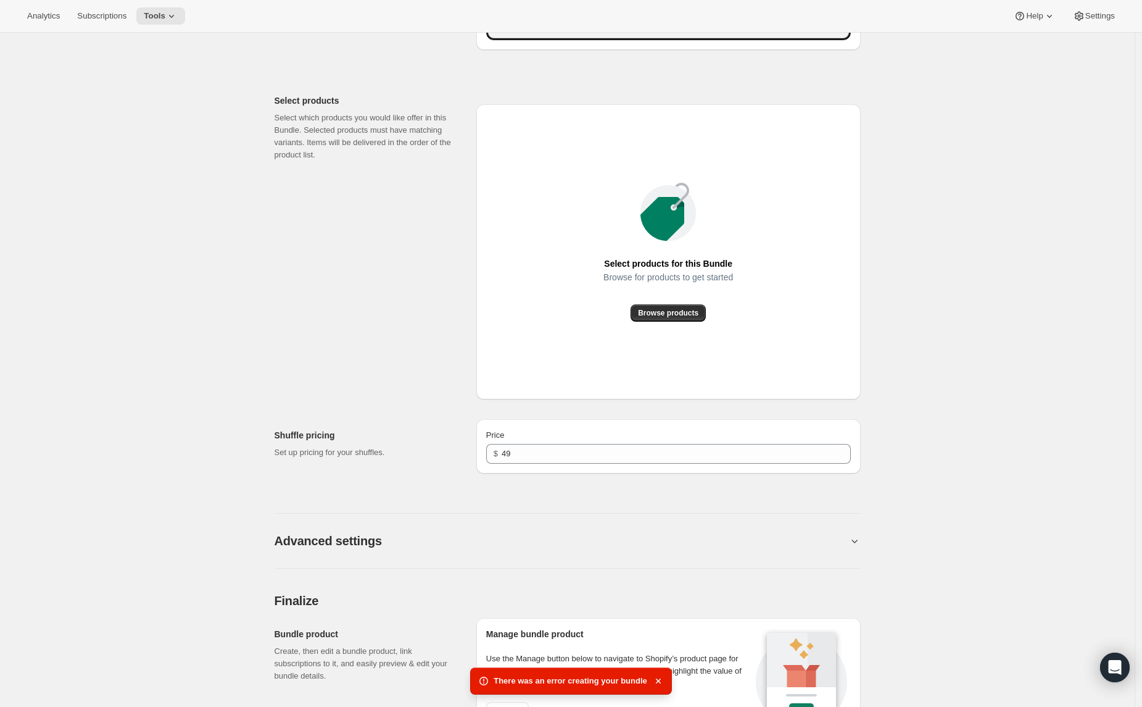
click at [670, 302] on div "Browse for products to get started" at bounding box center [669, 288] width 130 height 32
click at [661, 306] on button "Browse products" at bounding box center [668, 312] width 75 height 17
